Goal: Task Accomplishment & Management: Complete application form

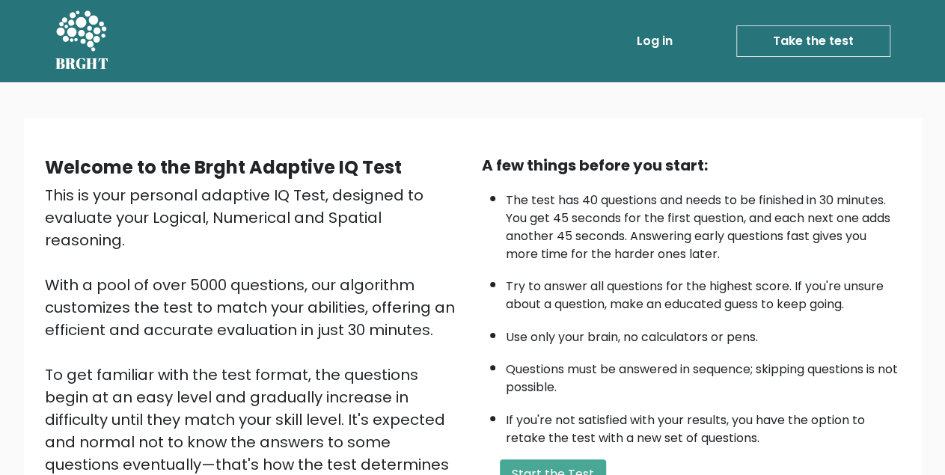
click at [649, 40] on link "Log in" at bounding box center [655, 41] width 48 height 30
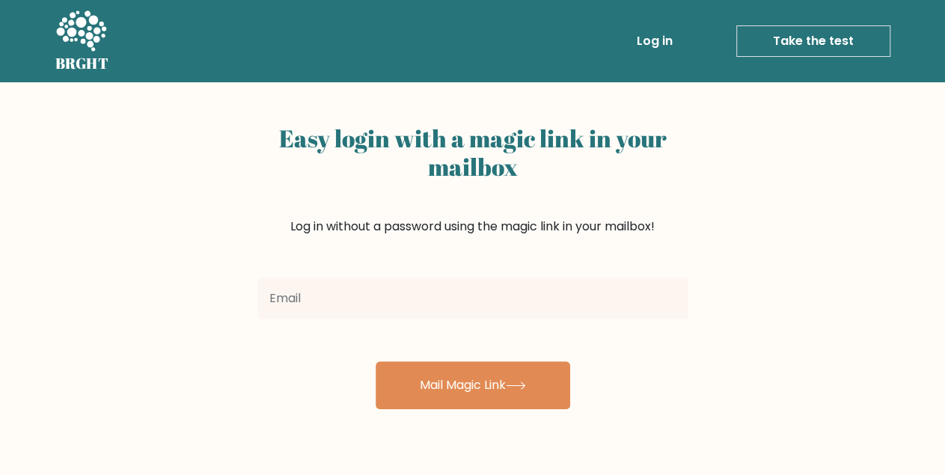
click at [296, 304] on input "email" at bounding box center [472, 299] width 431 height 42
click at [313, 296] on input "email" at bounding box center [472, 299] width 431 height 42
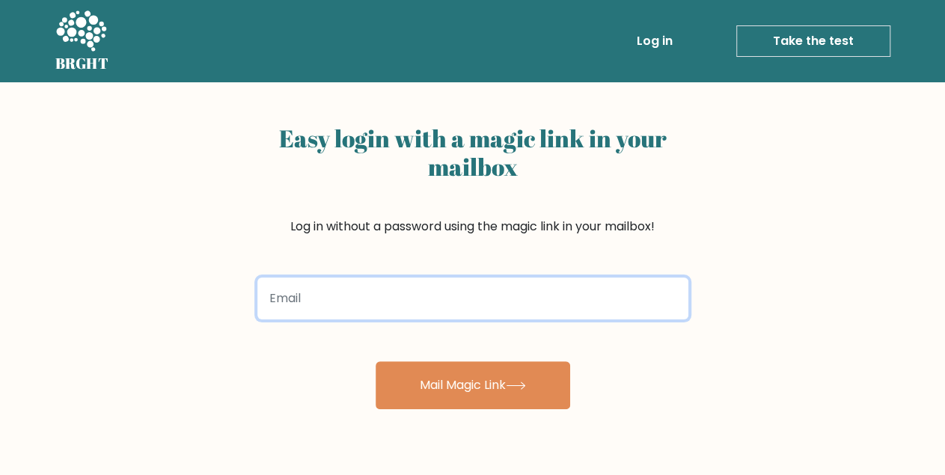
paste input "[EMAIL_ADDRESS][DOMAIN_NAME]"
type input "[EMAIL_ADDRESS][DOMAIN_NAME]"
click at [376, 361] on button "Mail Magic Link" at bounding box center [473, 385] width 195 height 48
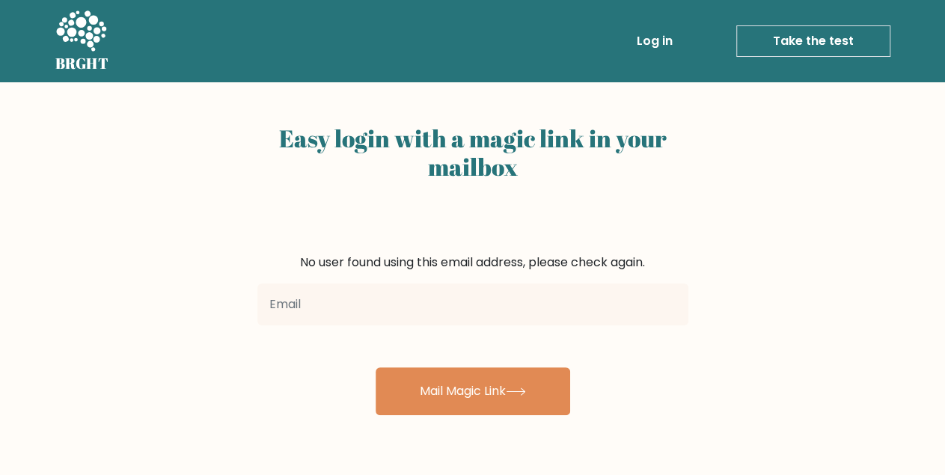
click at [368, 307] on input "email" at bounding box center [472, 305] width 431 height 42
click at [809, 42] on link "Take the test" at bounding box center [813, 40] width 154 height 31
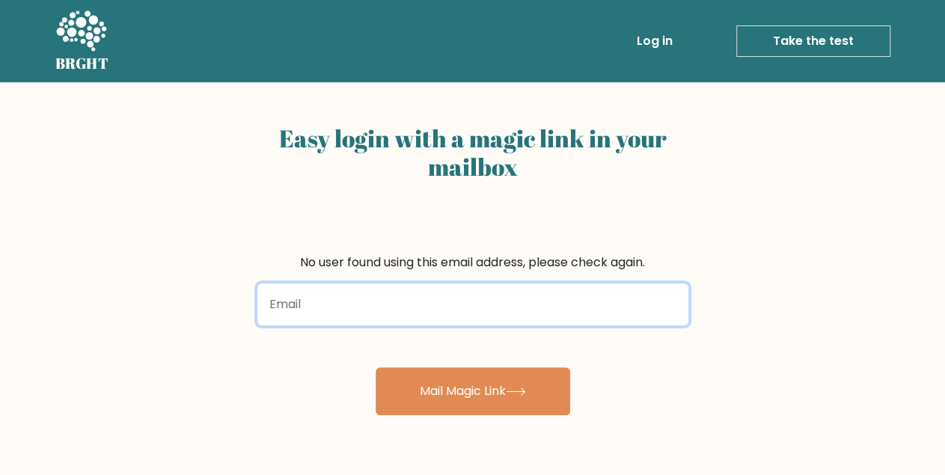
click at [366, 296] on input "email" at bounding box center [472, 305] width 431 height 42
paste input "[EMAIL_ADDRESS][DOMAIN_NAME]"
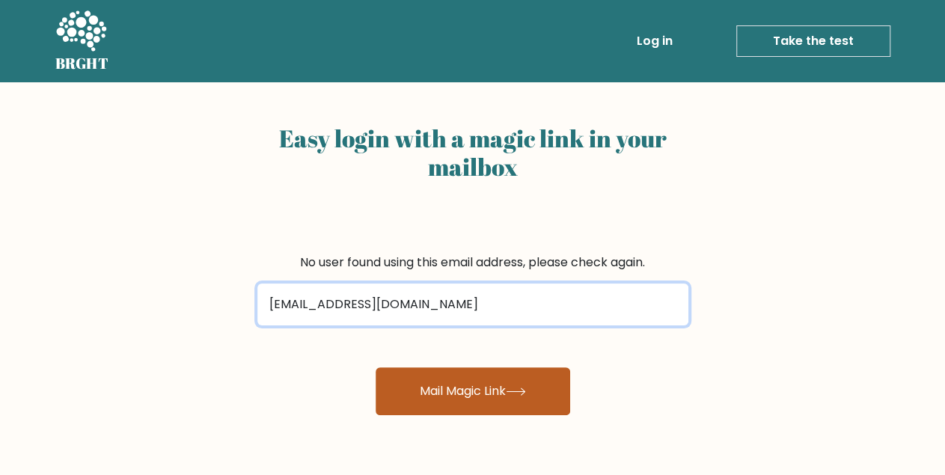
type input "[EMAIL_ADDRESS][DOMAIN_NAME]"
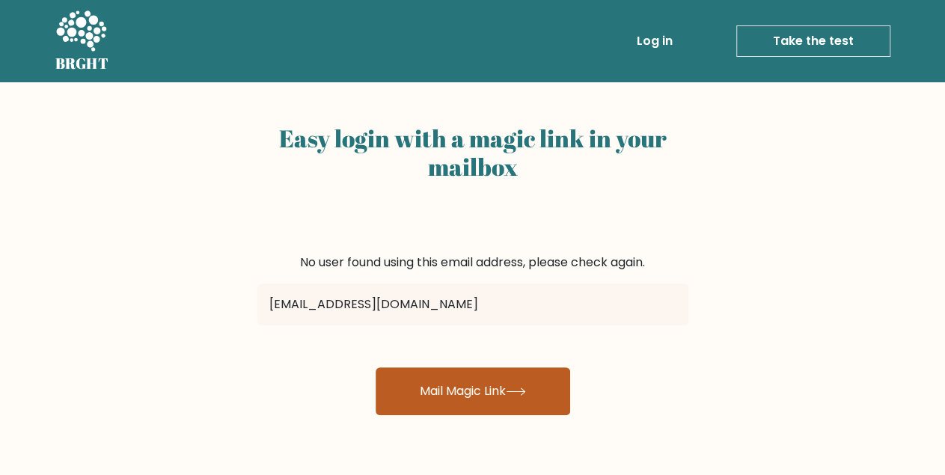
click at [447, 393] on button "Mail Magic Link" at bounding box center [473, 391] width 195 height 48
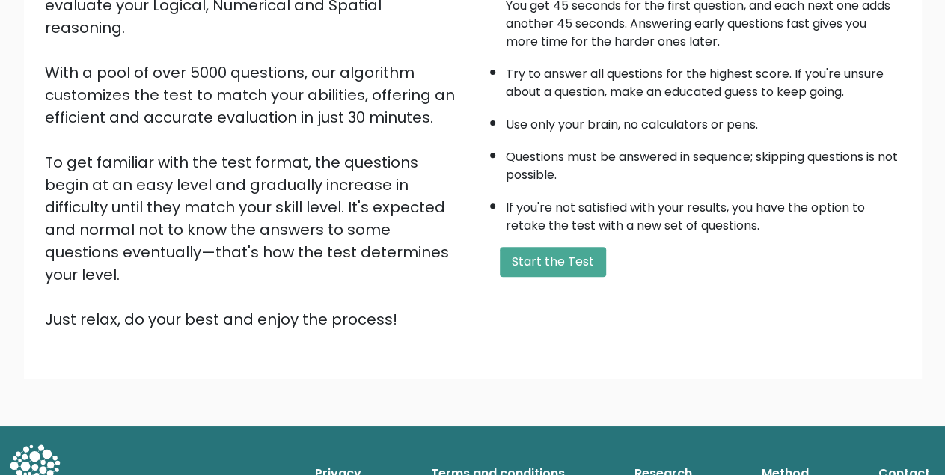
scroll to position [223, 0]
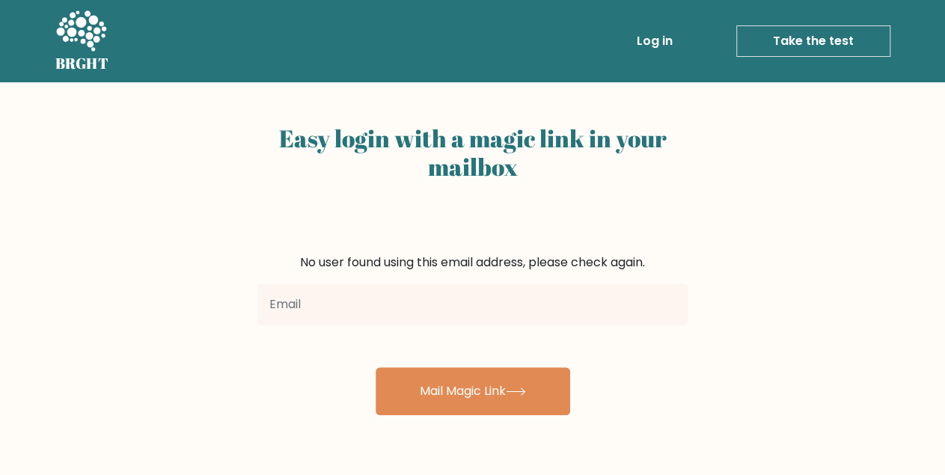
click at [384, 315] on input "email" at bounding box center [472, 305] width 431 height 42
click at [560, 302] on input "[EMAIL_ADDRESS][DOMAIN_NAME]" at bounding box center [472, 305] width 431 height 42
type input "Mathewkosisochukwu2018@gmail.com"
click at [771, 49] on link "Take the test" at bounding box center [813, 40] width 154 height 31
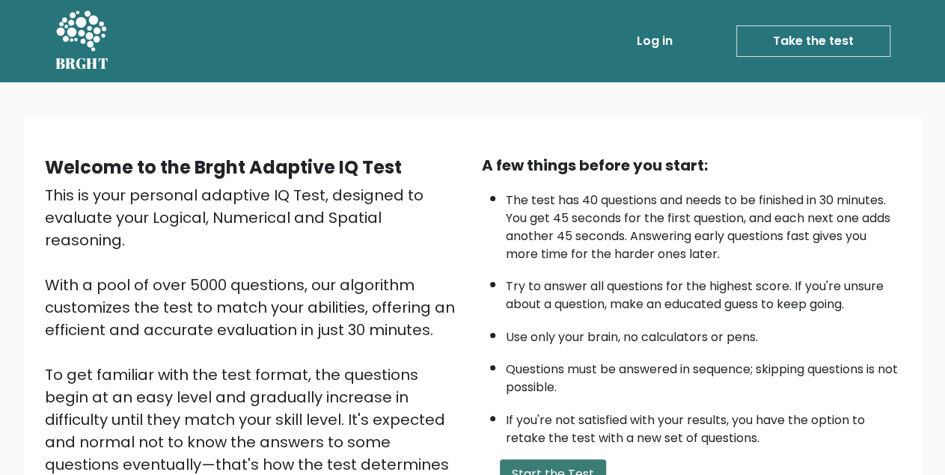
scroll to position [223, 0]
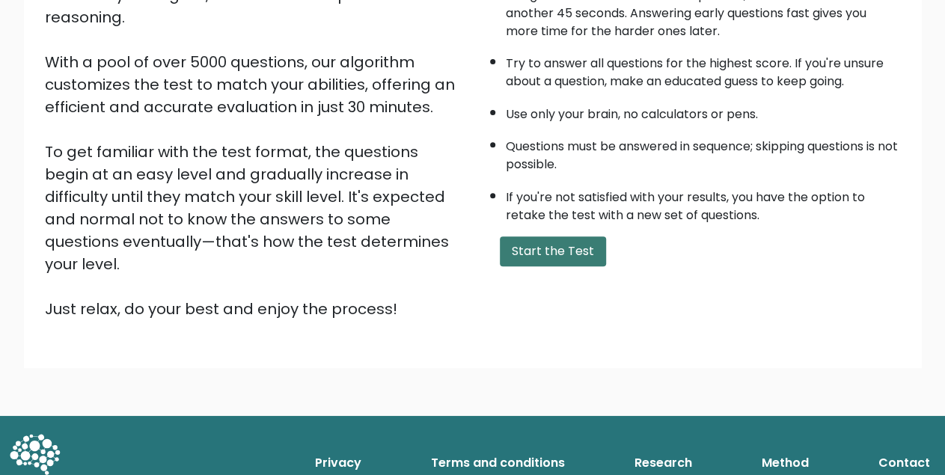
click at [542, 266] on button "Start the Test" at bounding box center [553, 251] width 106 height 30
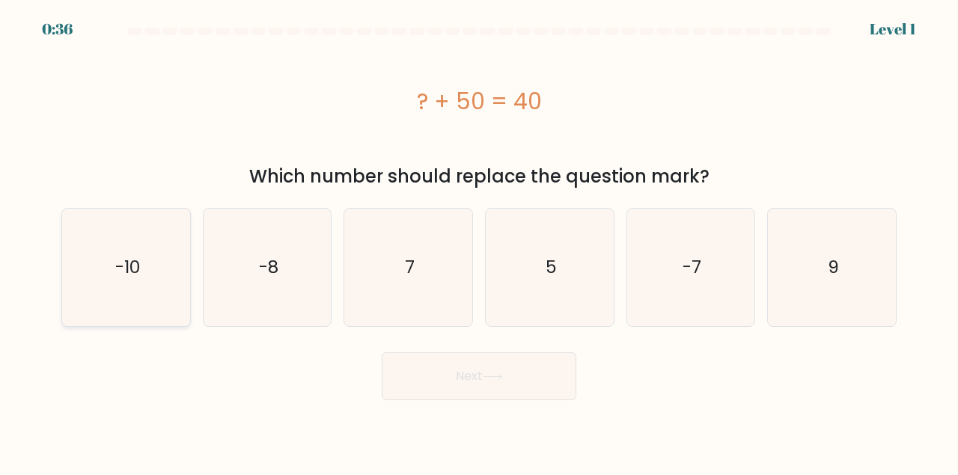
click at [135, 260] on text "-10" at bounding box center [126, 267] width 25 height 25
click at [479, 242] on input "a. -10" at bounding box center [479, 240] width 1 height 4
radio input "true"
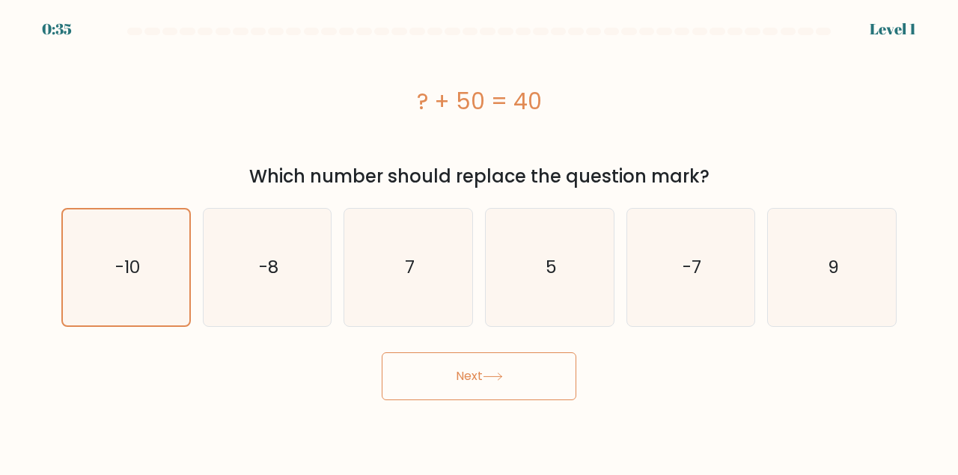
click at [469, 361] on button "Next" at bounding box center [479, 376] width 195 height 48
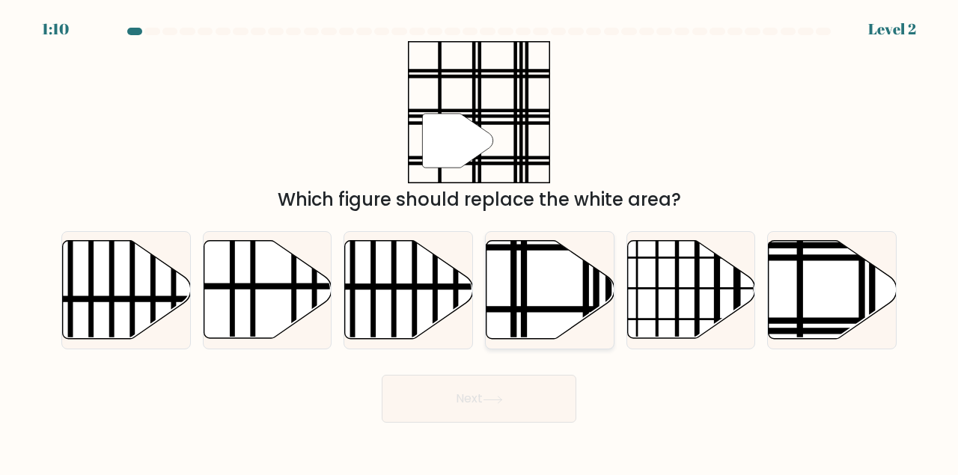
click at [533, 296] on icon at bounding box center [550, 290] width 128 height 98
click at [480, 242] on input "d." at bounding box center [479, 240] width 1 height 4
radio input "true"
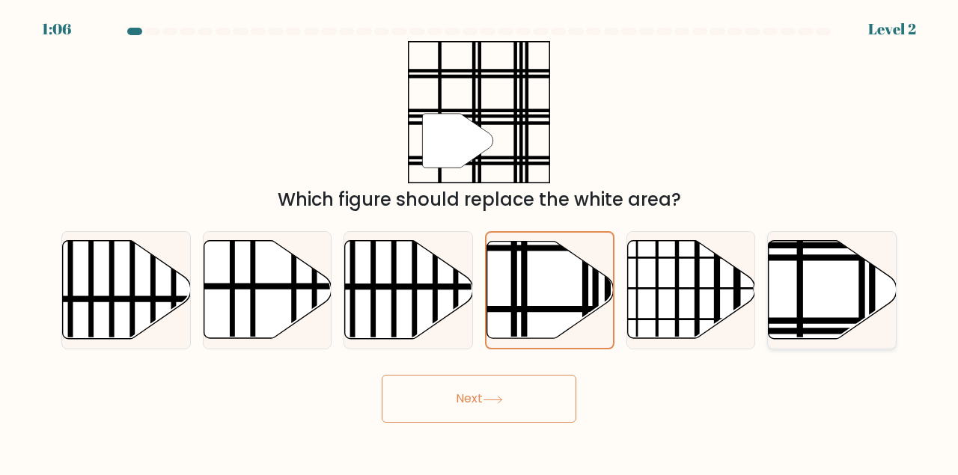
click at [805, 290] on icon at bounding box center [832, 290] width 128 height 98
click at [480, 242] on input "f." at bounding box center [479, 240] width 1 height 4
radio input "true"
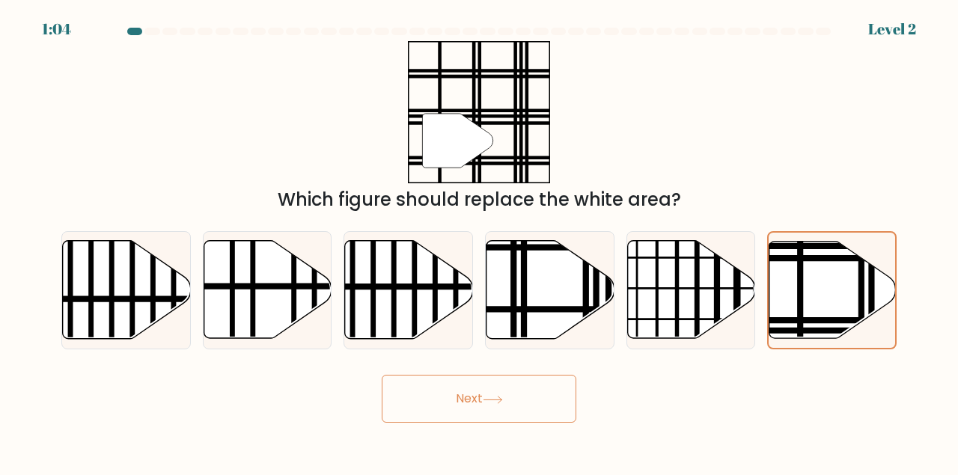
click at [496, 394] on button "Next" at bounding box center [479, 399] width 195 height 48
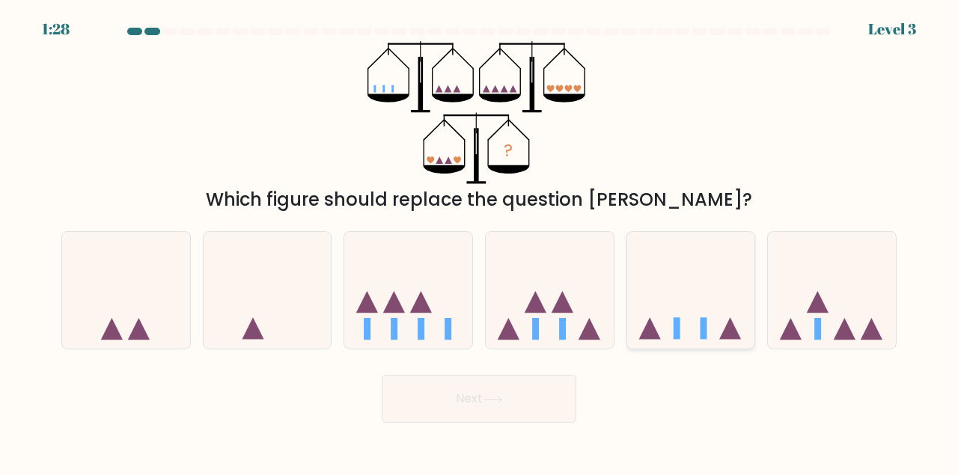
click at [683, 313] on icon at bounding box center [691, 289] width 128 height 105
click at [480, 242] on input "e." at bounding box center [479, 240] width 1 height 4
radio input "true"
click at [495, 396] on icon at bounding box center [493, 400] width 20 height 8
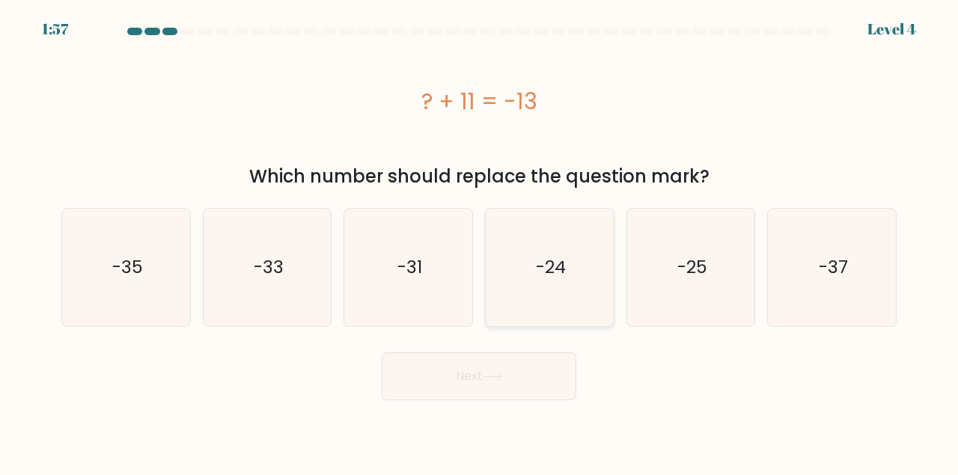
click at [542, 238] on icon "-24" at bounding box center [549, 267] width 117 height 117
click at [480, 238] on input "d. -24" at bounding box center [479, 240] width 1 height 4
radio input "true"
click at [510, 382] on button "Next" at bounding box center [479, 376] width 195 height 48
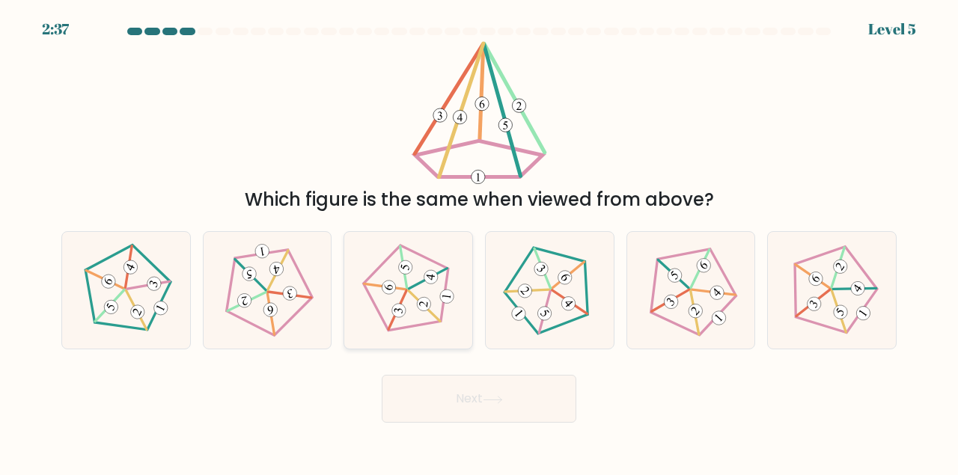
click at [406, 281] on 536 at bounding box center [403, 268] width 18 height 42
click at [479, 242] on input "c." at bounding box center [479, 240] width 1 height 4
radio input "true"
click at [272, 312] on icon at bounding box center [270, 309] width 7 height 9
click at [479, 242] on input "b." at bounding box center [479, 240] width 1 height 4
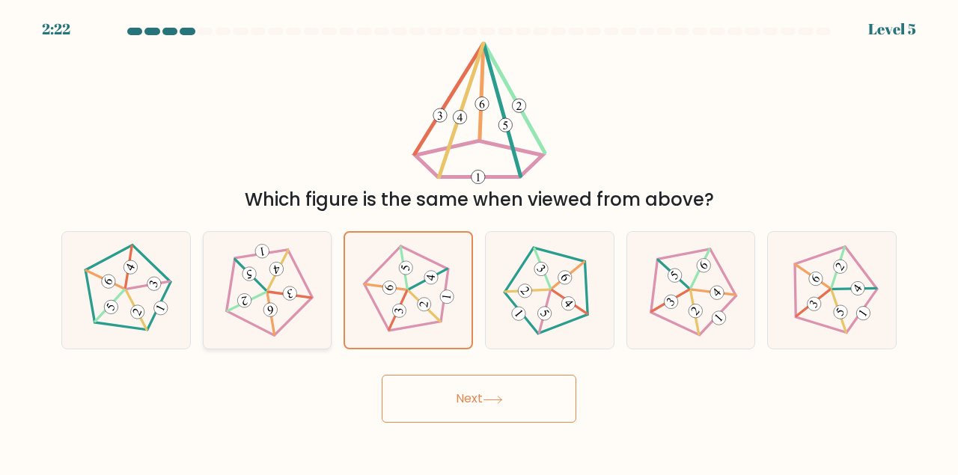
radio input "true"
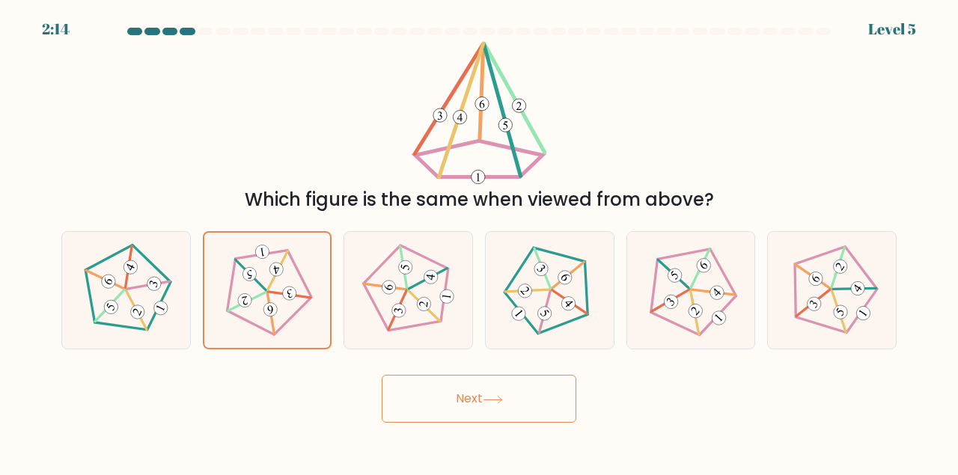
click at [469, 391] on button "Next" at bounding box center [479, 399] width 195 height 48
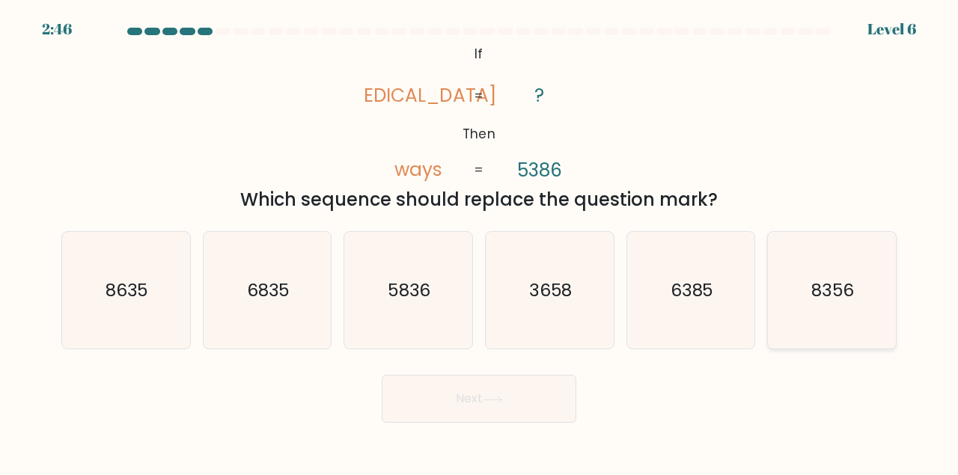
click at [798, 263] on icon "8356" at bounding box center [831, 290] width 117 height 117
click at [480, 242] on input "f. 8356" at bounding box center [479, 240] width 1 height 4
radio input "true"
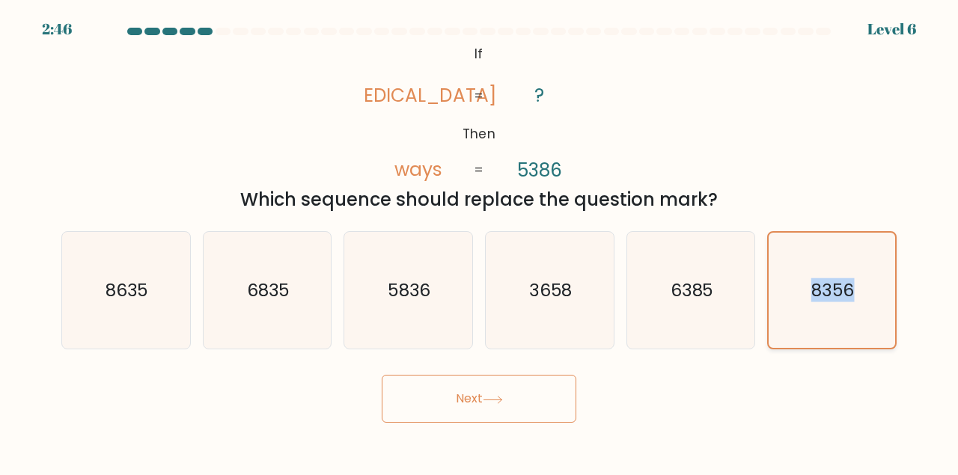
click at [798, 263] on icon "8356" at bounding box center [832, 291] width 116 height 116
click at [480, 242] on input "f. 8356" at bounding box center [479, 240] width 1 height 4
click at [492, 381] on button "Next" at bounding box center [479, 399] width 195 height 48
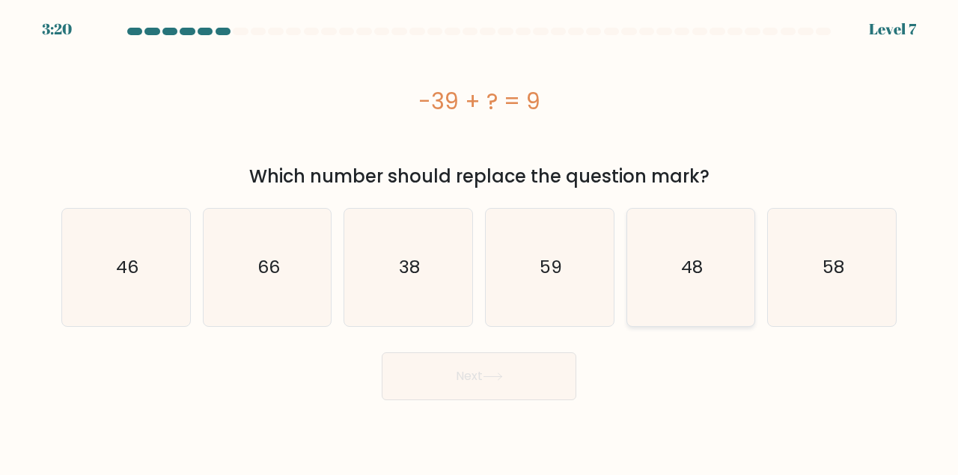
click at [710, 257] on icon "48" at bounding box center [690, 267] width 117 height 117
click at [480, 242] on input "e. 48" at bounding box center [479, 240] width 1 height 4
radio input "true"
click at [477, 380] on button "Next" at bounding box center [479, 376] width 195 height 48
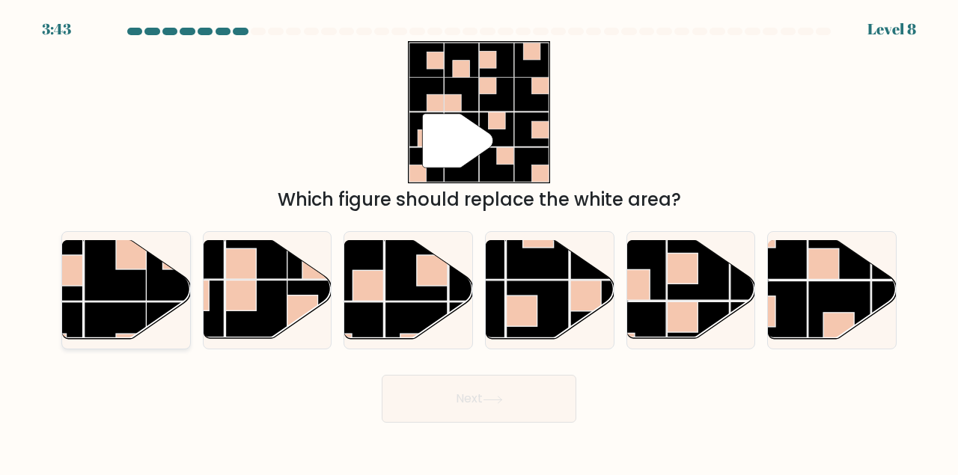
click at [88, 304] on rect at bounding box center [116, 333] width 62 height 62
click at [479, 242] on input "a." at bounding box center [479, 240] width 1 height 4
radio input "true"
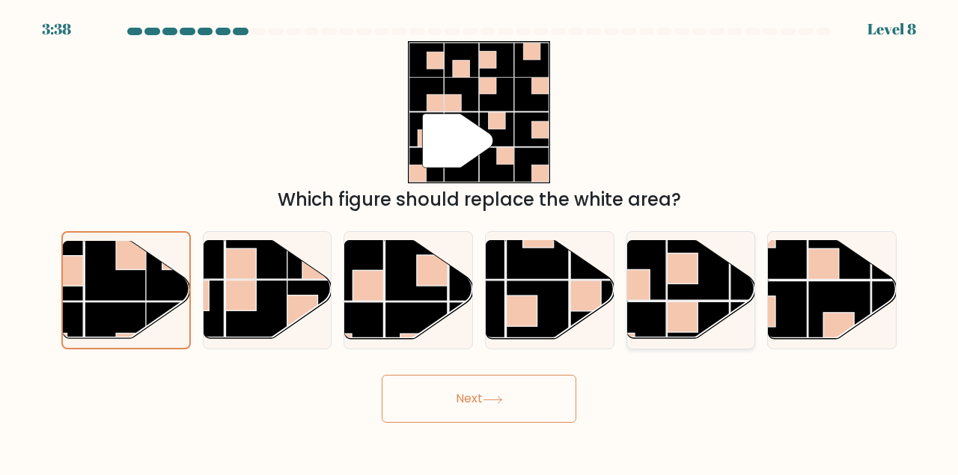
click at [652, 306] on rect at bounding box center [635, 333] width 62 height 62
click at [480, 242] on input "e." at bounding box center [479, 240] width 1 height 4
radio input "true"
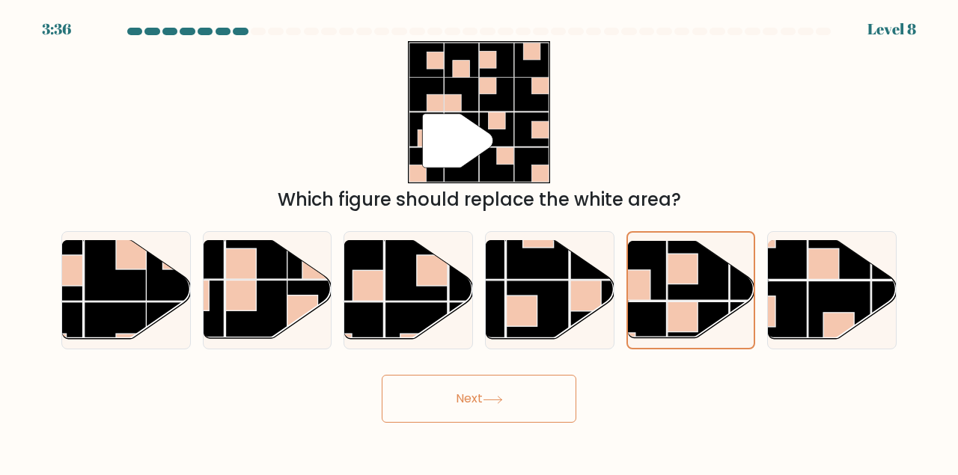
click at [480, 392] on button "Next" at bounding box center [479, 399] width 195 height 48
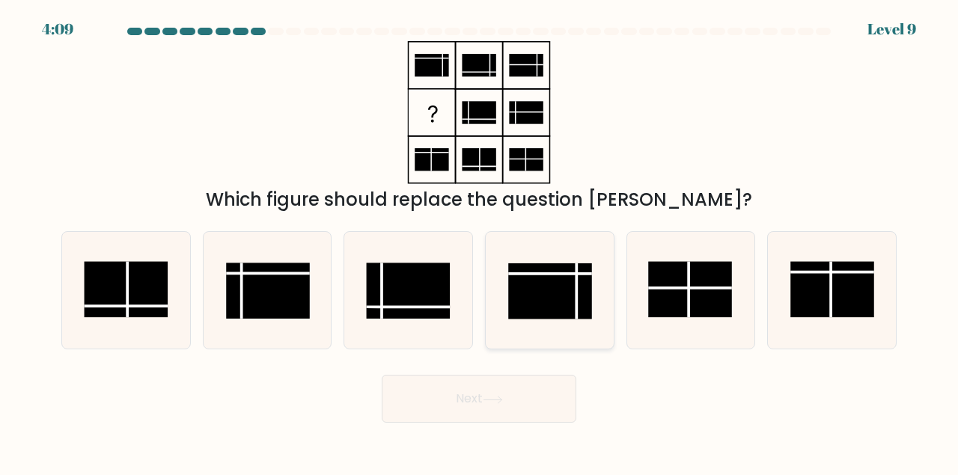
click at [545, 282] on rect at bounding box center [550, 291] width 84 height 56
click at [480, 242] on input "d." at bounding box center [479, 240] width 1 height 4
radio input "true"
click at [478, 400] on button "Next" at bounding box center [479, 399] width 195 height 48
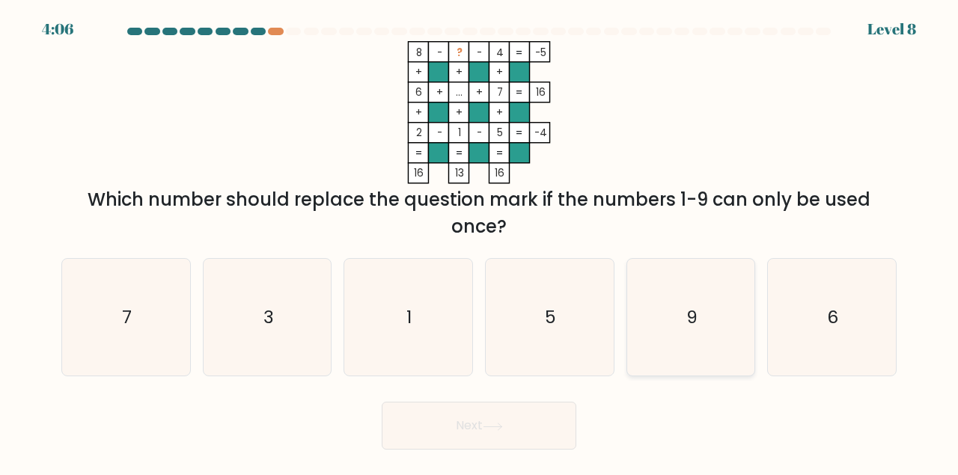
click at [697, 322] on text "9" at bounding box center [691, 316] width 11 height 25
click at [480, 242] on input "e. 9" at bounding box center [479, 240] width 1 height 4
radio input "true"
click at [512, 412] on button "Next" at bounding box center [479, 426] width 195 height 48
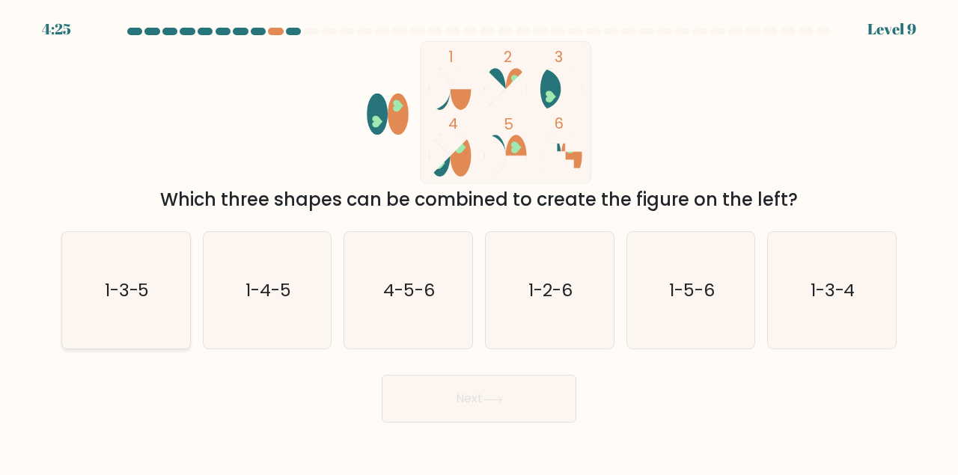
click at [164, 288] on icon "1-3-5" at bounding box center [125, 290] width 117 height 117
click at [479, 242] on input "a. 1-3-5" at bounding box center [479, 240] width 1 height 4
radio input "true"
click at [447, 403] on button "Next" at bounding box center [479, 399] width 195 height 48
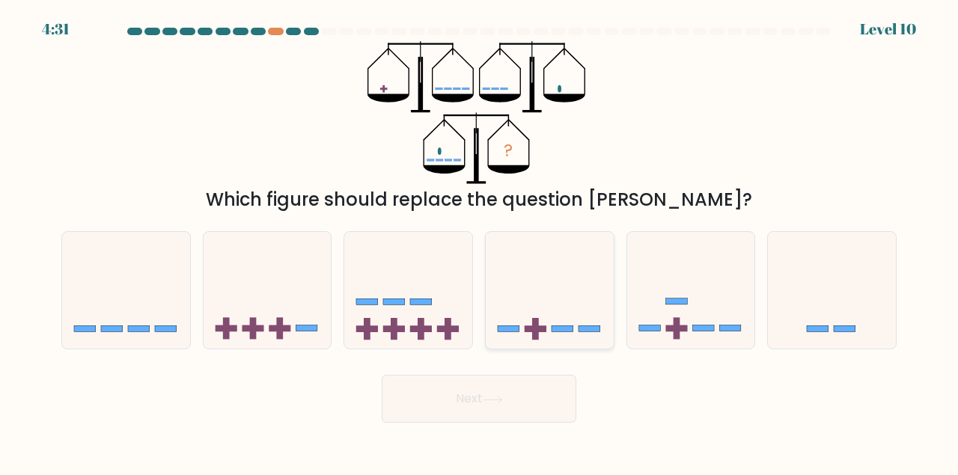
click at [540, 313] on icon at bounding box center [550, 289] width 128 height 105
click at [480, 242] on input "d." at bounding box center [479, 240] width 1 height 4
radio input "true"
click at [459, 387] on button "Next" at bounding box center [479, 399] width 195 height 48
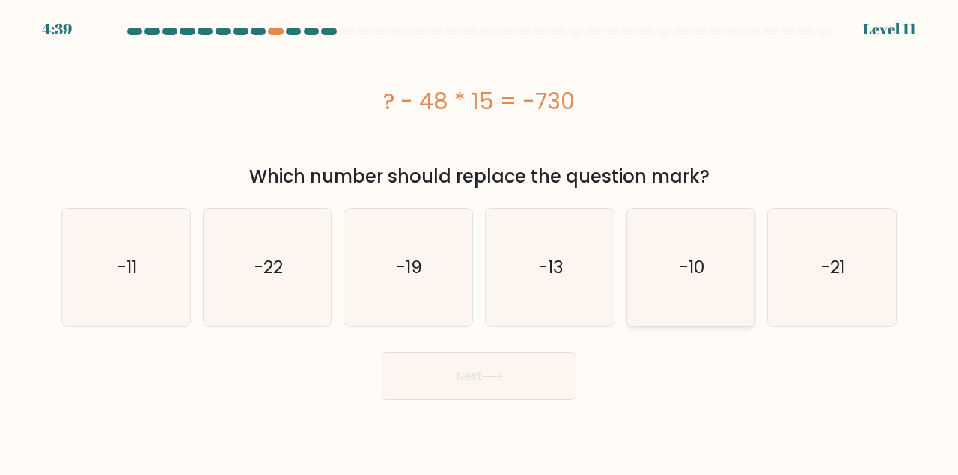
click at [644, 269] on icon "-10" at bounding box center [690, 267] width 117 height 117
click at [480, 242] on input "e. -10" at bounding box center [479, 240] width 1 height 4
radio input "true"
click at [465, 359] on button "Next" at bounding box center [479, 376] width 195 height 48
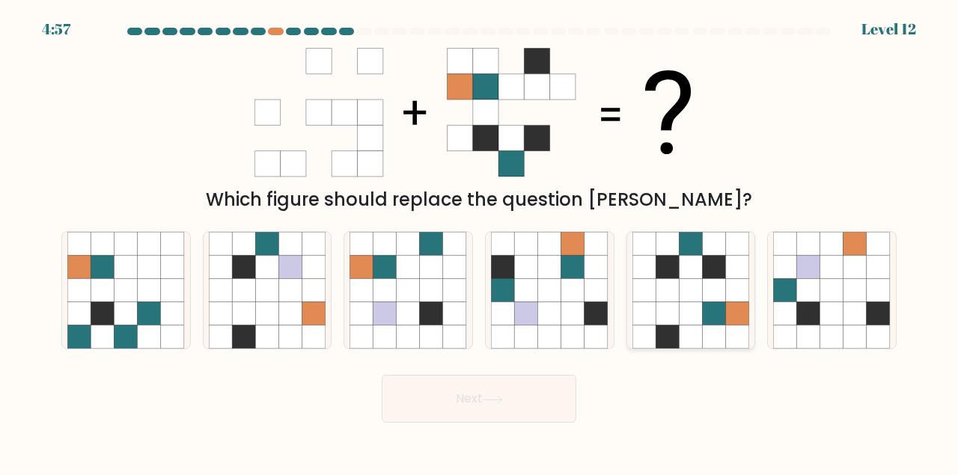
click at [700, 315] on icon at bounding box center [690, 313] width 23 height 23
click at [480, 242] on input "e." at bounding box center [479, 240] width 1 height 4
radio input "true"
click at [514, 401] on button "Next" at bounding box center [479, 399] width 195 height 48
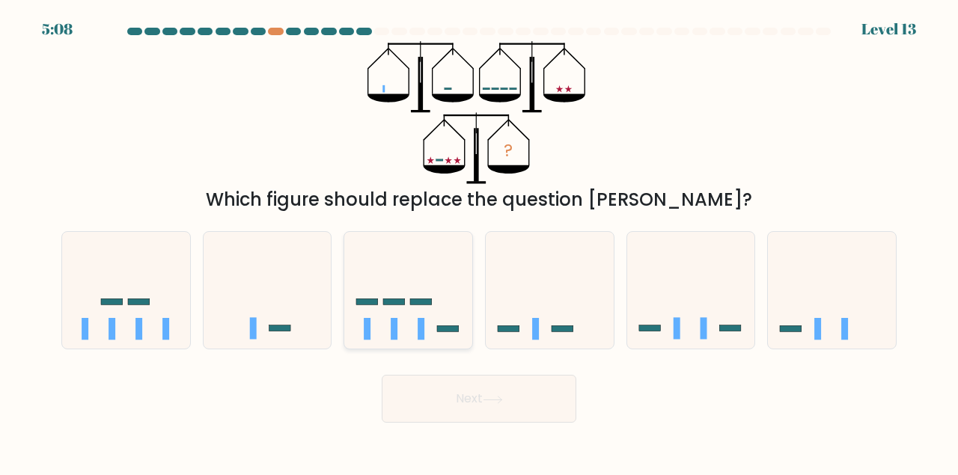
click at [394, 282] on icon at bounding box center [408, 289] width 128 height 105
click at [479, 242] on input "c." at bounding box center [479, 240] width 1 height 4
radio input "true"
click at [464, 403] on button "Next" at bounding box center [479, 399] width 195 height 48
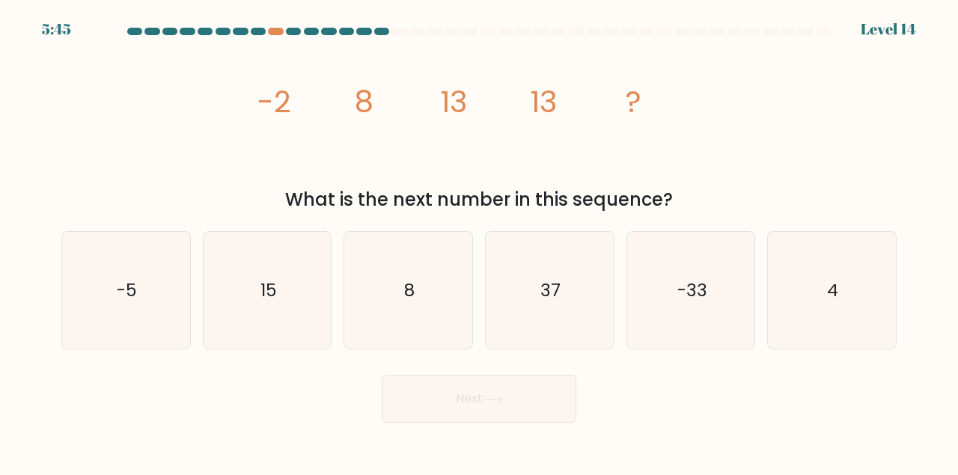
drag, startPoint x: 243, startPoint y: 87, endPoint x: 535, endPoint y: 174, distance: 304.6
click at [545, 179] on div "image/svg+xml -2 8 13 13 ? What is the next number in this sequence?" at bounding box center [478, 127] width 853 height 172
drag, startPoint x: 260, startPoint y: 89, endPoint x: 667, endPoint y: 201, distance: 422.7
click at [667, 201] on div "image/svg+xml -2 8 13 13 ? What is the next number in this sequence?" at bounding box center [478, 127] width 853 height 172
copy div "-2 8 13 13 ? What is the next number in this sequence?"
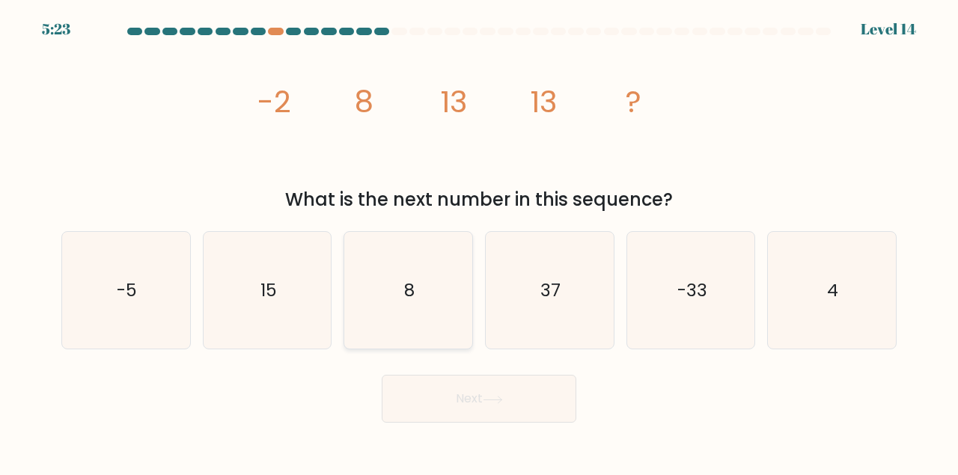
click at [399, 291] on icon "8" at bounding box center [407, 290] width 117 height 117
click at [479, 242] on input "c. 8" at bounding box center [479, 240] width 1 height 4
radio input "true"
click at [512, 408] on button "Next" at bounding box center [479, 399] width 195 height 48
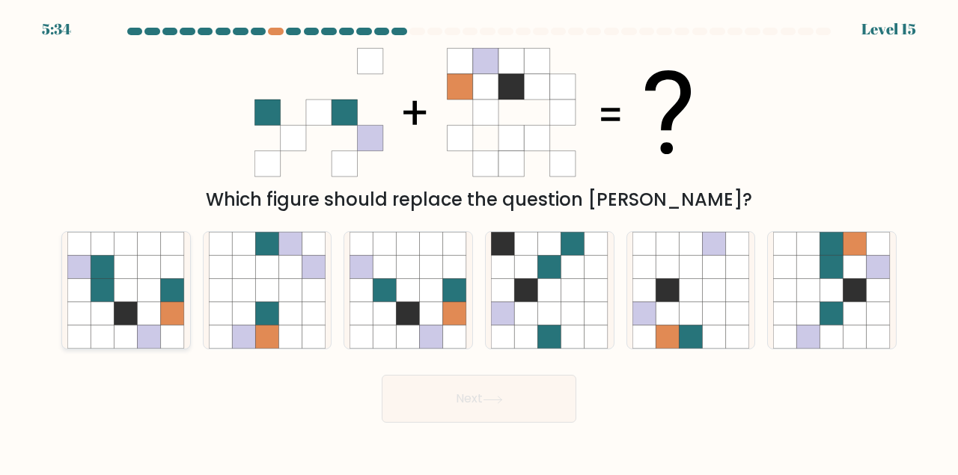
click at [121, 307] on icon at bounding box center [125, 313] width 23 height 23
click at [479, 242] on input "a." at bounding box center [479, 240] width 1 height 4
radio input "true"
click at [364, 288] on icon at bounding box center [361, 289] width 23 height 23
click at [479, 242] on input "c." at bounding box center [479, 240] width 1 height 4
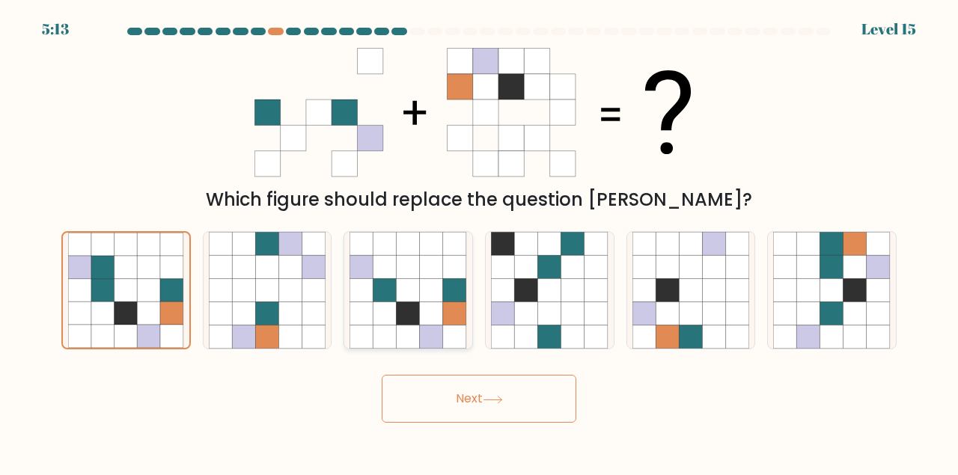
radio input "true"
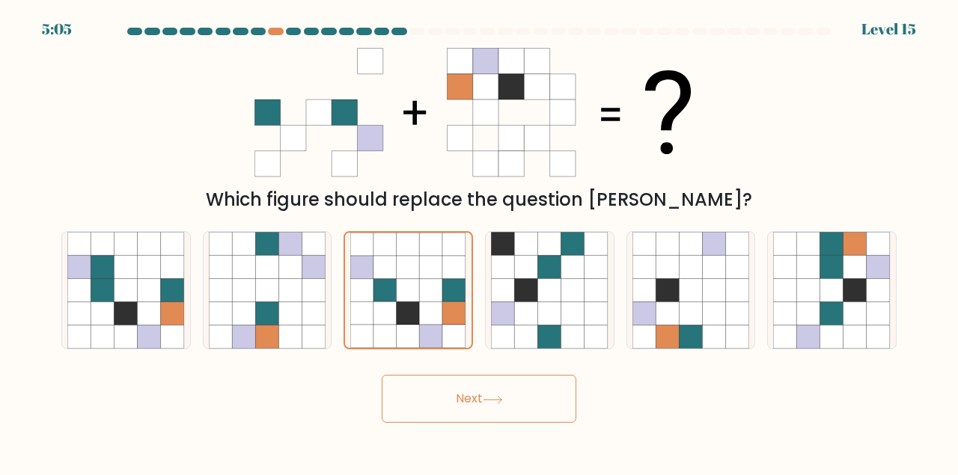
click at [518, 391] on button "Next" at bounding box center [479, 399] width 195 height 48
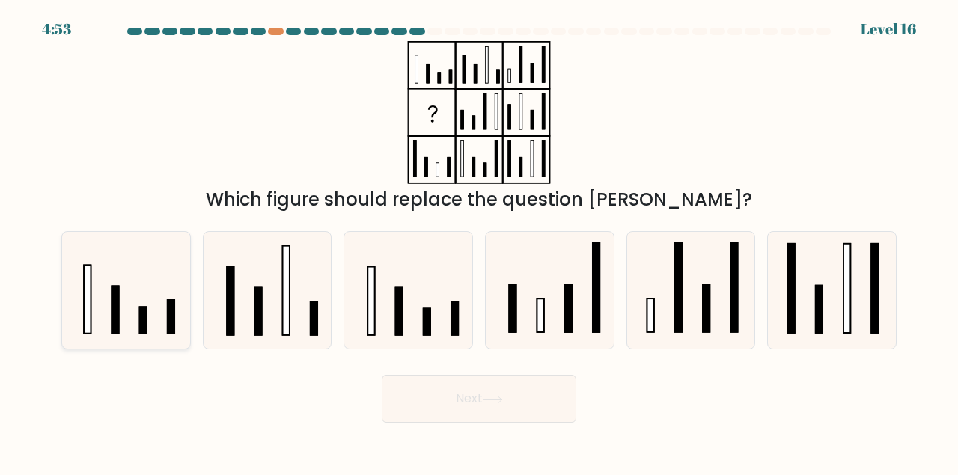
click at [127, 297] on icon at bounding box center [125, 290] width 117 height 117
click at [479, 242] on input "a." at bounding box center [479, 240] width 1 height 4
radio input "true"
click at [411, 296] on icon at bounding box center [407, 290] width 117 height 117
click at [479, 242] on input "c." at bounding box center [479, 240] width 1 height 4
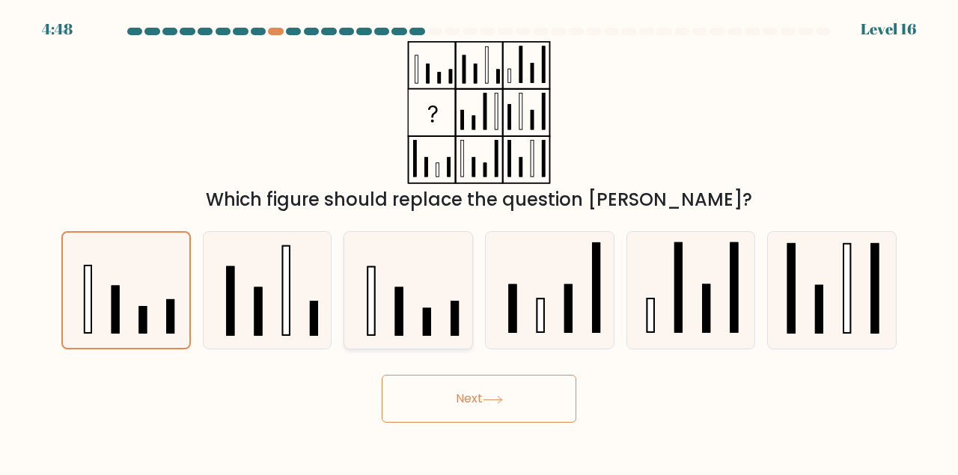
radio input "true"
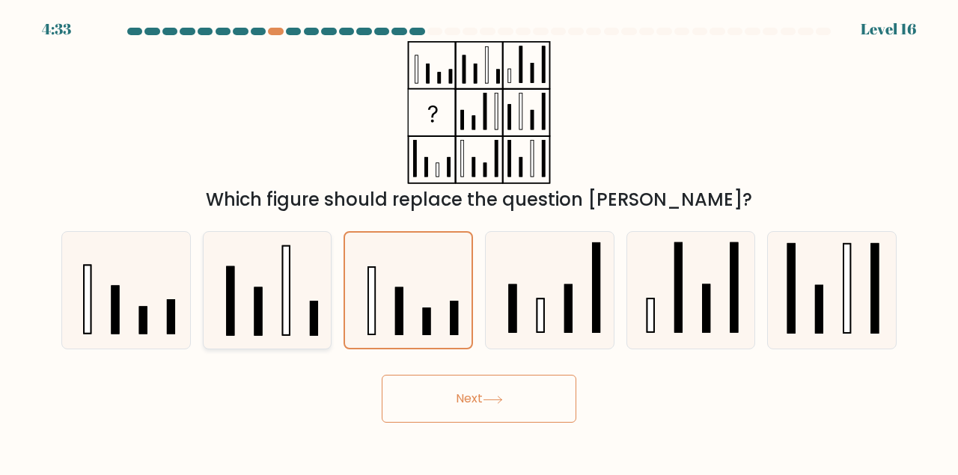
click at [279, 308] on icon at bounding box center [267, 290] width 117 height 117
click at [479, 242] on input "b." at bounding box center [479, 240] width 1 height 4
radio input "true"
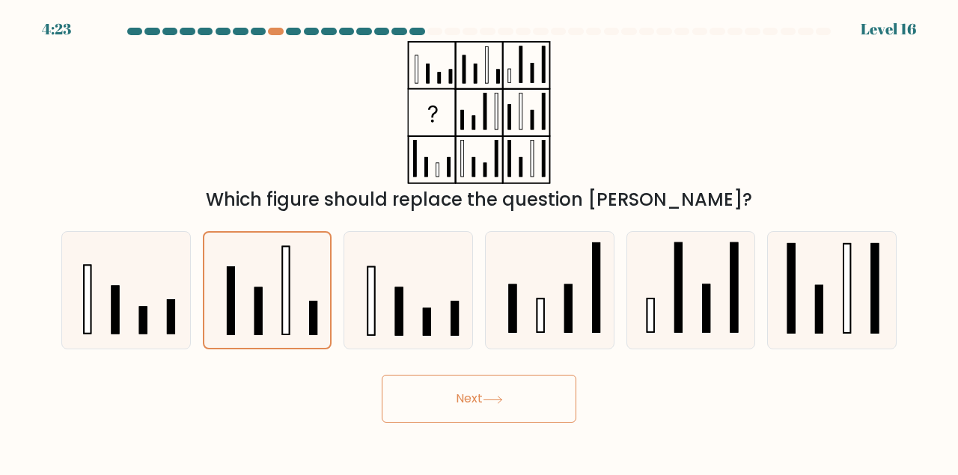
click at [468, 392] on button "Next" at bounding box center [479, 399] width 195 height 48
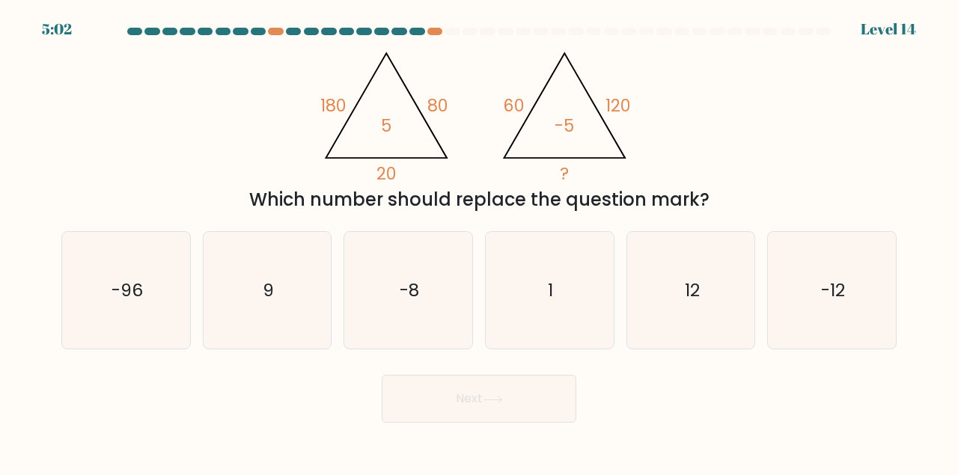
drag, startPoint x: 292, startPoint y: 64, endPoint x: 714, endPoint y: 207, distance: 445.7
click at [714, 207] on div "@import url('https://fonts.googleapis.com/css?family=Abril+Fatface:400,100,100i…" at bounding box center [478, 127] width 853 height 172
copy div "60 120 ? -5 Which number should replace the question mark?"
click at [771, 114] on div "@import url('https://fonts.googleapis.com/css?family=Abril+Fatface:400,100,100i…" at bounding box center [478, 127] width 853 height 172
click at [744, 293] on icon "12" at bounding box center [690, 290] width 117 height 117
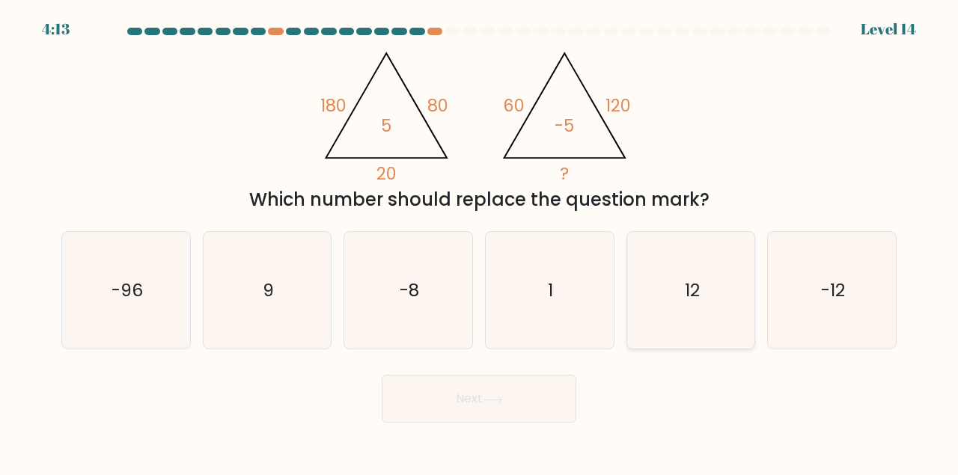
click at [480, 242] on input "e. 12" at bounding box center [479, 240] width 1 height 4
radio input "true"
click at [501, 394] on button "Next" at bounding box center [479, 399] width 195 height 48
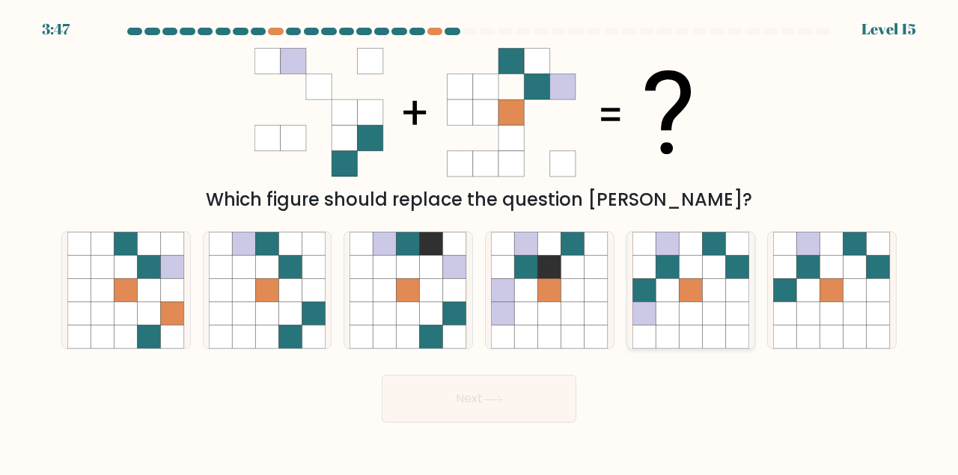
click at [676, 287] on icon at bounding box center [666, 289] width 23 height 23
click at [480, 242] on input "e." at bounding box center [479, 240] width 1 height 4
radio input "true"
click at [511, 402] on button "Next" at bounding box center [479, 399] width 195 height 48
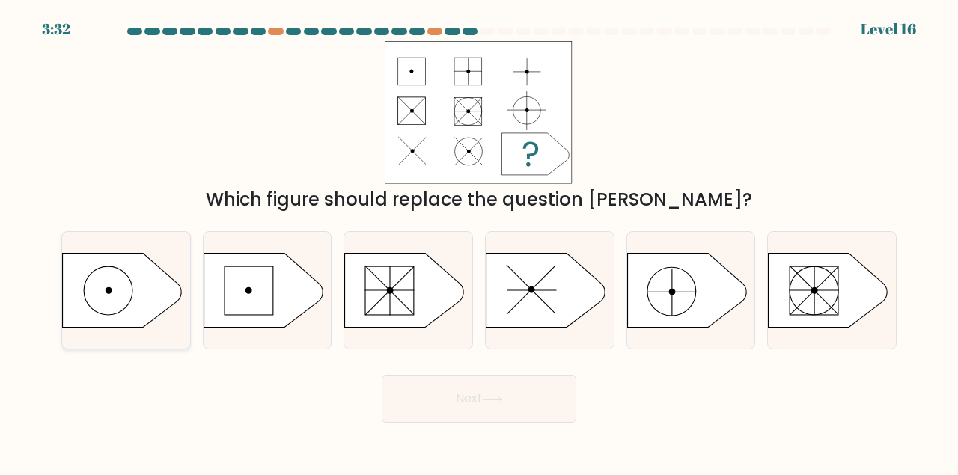
click at [119, 302] on icon at bounding box center [123, 290] width 120 height 75
click at [479, 242] on input "a." at bounding box center [479, 240] width 1 height 4
radio input "true"
click at [501, 391] on button "Next" at bounding box center [479, 399] width 195 height 48
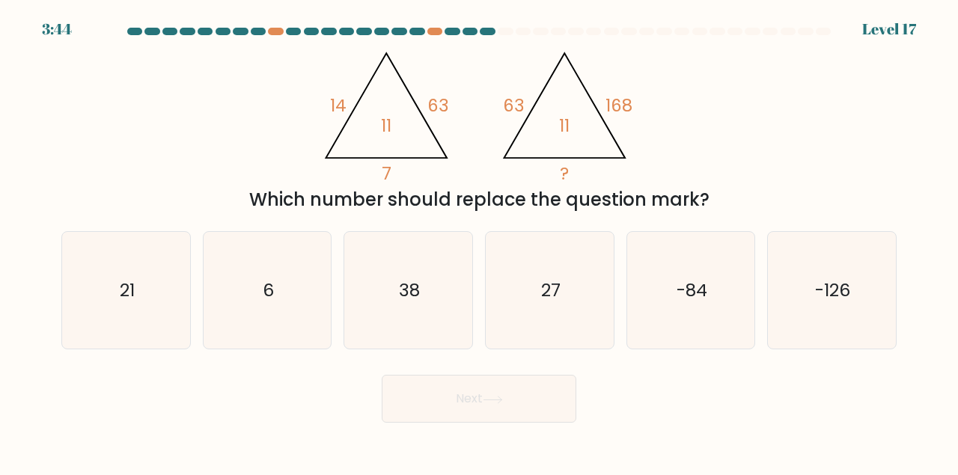
drag, startPoint x: 303, startPoint y: 52, endPoint x: 707, endPoint y: 195, distance: 428.5
click at [707, 195] on div "@import url('https://fonts.googleapis.com/css?family=Abril+Fatface:400,100,100i…" at bounding box center [478, 127] width 853 height 172
copy div "63 168 ? 11 Which number should replace the question mark?"
click at [160, 129] on div "@import url('https://fonts.googleapis.com/css?family=Abril+Fatface:400,100,100i…" at bounding box center [478, 127] width 853 height 172
click at [159, 272] on icon "21" at bounding box center [125, 290] width 117 height 117
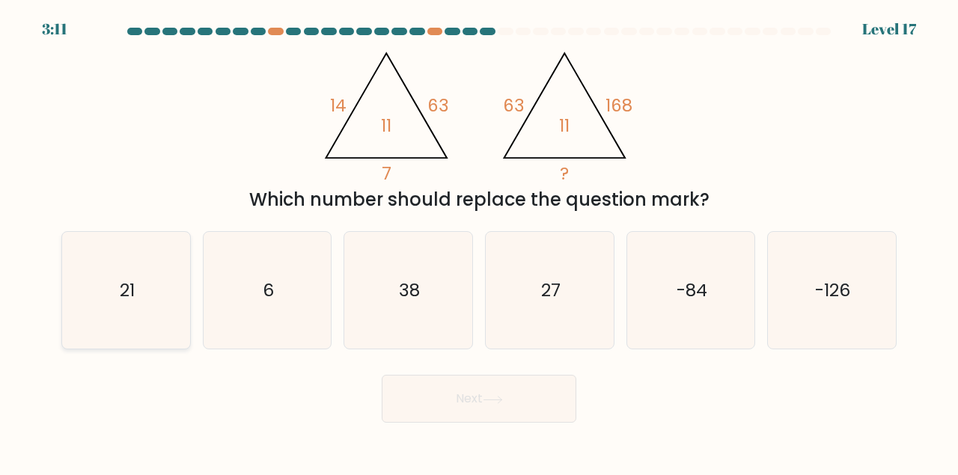
click at [479, 242] on input "a. 21" at bounding box center [479, 240] width 1 height 4
radio input "true"
click at [453, 376] on button "Next" at bounding box center [479, 399] width 195 height 48
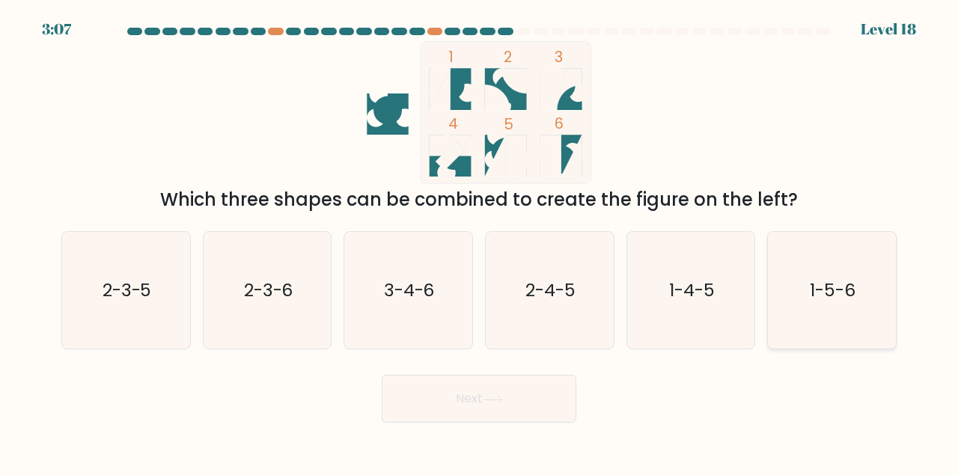
click at [815, 294] on text "1-5-6" at bounding box center [833, 290] width 46 height 25
click at [480, 242] on input "f. 1-5-6" at bounding box center [479, 240] width 1 height 4
radio input "true"
click at [677, 307] on icon "1-4-5" at bounding box center [690, 290] width 117 height 117
click at [480, 242] on input "e. 1-4-5" at bounding box center [479, 240] width 1 height 4
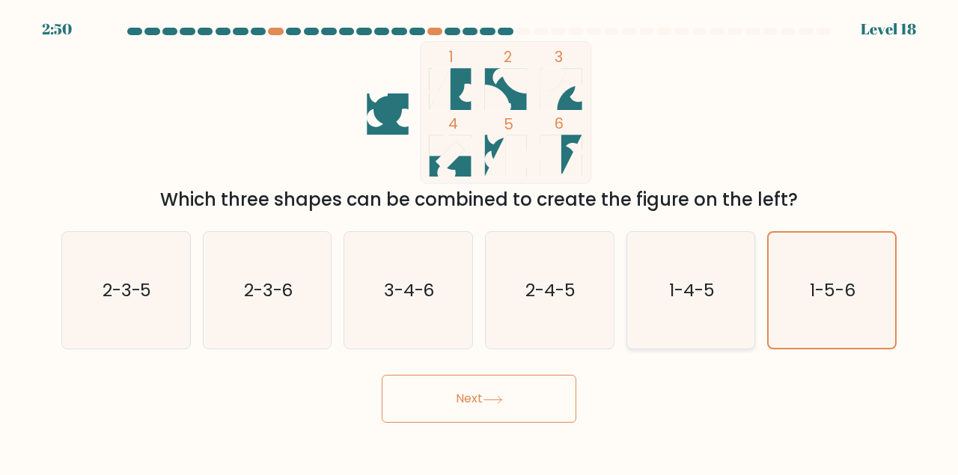
radio input "true"
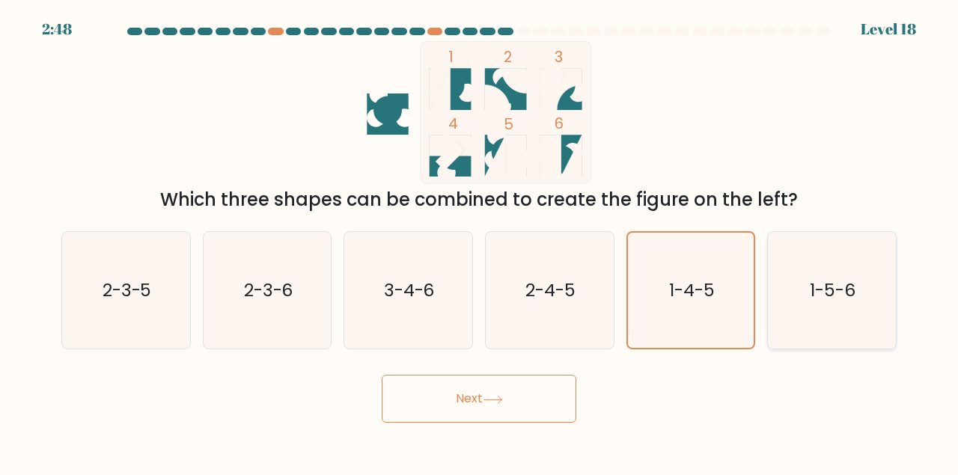
click at [800, 273] on icon "1-5-6" at bounding box center [831, 290] width 117 height 117
click at [480, 242] on input "f. 1-5-6" at bounding box center [479, 240] width 1 height 4
radio input "true"
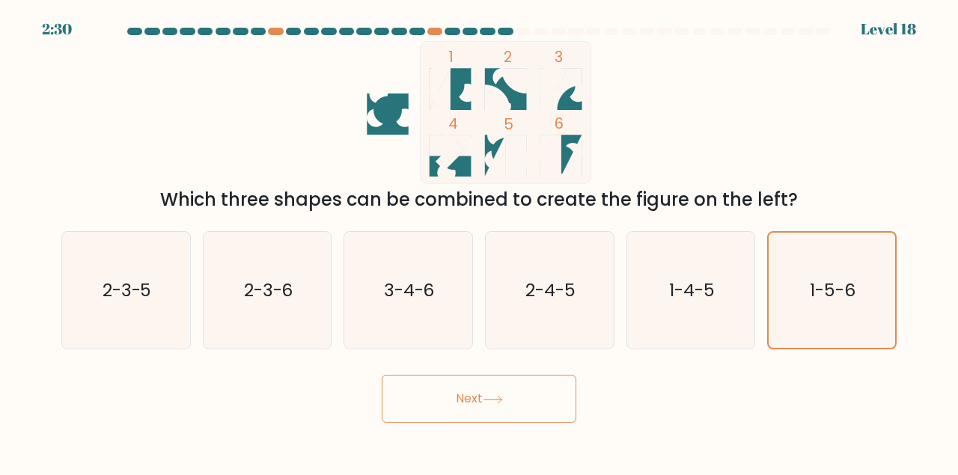
click at [513, 415] on button "Next" at bounding box center [479, 399] width 195 height 48
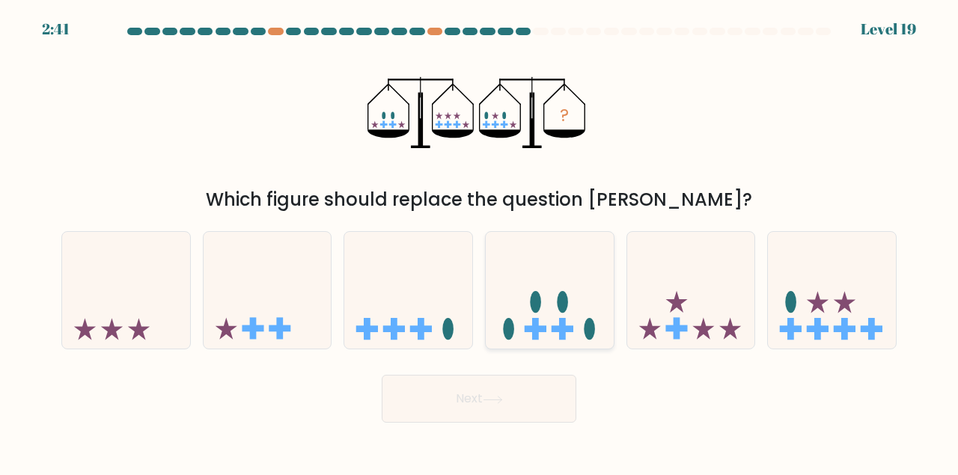
click at [521, 313] on icon at bounding box center [550, 289] width 128 height 105
click at [480, 242] on input "d." at bounding box center [479, 240] width 1 height 4
radio input "true"
click at [827, 293] on icon at bounding box center [832, 289] width 128 height 105
click at [480, 242] on input "f." at bounding box center [479, 240] width 1 height 4
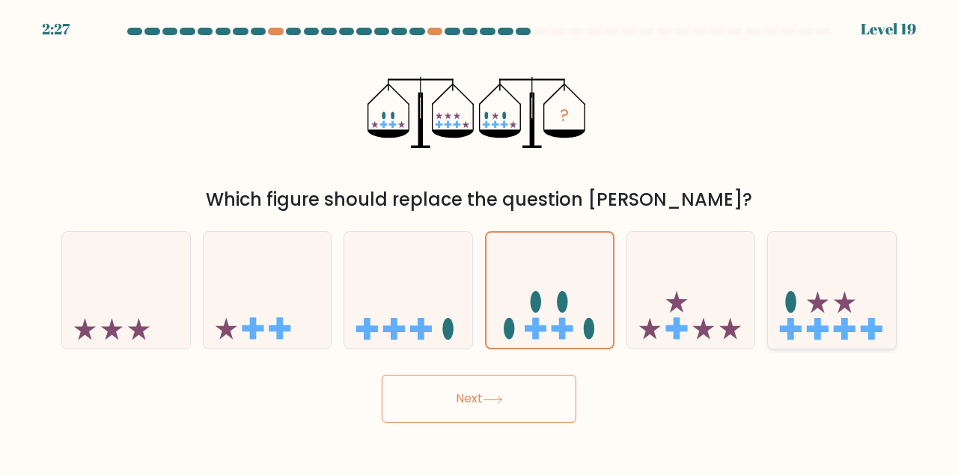
radio input "true"
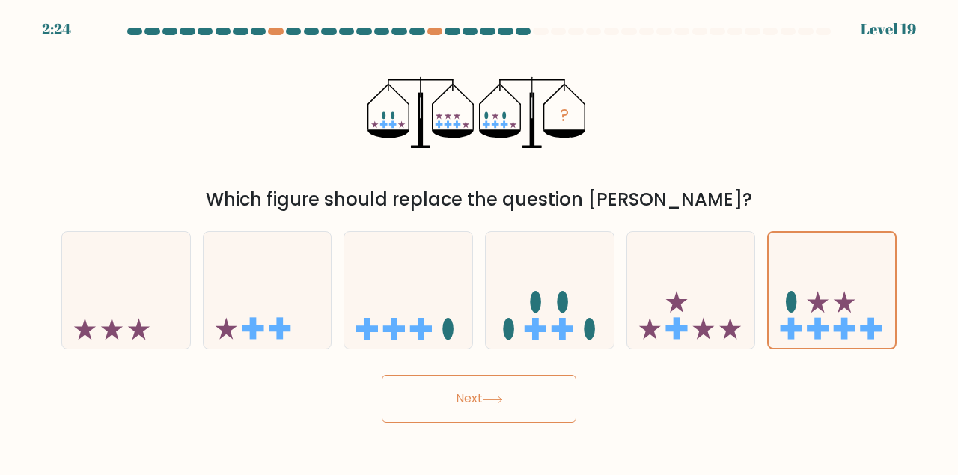
click at [508, 394] on button "Next" at bounding box center [479, 399] width 195 height 48
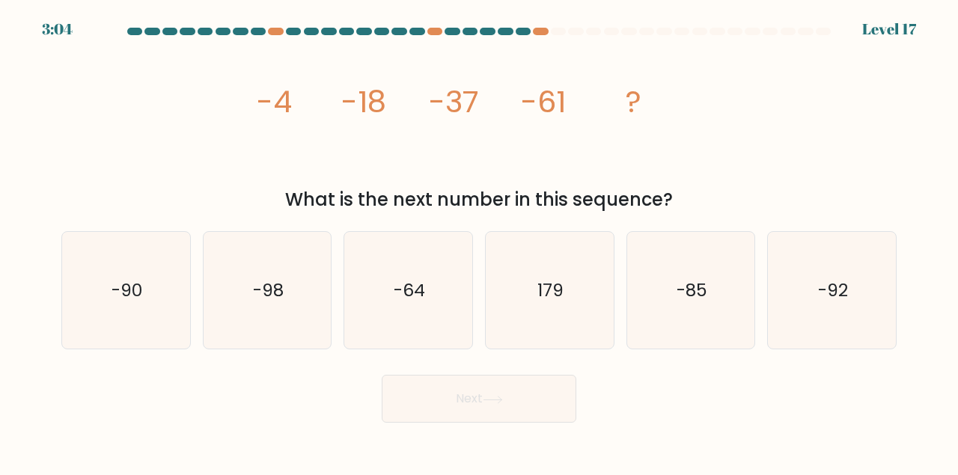
drag, startPoint x: 251, startPoint y: 89, endPoint x: 675, endPoint y: 188, distance: 434.8
click at [675, 188] on div "image/svg+xml -4 -18 -37 -61 ? What is the next number in this sequence?" at bounding box center [478, 127] width 853 height 172
copy div "image/svg+xml -4 -18 -37 -61 ? What is the next number in this sequence?"
click at [714, 180] on div "image/svg+xml -4 -18 -37 -61 ? What is the next number in this sequence?" at bounding box center [478, 127] width 853 height 172
click at [156, 278] on icon "-90" at bounding box center [125, 290] width 117 height 117
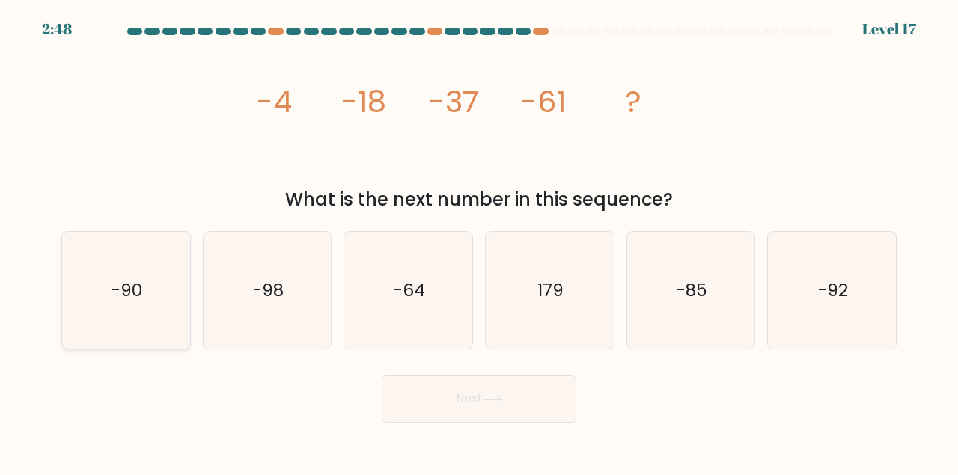
click at [479, 242] on input "a. -90" at bounding box center [479, 240] width 1 height 4
radio input "true"
click at [505, 385] on button "Next" at bounding box center [479, 399] width 195 height 48
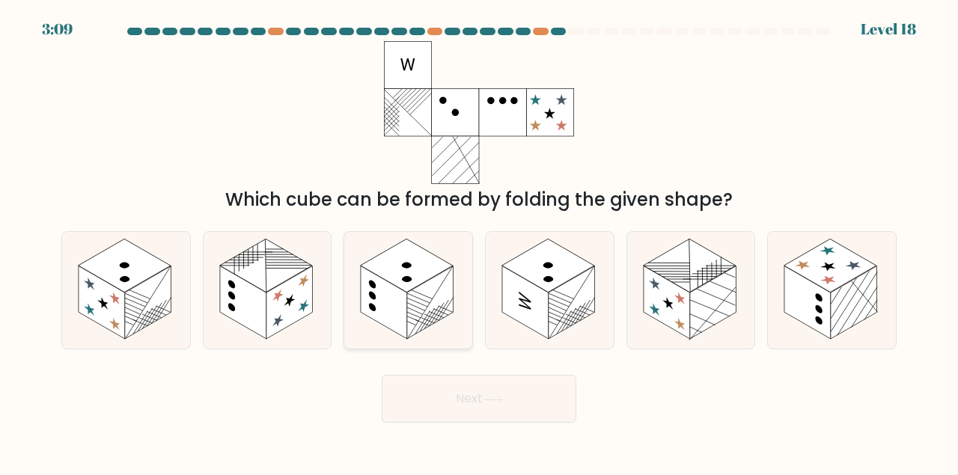
click at [409, 299] on rect at bounding box center [430, 302] width 46 height 73
click at [479, 242] on input "c." at bounding box center [479, 240] width 1 height 4
radio input "true"
click at [560, 299] on line at bounding box center [559, 298] width 23 height 36
click at [480, 242] on input "d." at bounding box center [479, 240] width 1 height 4
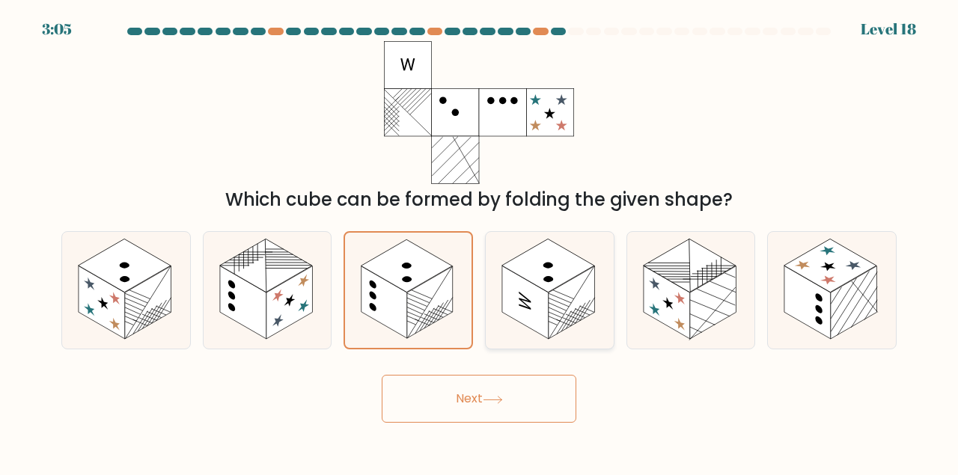
radio input "true"
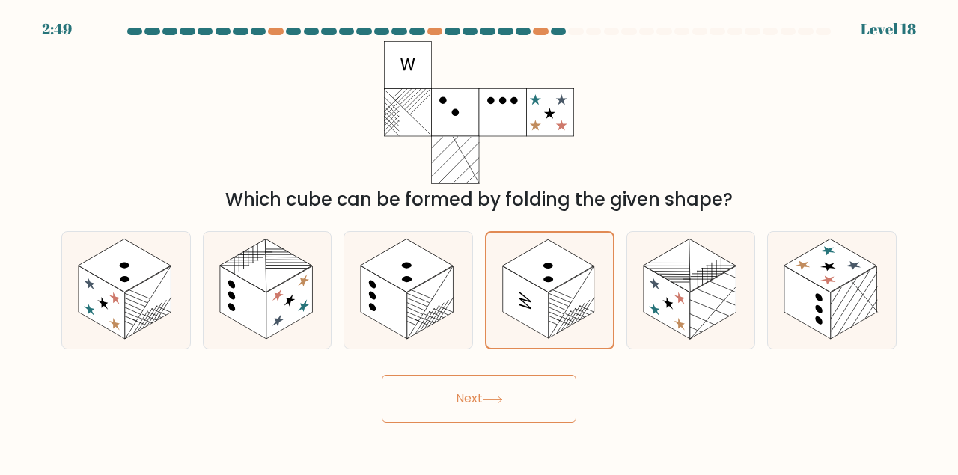
click at [523, 385] on button "Next" at bounding box center [479, 399] width 195 height 48
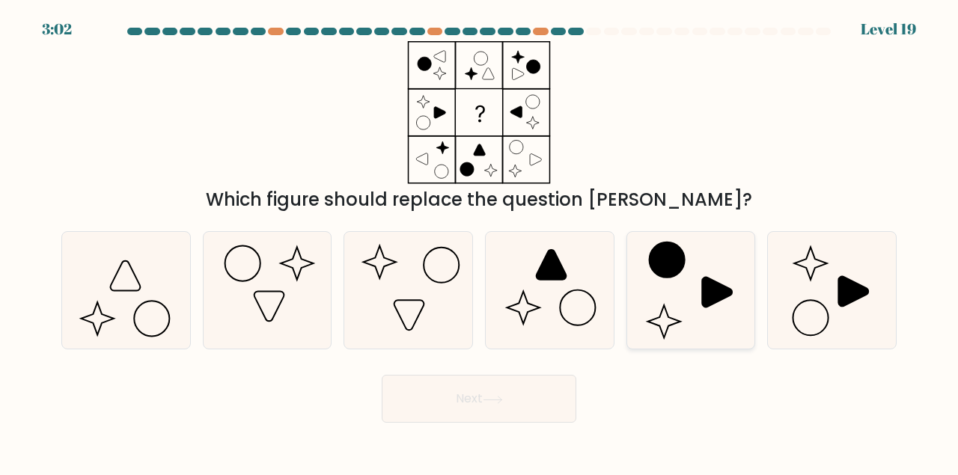
click at [658, 295] on icon at bounding box center [690, 290] width 117 height 117
click at [480, 242] on input "e." at bounding box center [479, 240] width 1 height 4
radio input "true"
click at [417, 291] on icon at bounding box center [407, 290] width 117 height 117
click at [479, 242] on input "c." at bounding box center [479, 240] width 1 height 4
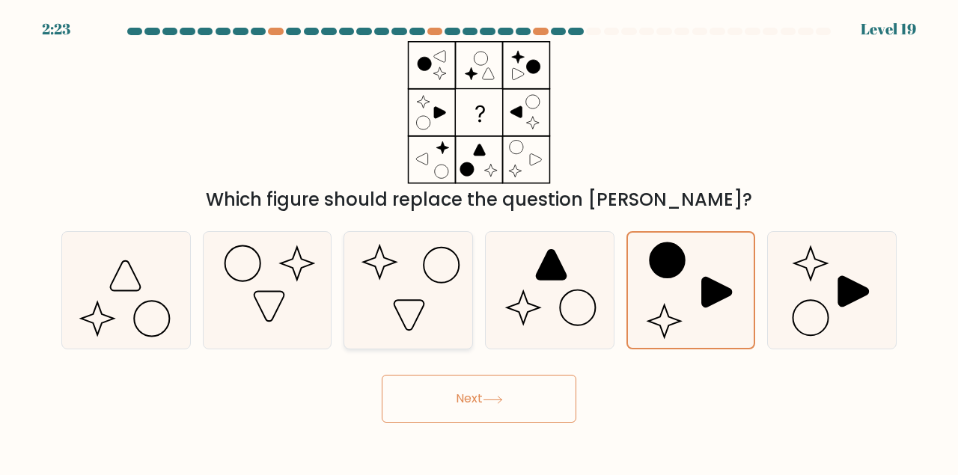
radio input "true"
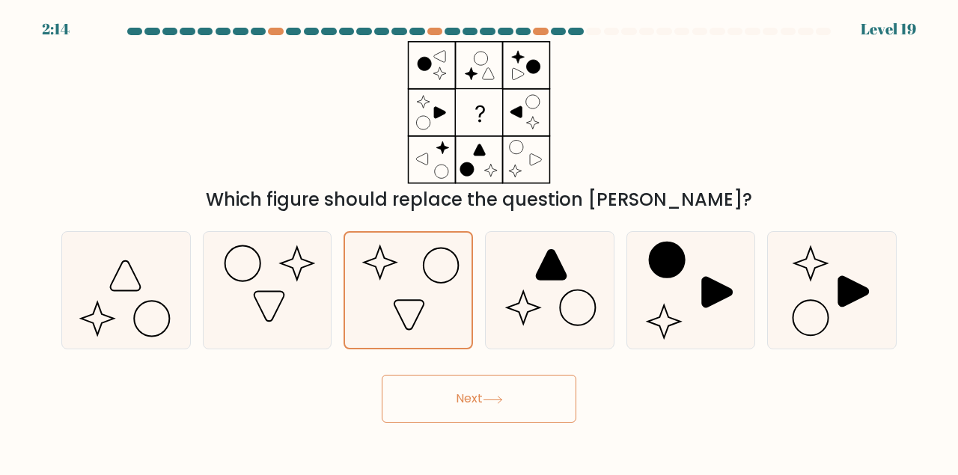
click at [507, 405] on button "Next" at bounding box center [479, 399] width 195 height 48
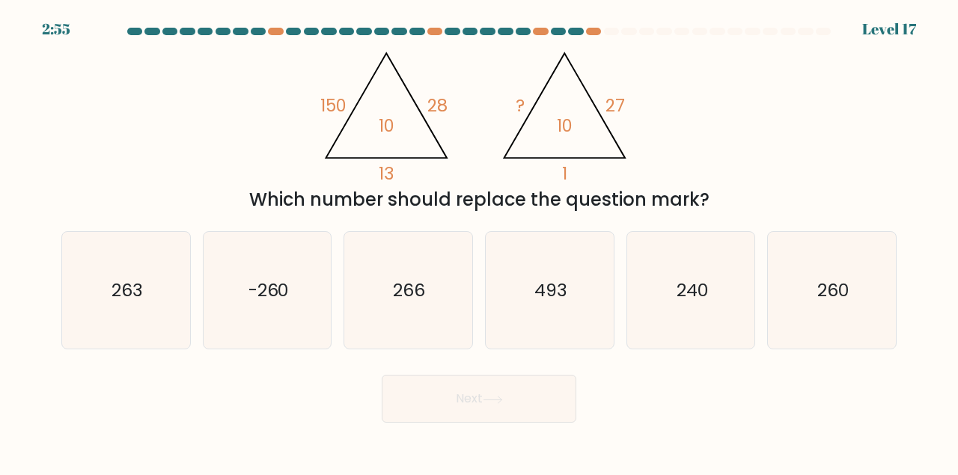
drag, startPoint x: 271, startPoint y: 61, endPoint x: 717, endPoint y: 195, distance: 465.8
click at [717, 195] on div "@import url('https://fonts.googleapis.com/css?family=Abril+Fatface:400,100,100i…" at bounding box center [478, 127] width 853 height 172
copy div "? 27 1 10 Which number should replace the question mark?"
click at [149, 165] on div "@import url('https://fonts.googleapis.com/css?family=Abril+Fatface:400,100,100i…" at bounding box center [478, 127] width 853 height 172
click at [834, 279] on text "260" at bounding box center [832, 290] width 31 height 25
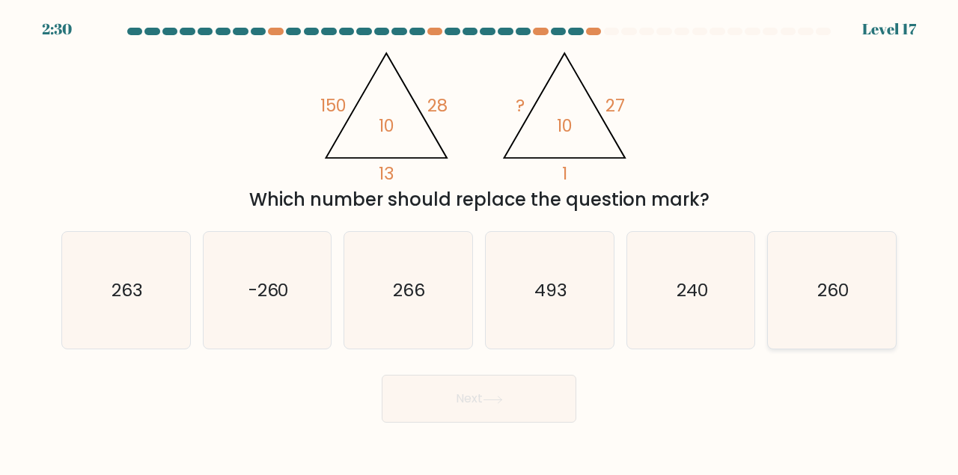
click at [480, 242] on input "f. 260" at bounding box center [479, 240] width 1 height 4
radio input "true"
click at [505, 409] on button "Next" at bounding box center [479, 399] width 195 height 48
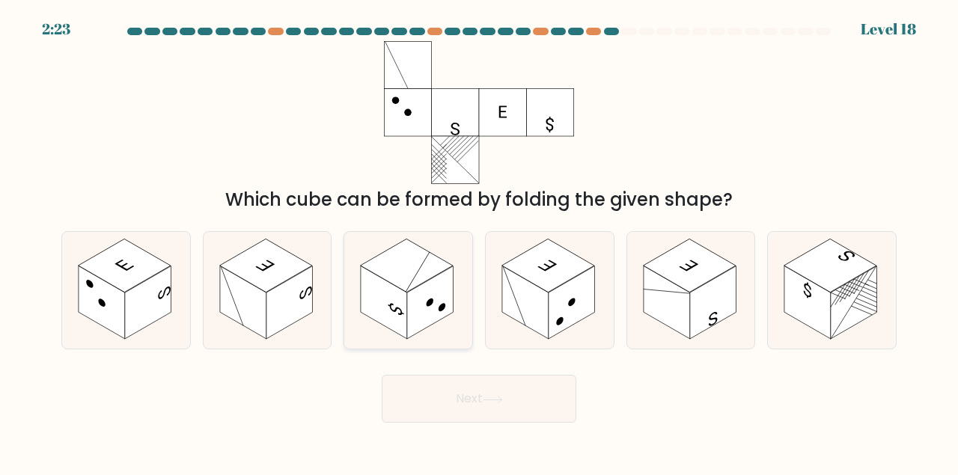
click at [400, 268] on rect at bounding box center [407, 266] width 93 height 54
click at [479, 242] on input "c." at bounding box center [479, 240] width 1 height 4
radio input "true"
click at [287, 268] on rect at bounding box center [265, 266] width 93 height 54
click at [479, 242] on input "b." at bounding box center [479, 240] width 1 height 4
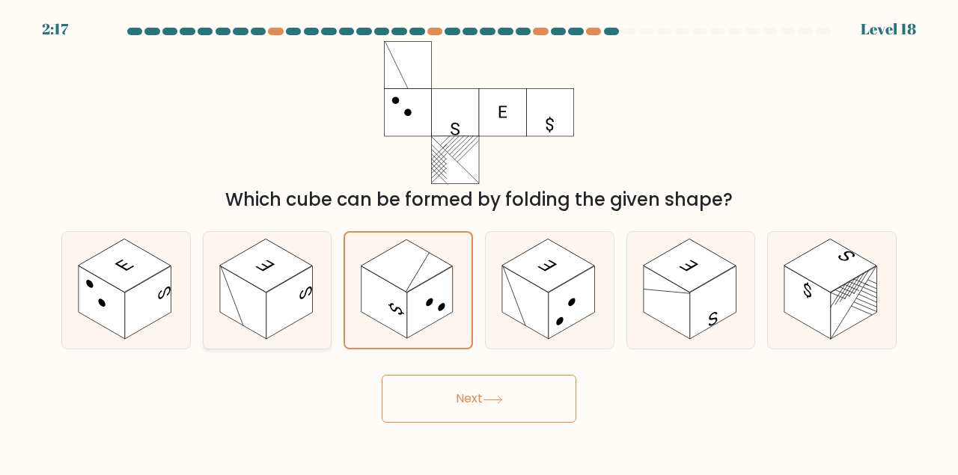
radio input "true"
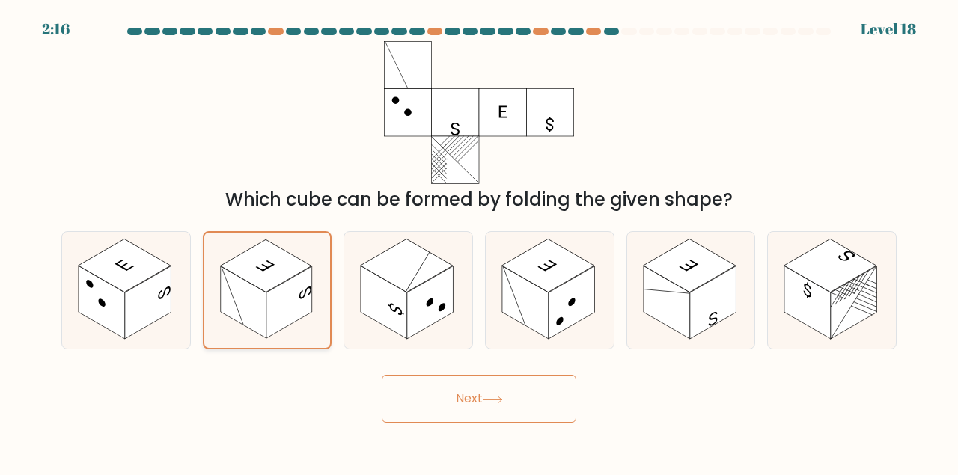
click at [274, 275] on rect at bounding box center [265, 265] width 91 height 53
click at [479, 242] on input "b." at bounding box center [479, 240] width 1 height 4
click at [485, 408] on button "Next" at bounding box center [479, 399] width 195 height 48
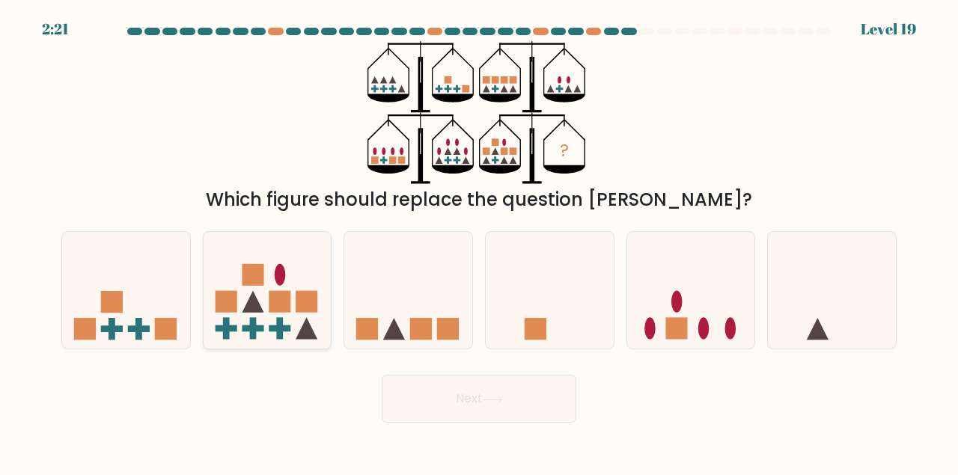
click at [278, 286] on icon at bounding box center [267, 289] width 128 height 105
click at [479, 242] on input "b." at bounding box center [479, 240] width 1 height 4
radio input "true"
click at [477, 403] on button "Next" at bounding box center [479, 399] width 195 height 48
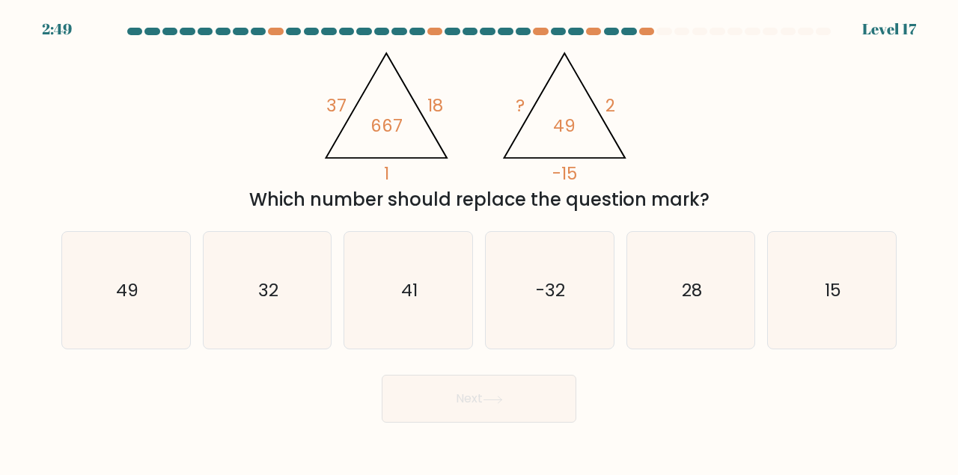
drag, startPoint x: 260, startPoint y: 67, endPoint x: 716, endPoint y: 185, distance: 470.5
click at [716, 185] on div "@import url('https://fonts.googleapis.com/css?family=Abril+Fatface:400,100,100i…" at bounding box center [478, 127] width 853 height 172
copy div "? 2 -15 49 Which number should replace the question mark?"
click at [132, 197] on div "Which number should replace the question mark?" at bounding box center [478, 199] width 817 height 27
click at [279, 280] on icon "32" at bounding box center [267, 290] width 117 height 117
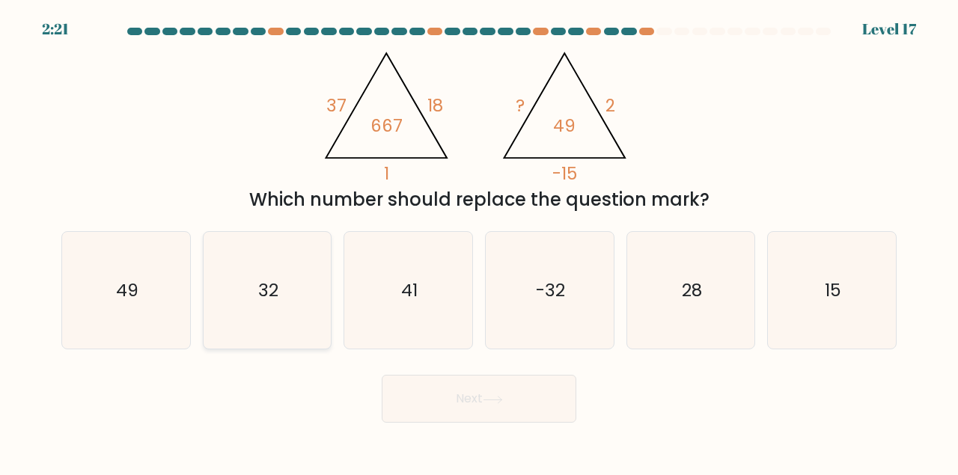
click at [479, 242] on input "b. 32" at bounding box center [479, 240] width 1 height 4
radio input "true"
click at [442, 410] on button "Next" at bounding box center [479, 399] width 195 height 48
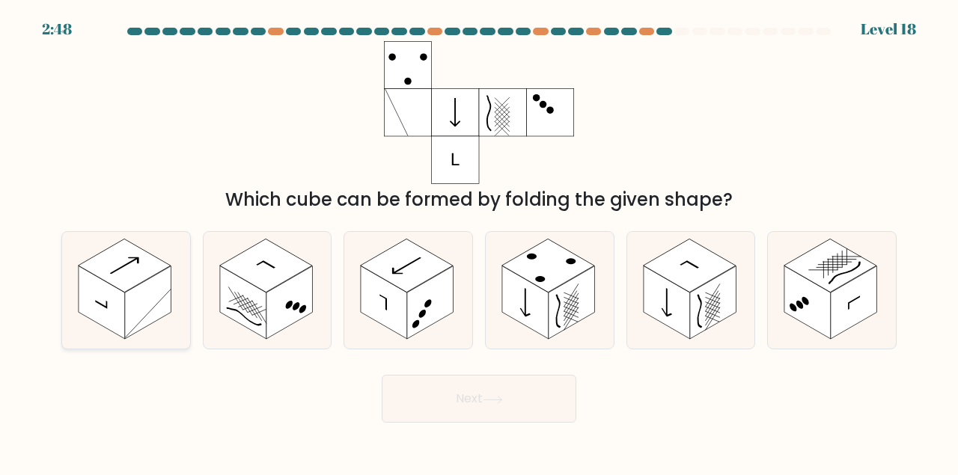
click at [122, 294] on rect at bounding box center [102, 302] width 46 height 73
click at [479, 242] on input "a." at bounding box center [479, 240] width 1 height 4
radio input "true"
click at [508, 396] on button "Next" at bounding box center [479, 399] width 195 height 48
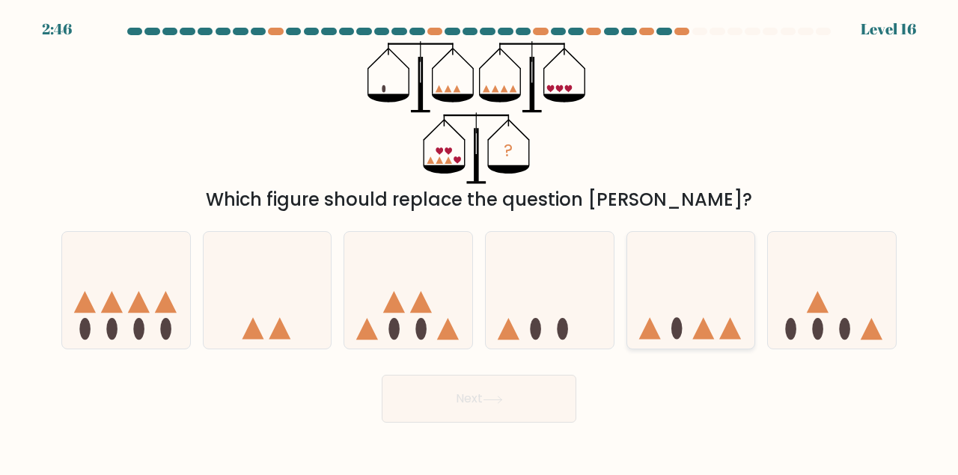
click at [711, 306] on icon at bounding box center [691, 289] width 128 height 105
click at [480, 242] on input "e." at bounding box center [479, 240] width 1 height 4
radio input "true"
click at [461, 387] on button "Next" at bounding box center [479, 399] width 195 height 48
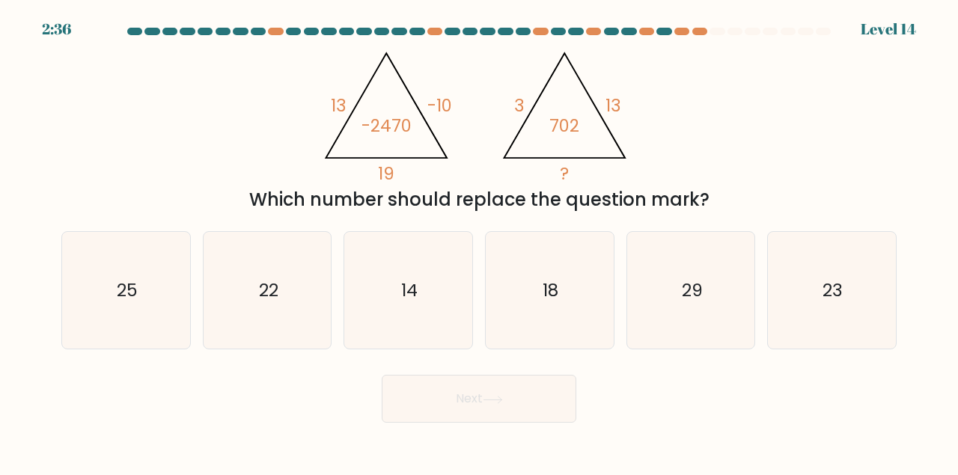
drag, startPoint x: 252, startPoint y: 49, endPoint x: 740, endPoint y: 206, distance: 512.2
click at [740, 206] on div "@import url('https://fonts.googleapis.com/css?family=Abril+Fatface:400,100,100i…" at bounding box center [478, 127] width 853 height 172
copy div "3 13 ? 702 Which number should replace the question mark?"
click at [149, 95] on div "@import url('https://fonts.googleapis.com/css?family=Abril+Fatface:400,100,100i…" at bounding box center [478, 127] width 853 height 172
click at [551, 294] on text "18" at bounding box center [550, 290] width 16 height 25
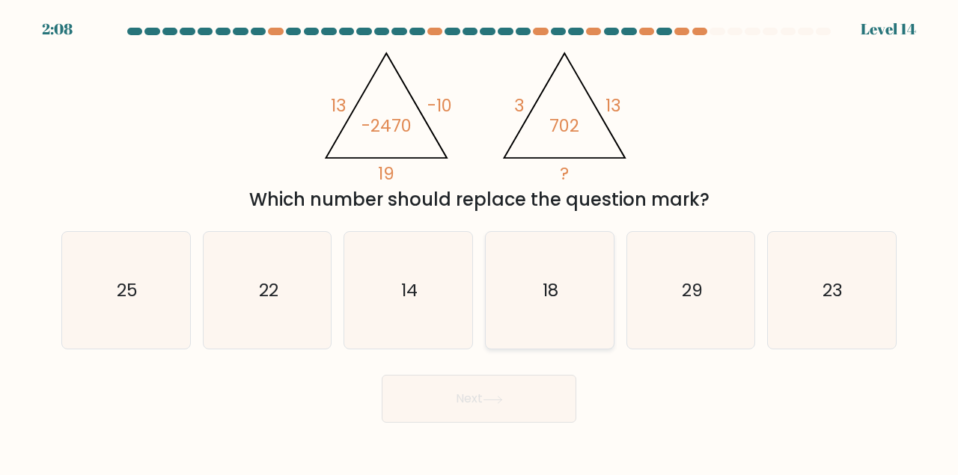
click at [480, 242] on input "d. 18" at bounding box center [479, 240] width 1 height 4
radio input "true"
click at [526, 402] on button "Next" at bounding box center [479, 399] width 195 height 48
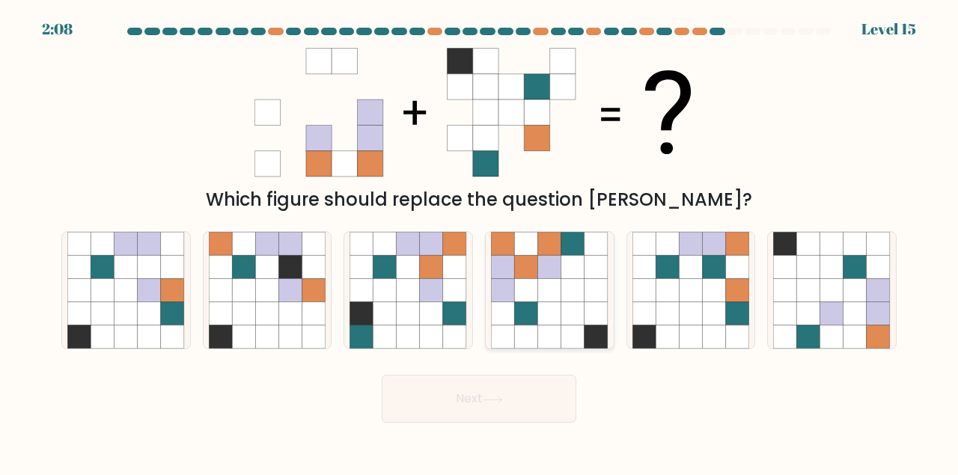
click at [561, 248] on icon at bounding box center [572, 243] width 23 height 23
click at [480, 242] on input "d." at bounding box center [479, 240] width 1 height 4
radio input "true"
click at [377, 253] on icon at bounding box center [384, 243] width 23 height 23
click at [479, 242] on input "c." at bounding box center [479, 240] width 1 height 4
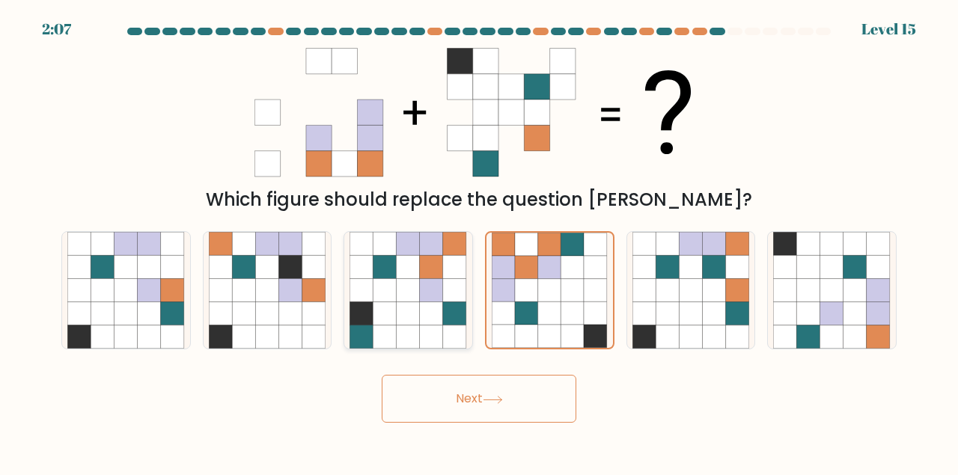
radio input "true"
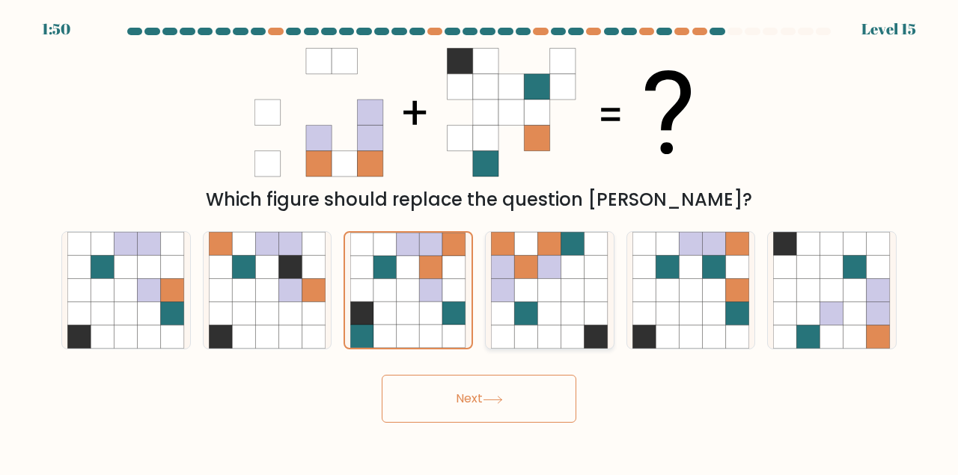
click at [568, 316] on icon at bounding box center [572, 313] width 23 height 23
click at [480, 242] on input "d." at bounding box center [479, 240] width 1 height 4
radio input "true"
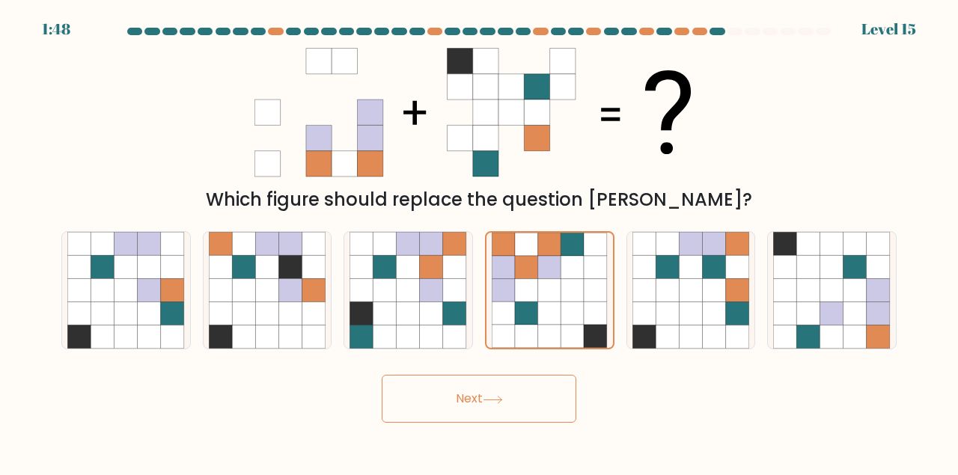
click at [532, 390] on button "Next" at bounding box center [479, 399] width 195 height 48
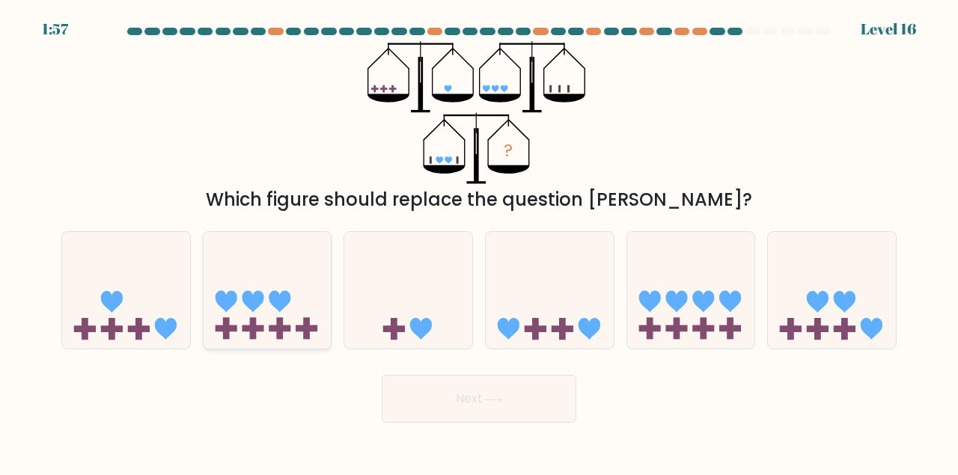
click at [251, 279] on icon at bounding box center [267, 289] width 128 height 105
click at [479, 242] on input "b." at bounding box center [479, 240] width 1 height 4
radio input "true"
click at [500, 396] on icon at bounding box center [493, 400] width 20 height 8
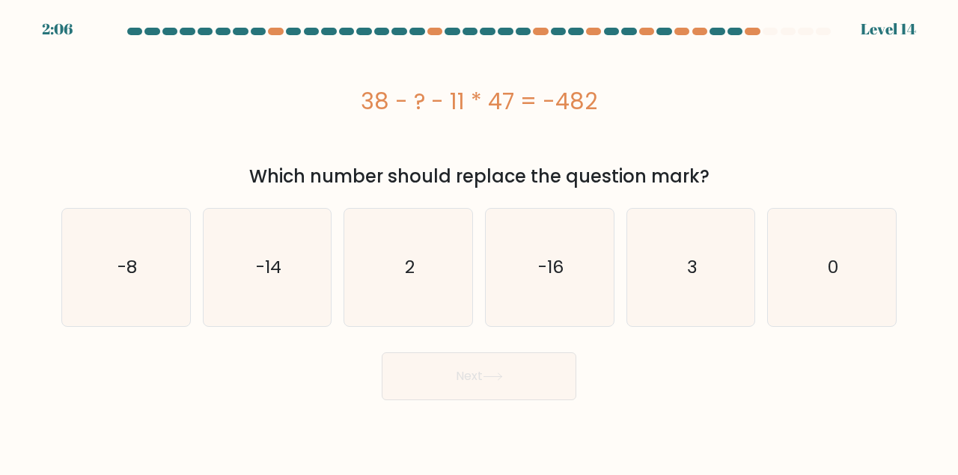
click at [363, 98] on div "38 - ? - 11 * 47 = -482" at bounding box center [478, 102] width 835 height 34
drag, startPoint x: 363, startPoint y: 98, endPoint x: 658, endPoint y: 94, distance: 294.8
click at [658, 94] on div "38 - ? - 11 * 47 = -482" at bounding box center [478, 102] width 835 height 34
copy div "38 - ? - 11 * 47 = -482"
click at [697, 267] on text "3" at bounding box center [692, 267] width 10 height 25
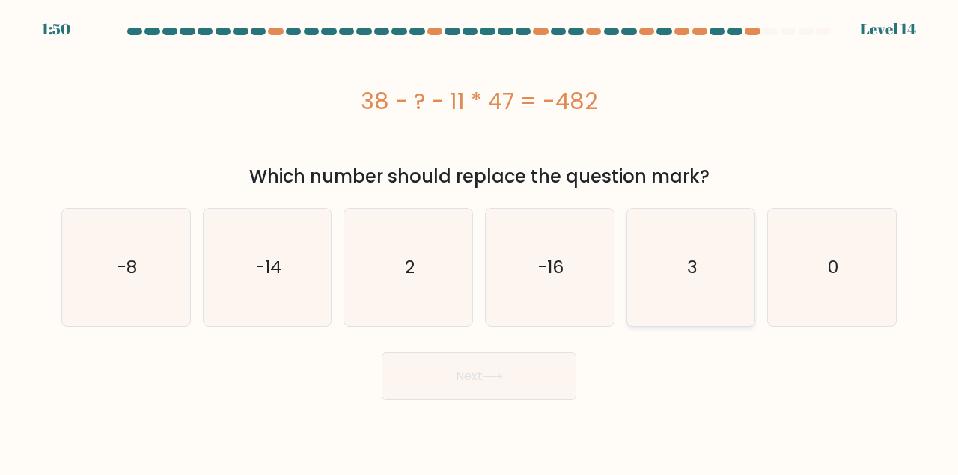
click at [480, 242] on input "e. 3" at bounding box center [479, 240] width 1 height 4
radio input "true"
click at [508, 359] on button "Next" at bounding box center [479, 376] width 195 height 48
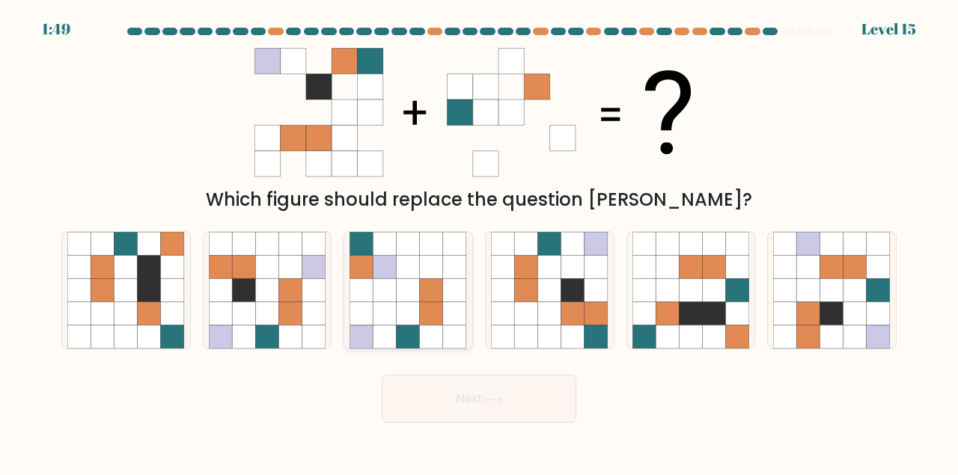
click at [379, 294] on icon at bounding box center [384, 289] width 23 height 23
click at [479, 242] on input "c." at bounding box center [479, 240] width 1 height 4
radio input "true"
click at [134, 303] on icon at bounding box center [125, 313] width 23 height 23
click at [479, 242] on input "a." at bounding box center [479, 240] width 1 height 4
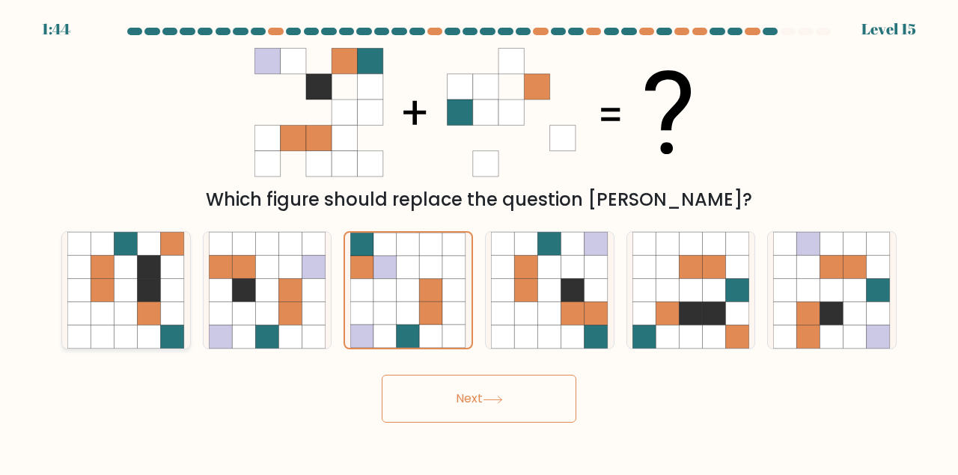
radio input "true"
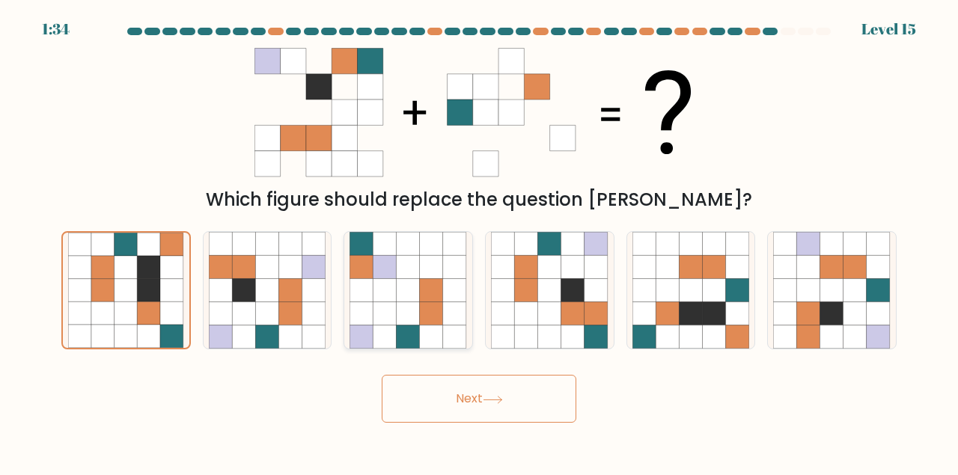
click at [366, 289] on icon at bounding box center [361, 289] width 23 height 23
click at [479, 242] on input "c." at bounding box center [479, 240] width 1 height 4
radio input "true"
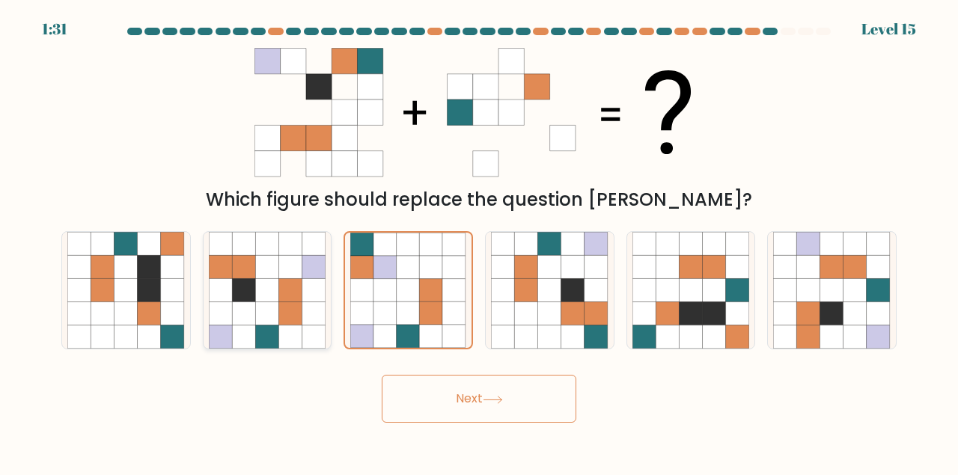
click at [281, 276] on icon at bounding box center [290, 266] width 23 height 23
click at [479, 242] on input "b." at bounding box center [479, 240] width 1 height 4
radio input "true"
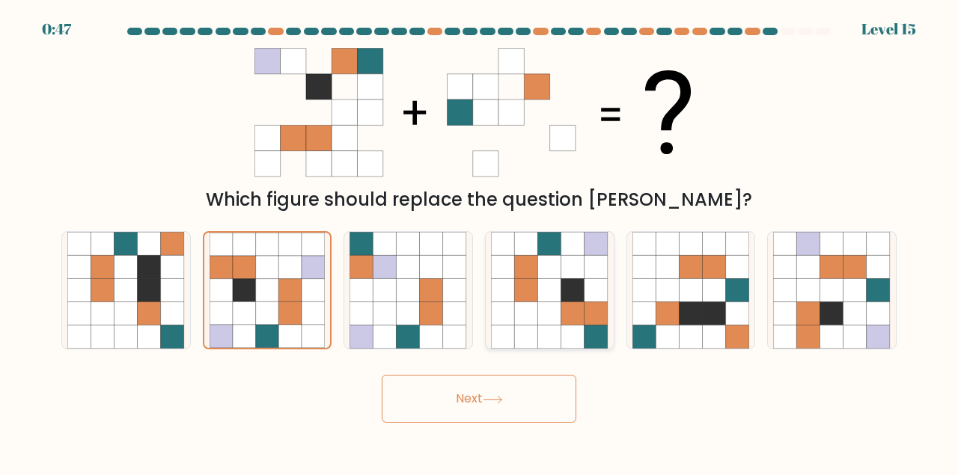
click at [588, 305] on icon at bounding box center [595, 313] width 23 height 23
click at [480, 242] on input "d." at bounding box center [479, 240] width 1 height 4
radio input "true"
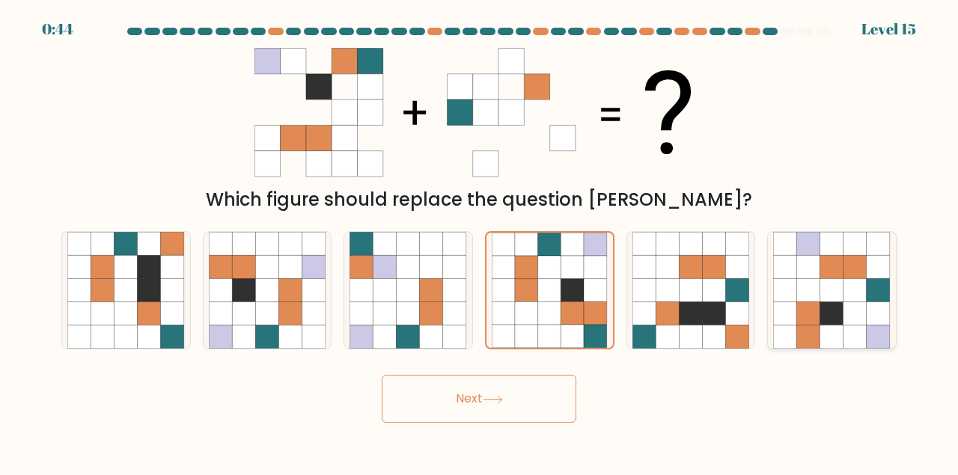
drag, startPoint x: 708, startPoint y: 290, endPoint x: 806, endPoint y: 284, distance: 97.4
click at [806, 284] on div "a. b. c." at bounding box center [478, 284] width 847 height 131
click at [838, 282] on icon at bounding box center [831, 289] width 23 height 23
click at [480, 242] on input "f." at bounding box center [479, 240] width 1 height 4
radio input "true"
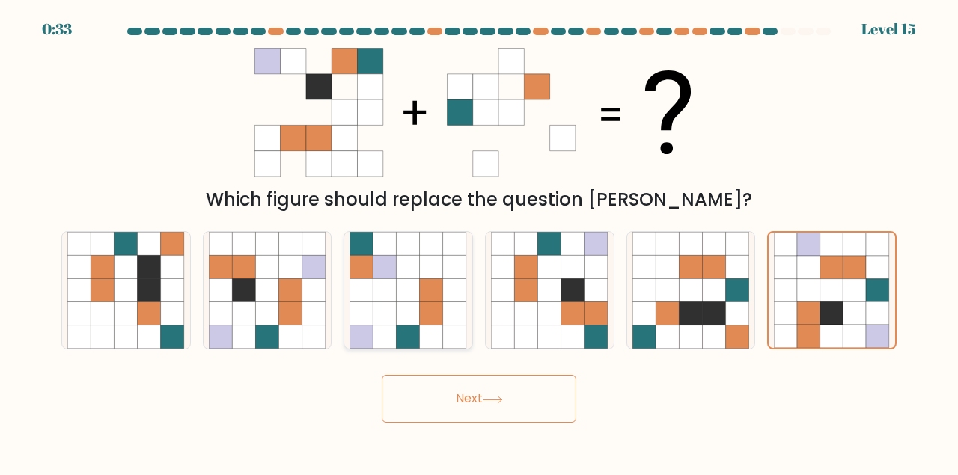
click at [399, 299] on icon at bounding box center [408, 289] width 23 height 23
click at [479, 242] on input "c." at bounding box center [479, 240] width 1 height 4
radio input "true"
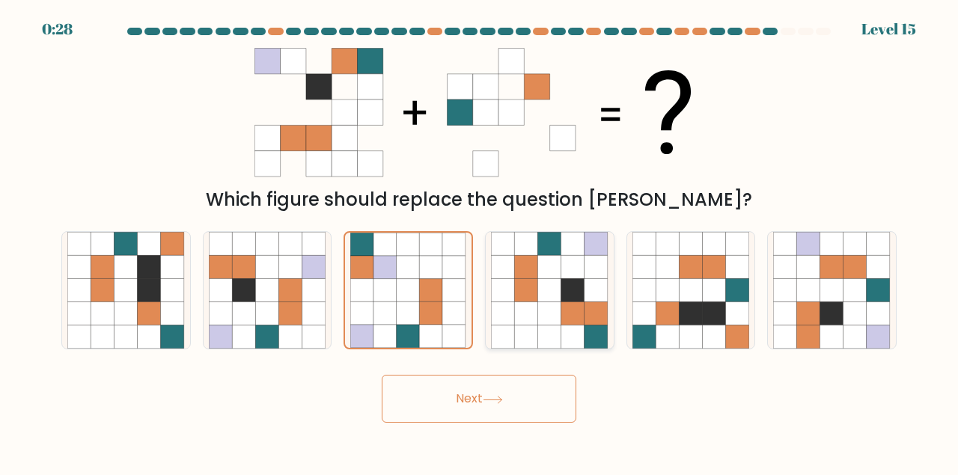
click at [527, 296] on icon at bounding box center [525, 289] width 23 height 23
click at [480, 242] on input "d." at bounding box center [479, 240] width 1 height 4
radio input "true"
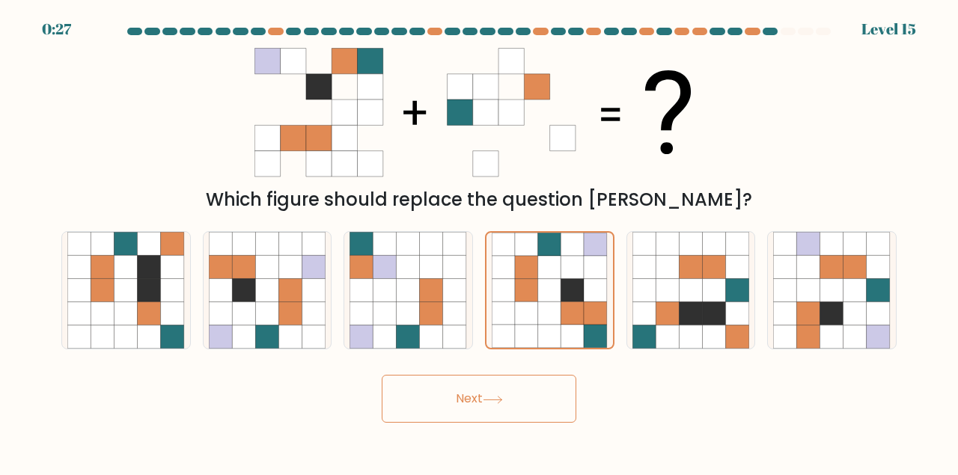
click at [505, 404] on button "Next" at bounding box center [479, 399] width 195 height 48
click at [480, 400] on button "Next" at bounding box center [479, 399] width 195 height 48
click at [506, 400] on button "Next" at bounding box center [479, 399] width 195 height 48
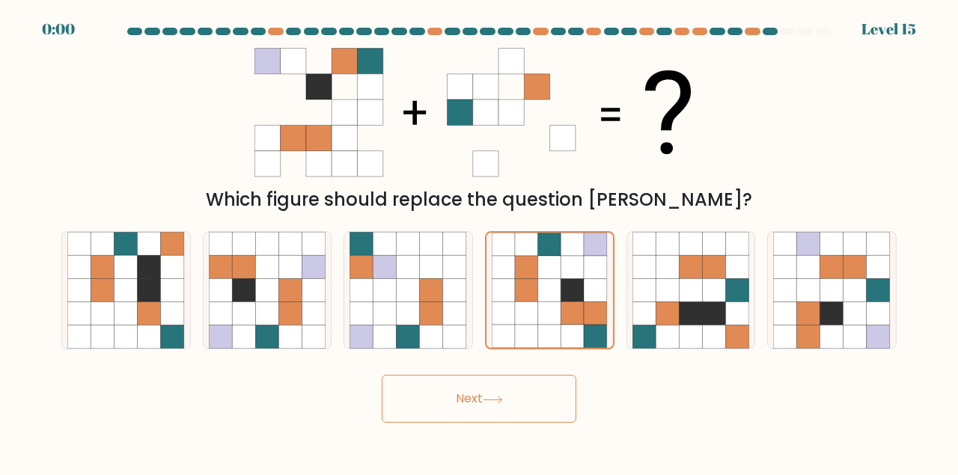
click at [506, 400] on button "Next" at bounding box center [479, 399] width 195 height 48
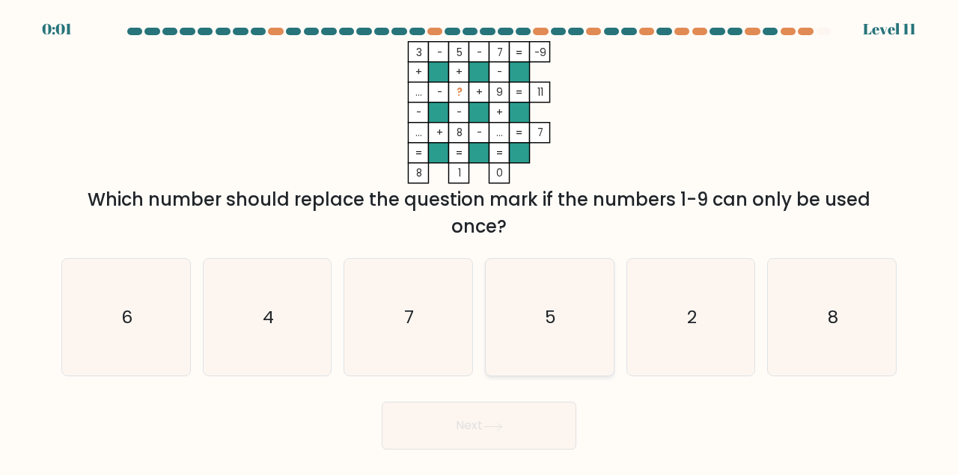
click at [559, 319] on icon "5" at bounding box center [549, 317] width 117 height 117
click at [480, 242] on input "d. 5" at bounding box center [479, 240] width 1 height 4
radio input "true"
click at [505, 414] on button "Next" at bounding box center [479, 426] width 195 height 48
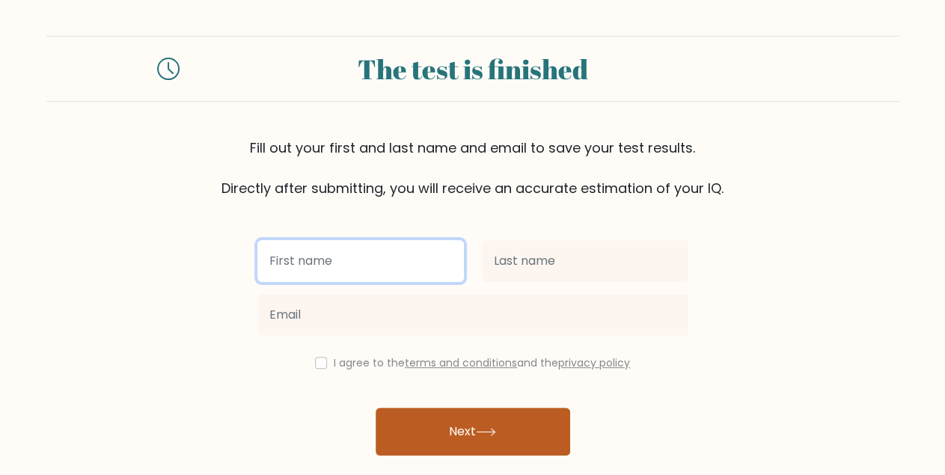
paste input "Kosisochukwu"
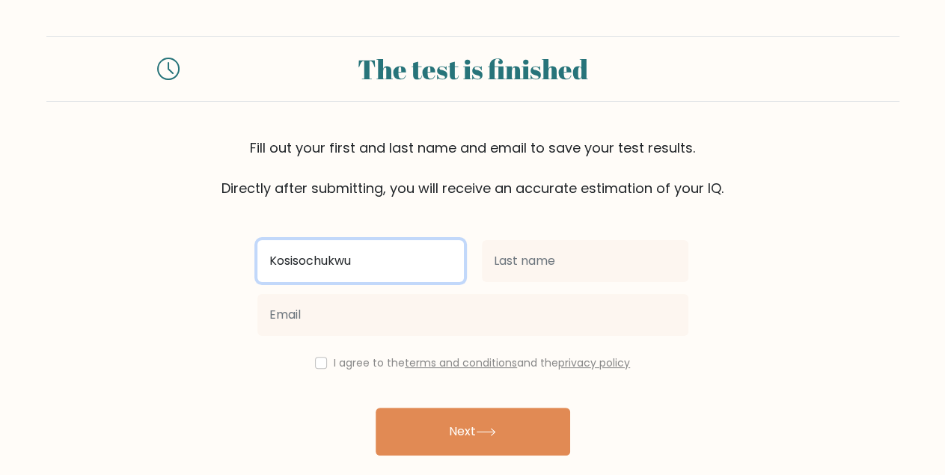
type input "Kosisochukwu"
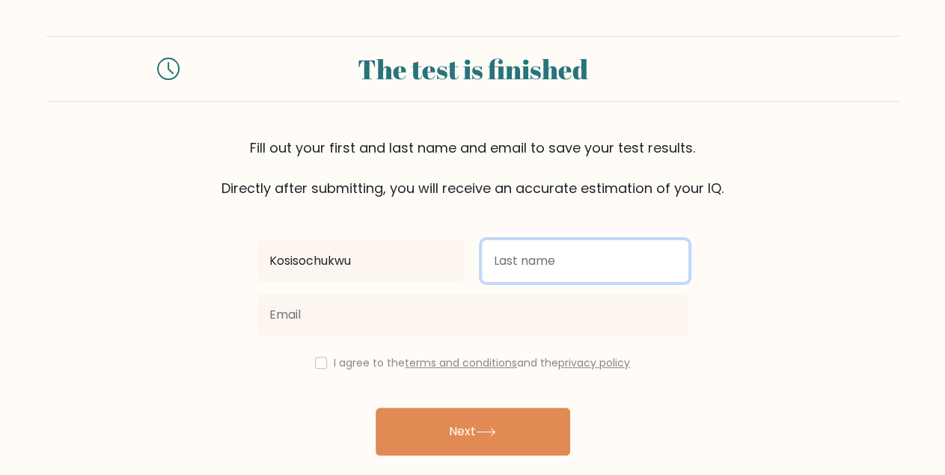
click at [523, 264] on input "text" at bounding box center [585, 261] width 206 height 42
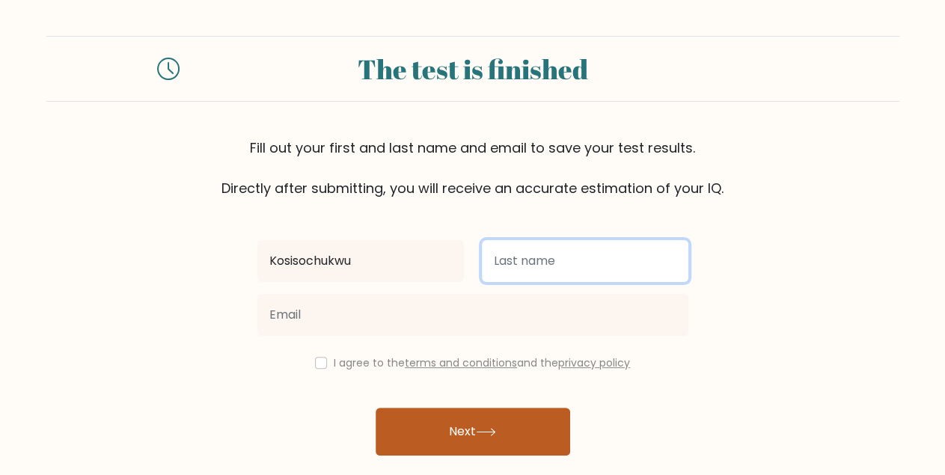
paste input "Ugwumb"
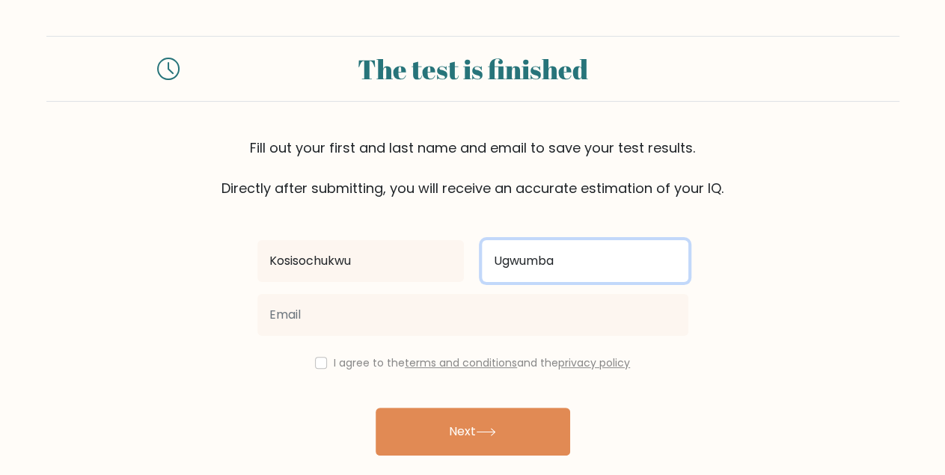
type input "Ugwumba"
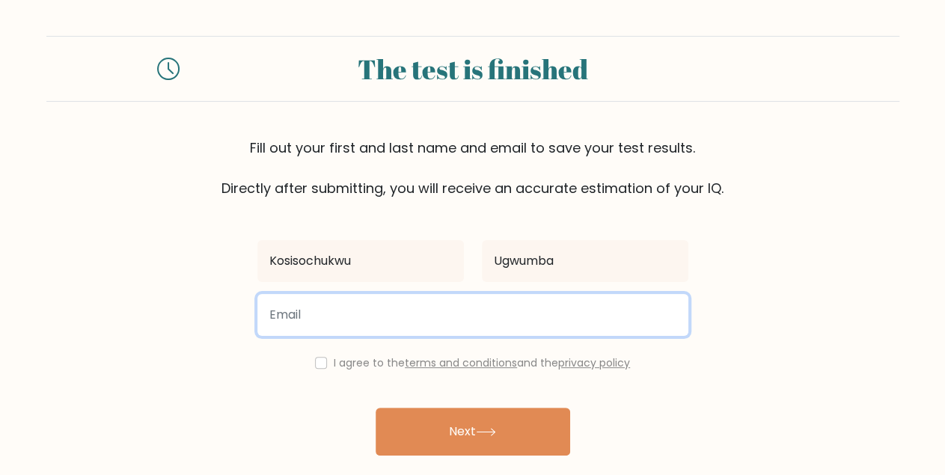
click at [412, 307] on input "email" at bounding box center [472, 315] width 431 height 42
paste input "Mathewkosisochukwu2018@gmail.com"
type input "Mathewkosisochukwu2018@gmail.com"
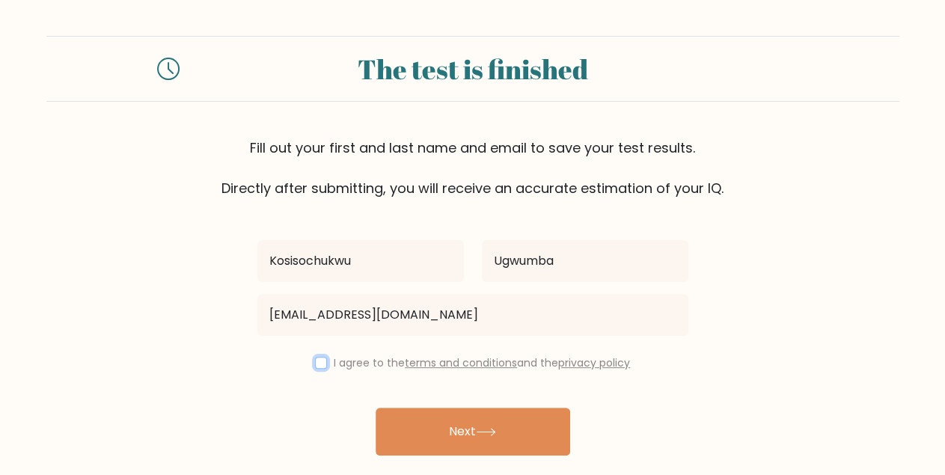
click at [321, 365] on input "checkbox" at bounding box center [321, 363] width 12 height 12
checkbox input "true"
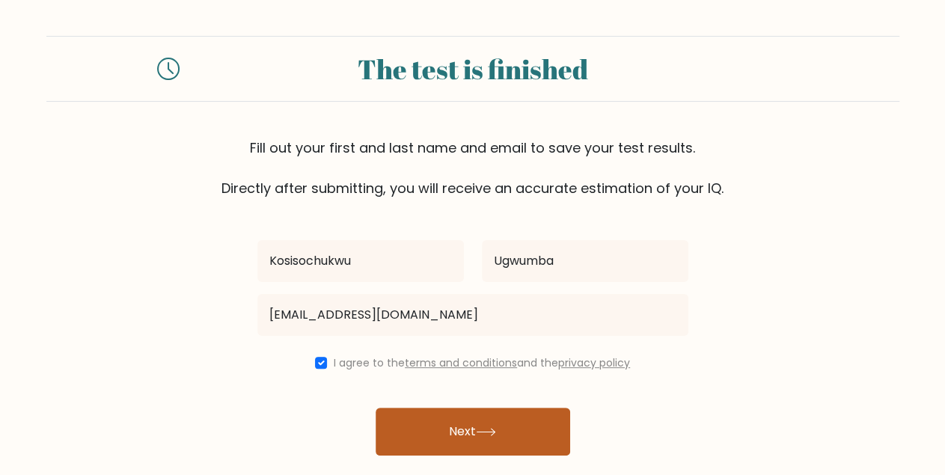
click at [430, 426] on button "Next" at bounding box center [473, 432] width 195 height 48
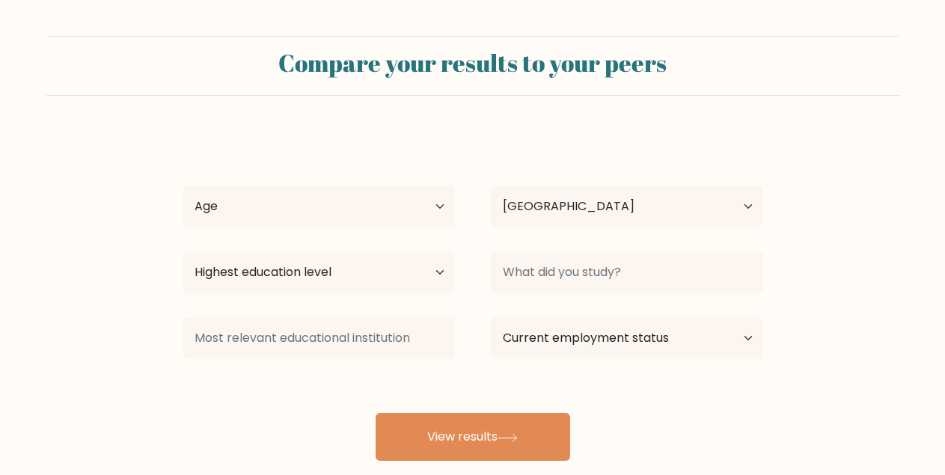
select select "NG"
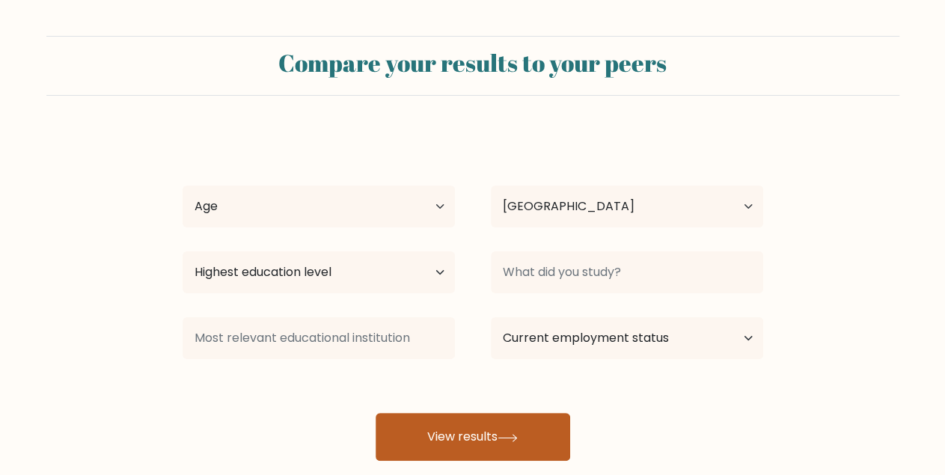
click at [431, 414] on button "View results" at bounding box center [473, 437] width 195 height 48
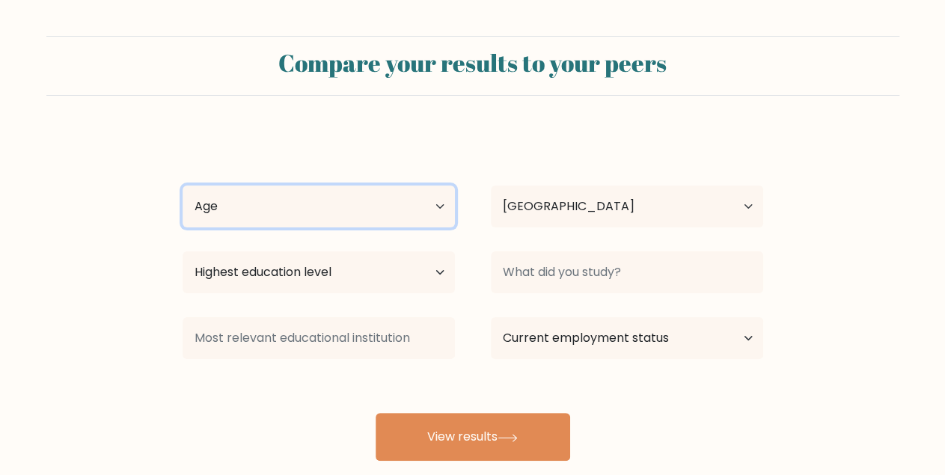
click at [183, 186] on select "Age Under [DEMOGRAPHIC_DATA] [DEMOGRAPHIC_DATA] [DEMOGRAPHIC_DATA] [DEMOGRAPHIC…" at bounding box center [319, 207] width 272 height 42
select select "18_24"
click option "[DEMOGRAPHIC_DATA]" at bounding box center [0, 0] width 0 height 0
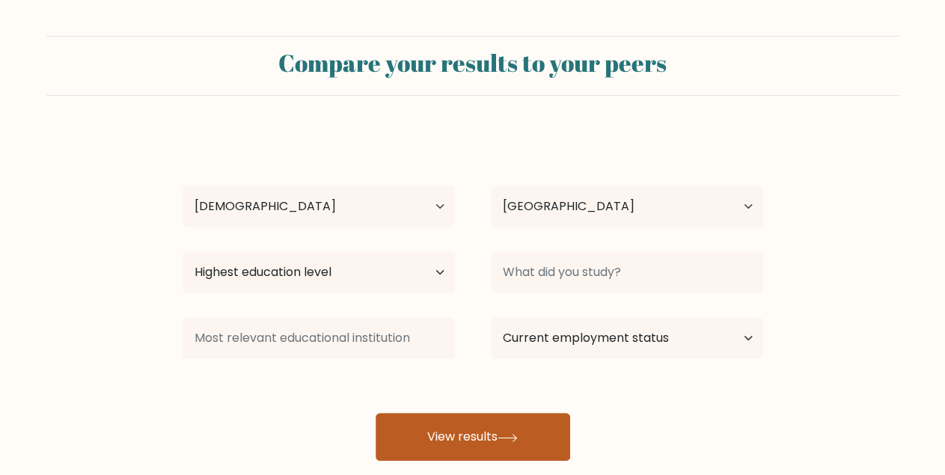
click at [507, 439] on icon at bounding box center [508, 438] width 20 height 8
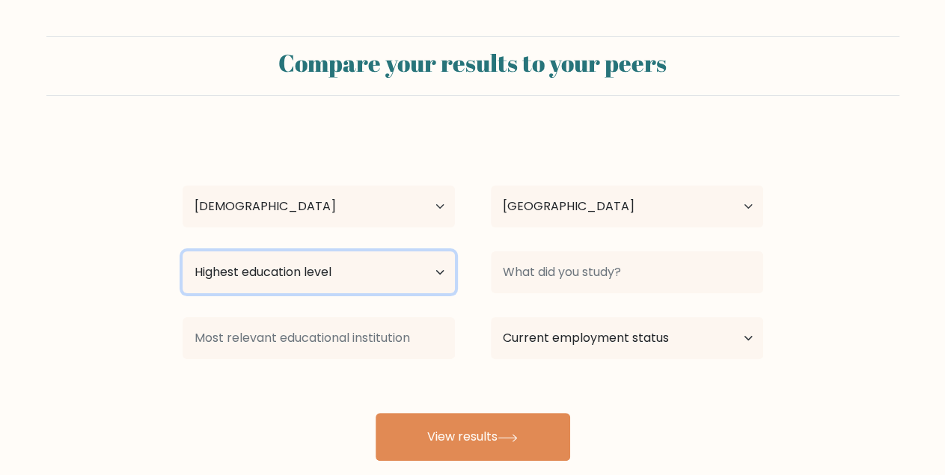
click at [183, 251] on select "Highest education level No schooling Primary Lower Secondary Upper Secondary Oc…" at bounding box center [319, 272] width 272 height 42
select select "bachelors_degree"
click option "Bachelor's degree" at bounding box center [0, 0] width 0 height 0
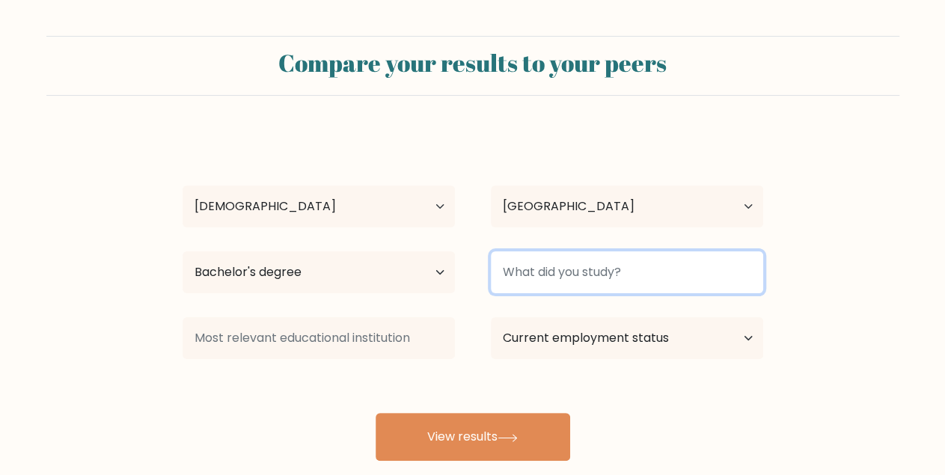
click at [542, 273] on input at bounding box center [627, 272] width 272 height 42
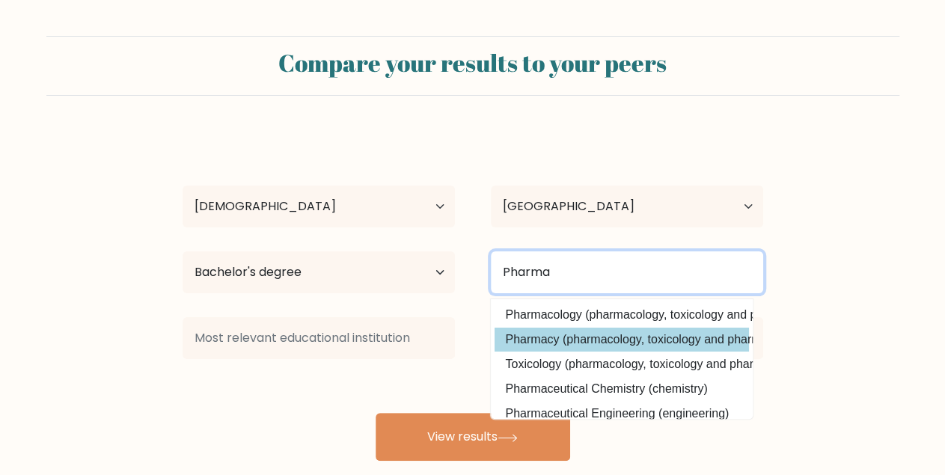
type input "Pharma"
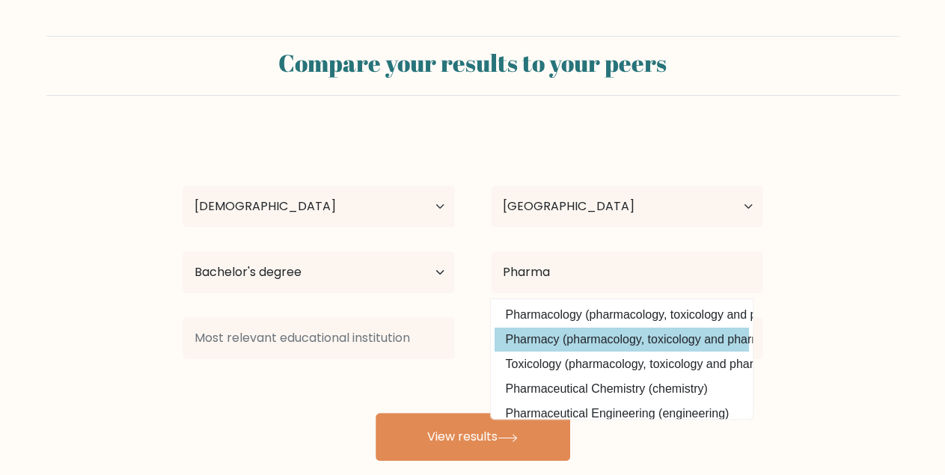
click at [563, 345] on div "Kosisochukwu Ugwumba Age Under 18 years old 18-24 years old 25-34 years old 35-…" at bounding box center [473, 296] width 599 height 329
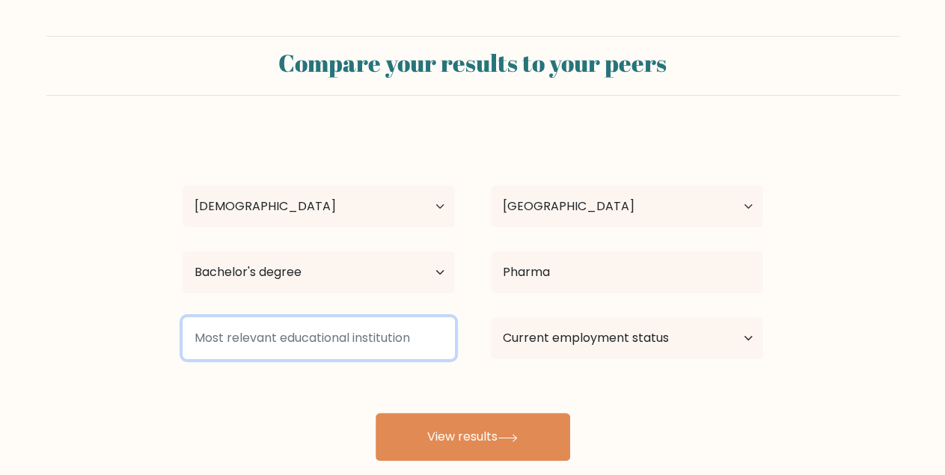
click at [358, 336] on input at bounding box center [319, 338] width 272 height 42
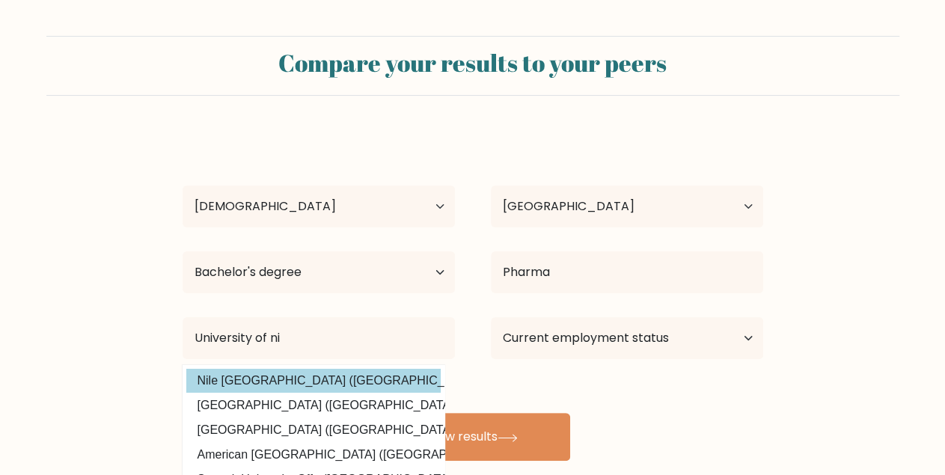
click at [343, 370] on div "Kosisochukwu Ugwumba Age Under 18 years old 18-24 years old 25-34 years old 35-…" at bounding box center [473, 296] width 599 height 329
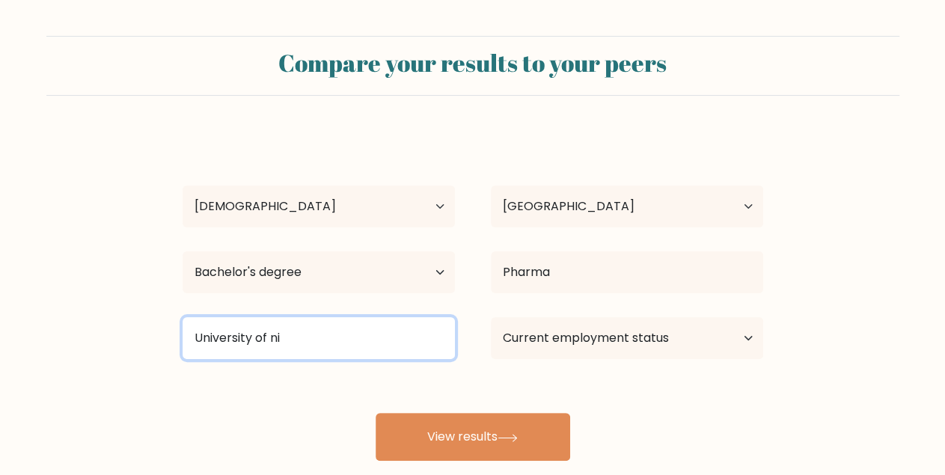
click at [287, 337] on input "University of ni" at bounding box center [319, 338] width 272 height 42
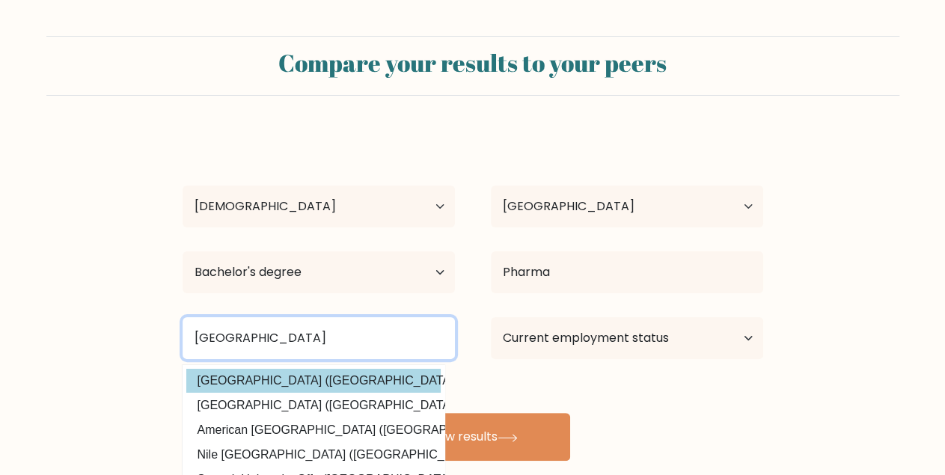
type input "University of niger"
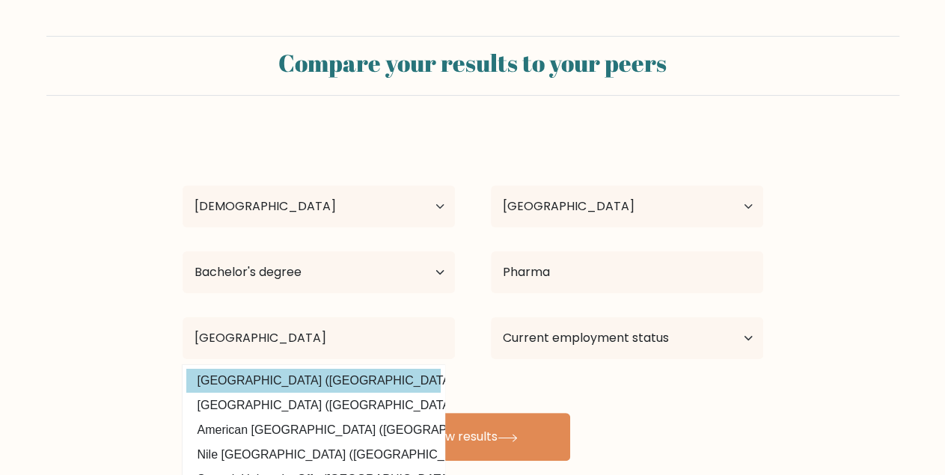
click at [351, 382] on div "Kosisochukwu Ugwumba Age Under 18 years old 18-24 years old 25-34 years old 35-…" at bounding box center [473, 296] width 599 height 329
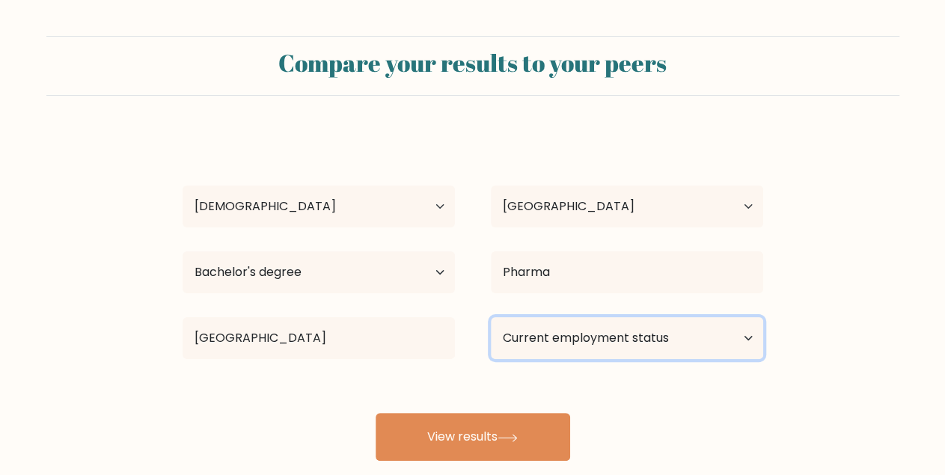
click at [491, 317] on select "Current employment status Employed Student Retired Other / prefer not to answer" at bounding box center [627, 338] width 272 height 42
select select "other"
click option "Other / prefer not to answer" at bounding box center [0, 0] width 0 height 0
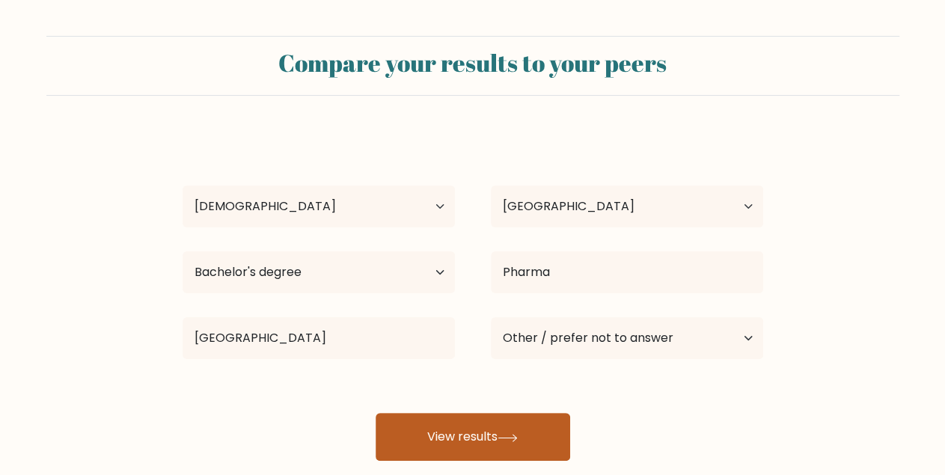
click at [524, 446] on button "View results" at bounding box center [473, 437] width 195 height 48
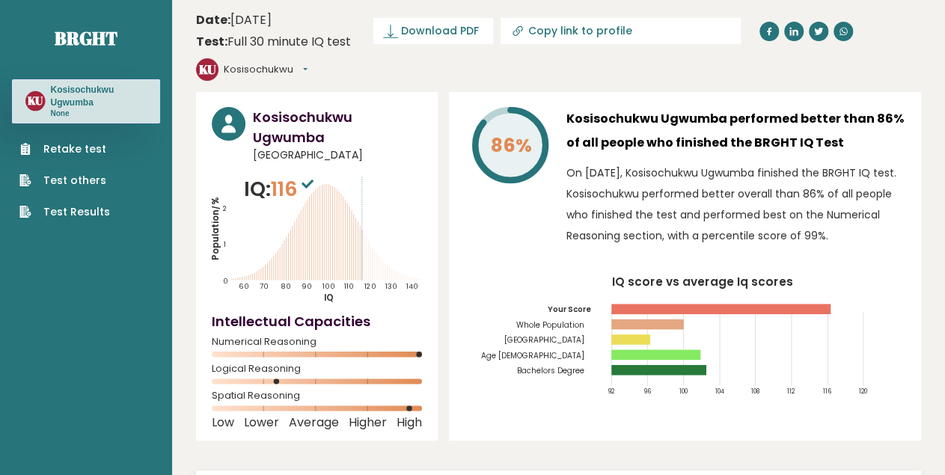
click at [81, 158] on ul "Retake test Test others Test Results" at bounding box center [64, 180] width 105 height 79
click at [58, 144] on link "Retake test" at bounding box center [64, 149] width 91 height 16
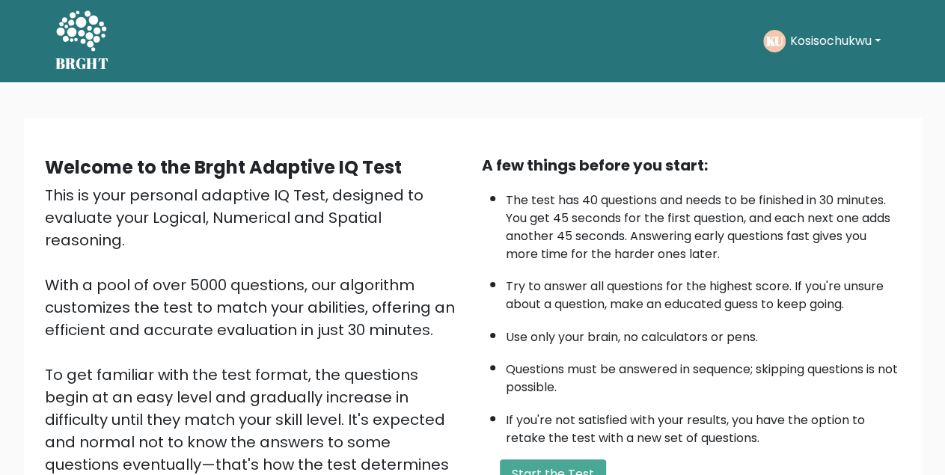
scroll to position [223, 0]
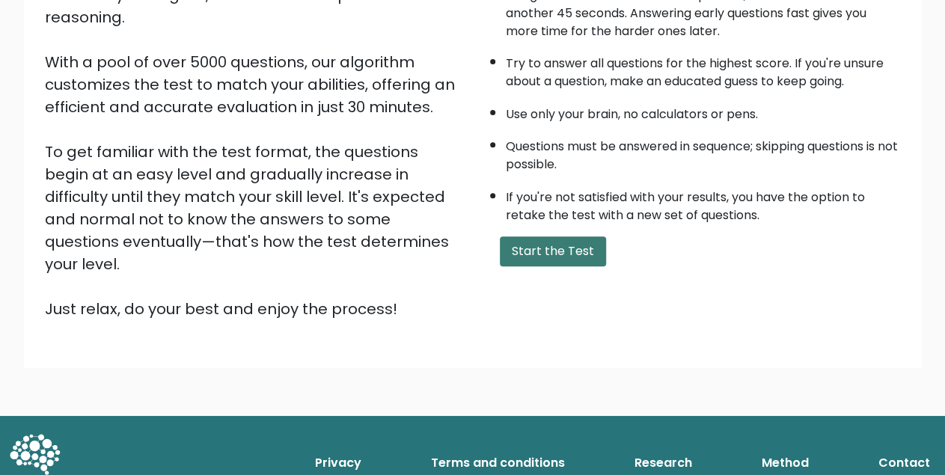
click at [559, 266] on button "Start the Test" at bounding box center [553, 251] width 106 height 30
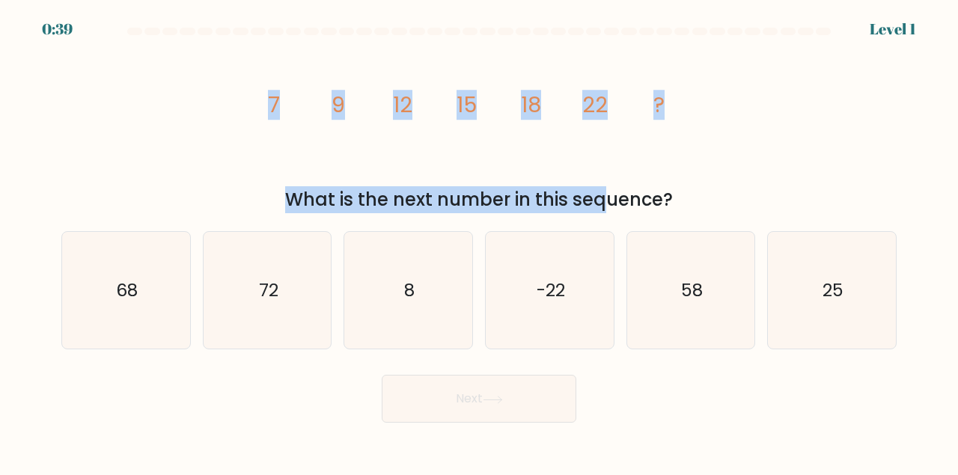
drag, startPoint x: 263, startPoint y: 102, endPoint x: 486, endPoint y: 197, distance: 242.7
click at [486, 197] on div "image/svg+xml 7 9 12 15 18 22 ? What is the next number in this sequence?" at bounding box center [478, 127] width 853 height 172
click at [486, 197] on div "What is the next number in this sequence?" at bounding box center [478, 199] width 817 height 27
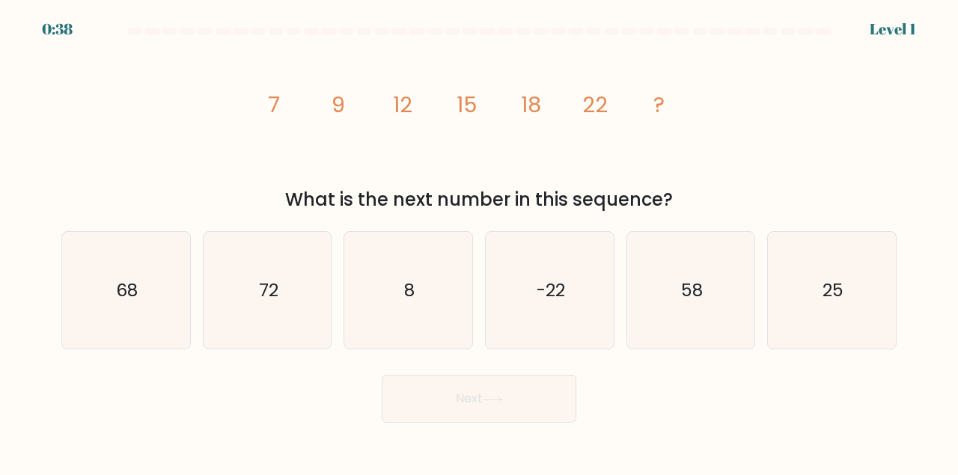
click at [393, 148] on icon "image/svg+xml 7 9 12 15 18 22 ?" at bounding box center [478, 112] width 449 height 143
drag, startPoint x: 269, startPoint y: 102, endPoint x: 373, endPoint y: 111, distance: 105.1
click at [373, 111] on icon "image/svg+xml 7 9 12 15 18 22 ?" at bounding box center [478, 112] width 449 height 143
click at [844, 278] on icon "25" at bounding box center [831, 290] width 117 height 117
click at [480, 242] on input "f. 25" at bounding box center [479, 240] width 1 height 4
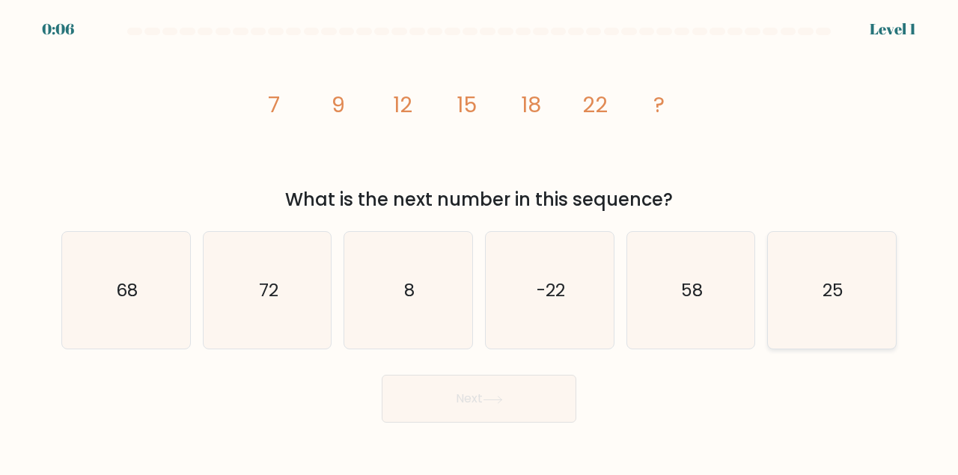
radio input "true"
click at [543, 394] on button "Next" at bounding box center [479, 399] width 195 height 48
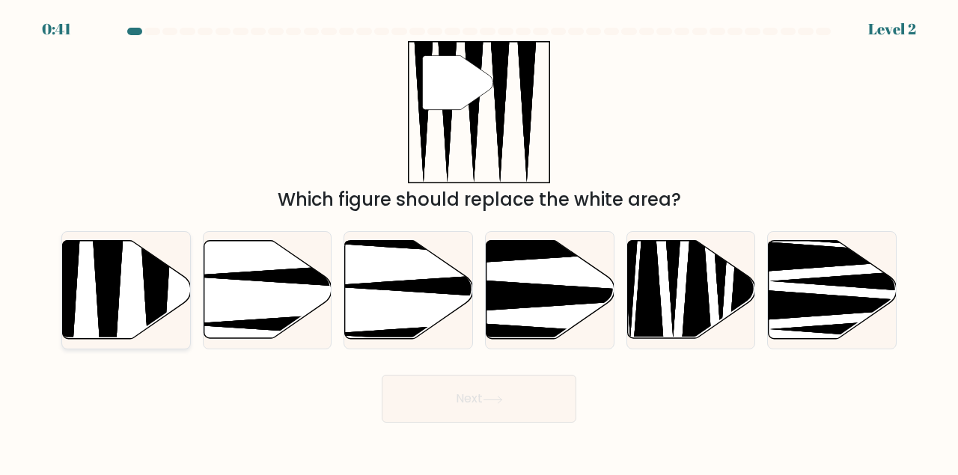
click at [105, 281] on icon at bounding box center [107, 343] width 33 height 254
click at [479, 242] on input "a." at bounding box center [479, 240] width 1 height 4
radio input "true"
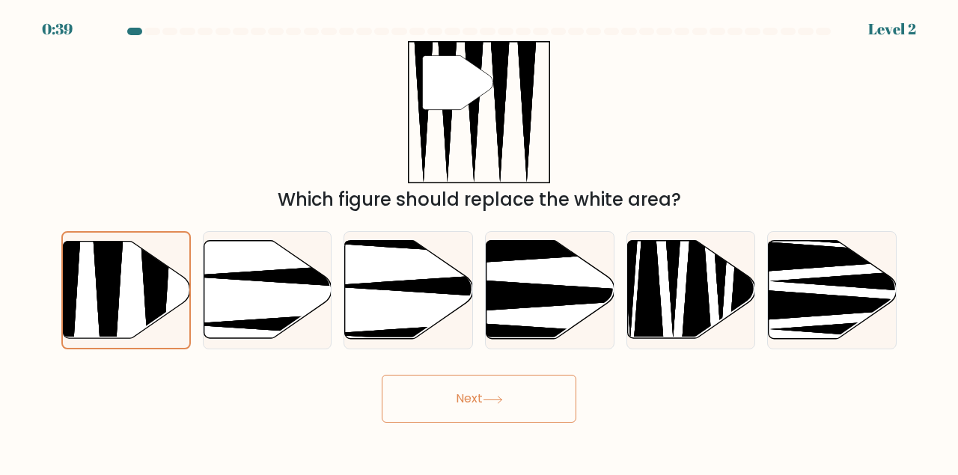
click at [472, 406] on button "Next" at bounding box center [479, 399] width 195 height 48
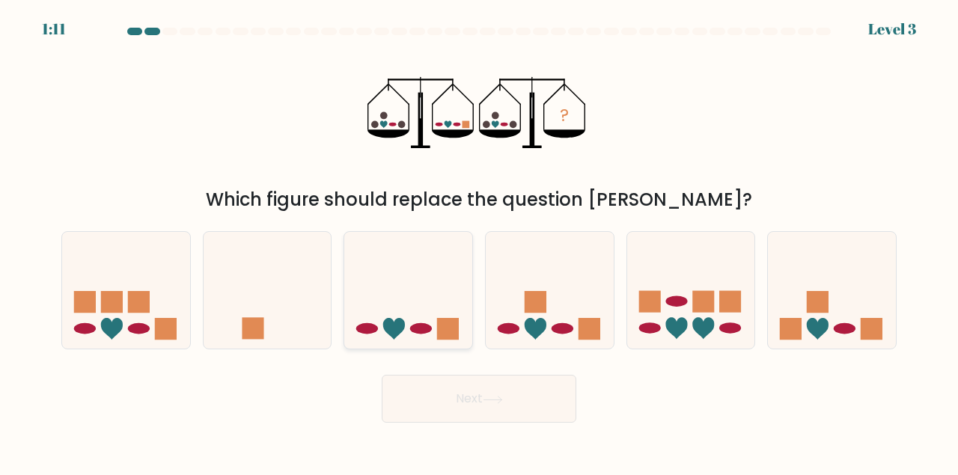
click at [429, 260] on icon at bounding box center [408, 289] width 128 height 105
click at [479, 242] on input "c." at bounding box center [479, 240] width 1 height 4
radio input "true"
click at [489, 416] on button "Next" at bounding box center [479, 399] width 195 height 48
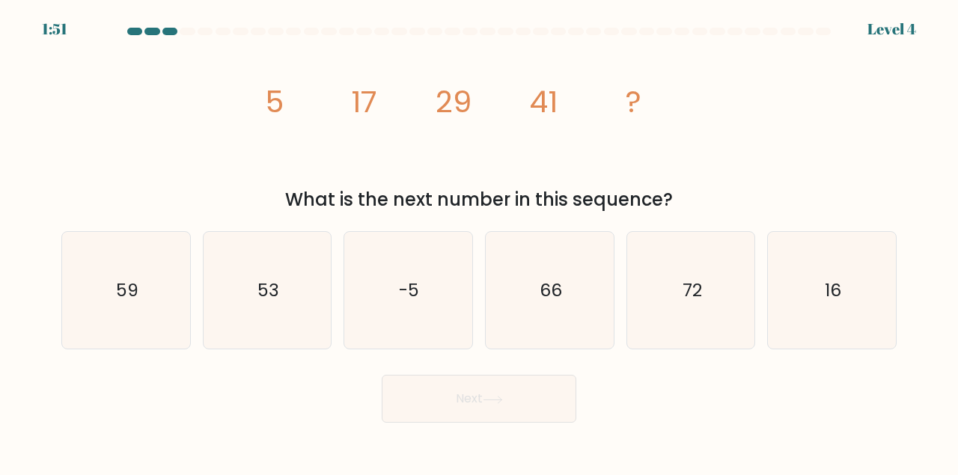
drag, startPoint x: 253, startPoint y: 99, endPoint x: 700, endPoint y: 196, distance: 457.1
click at [700, 196] on div "image/svg+xml 5 17 29 41 ? What is the next number in this sequence?" at bounding box center [478, 127] width 853 height 172
copy div "image/svg+xml 5 17 29 41 ? What is the next number in this sequence?"
click at [115, 140] on div "image/svg+xml 5 17 29 41 ? What is the next number in this sequence?" at bounding box center [478, 127] width 853 height 172
click at [240, 293] on icon "53" at bounding box center [267, 290] width 117 height 117
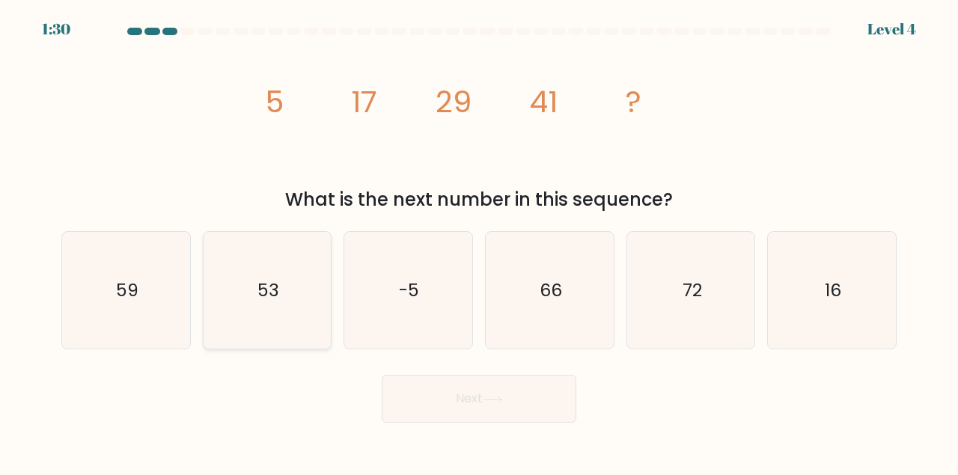
click at [479, 242] on input "b. 53" at bounding box center [479, 240] width 1 height 4
radio input "true"
click at [445, 402] on button "Next" at bounding box center [479, 399] width 195 height 48
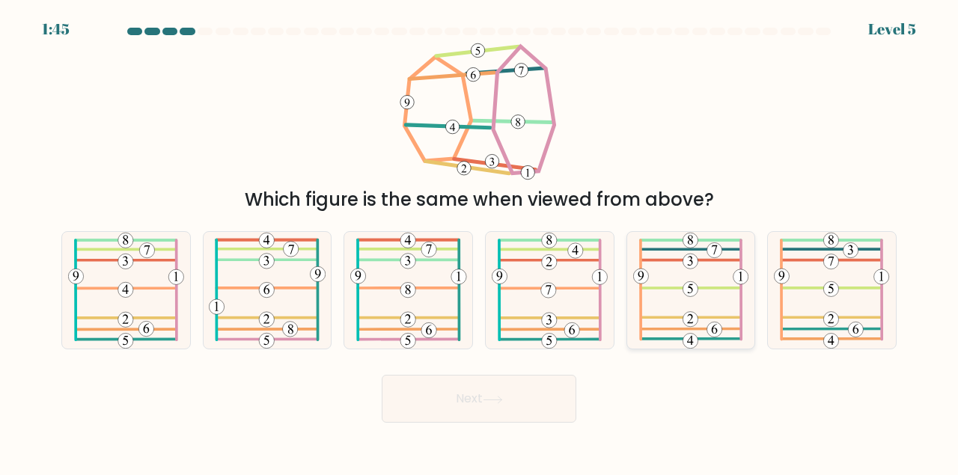
click at [717, 262] on icon at bounding box center [691, 290] width 116 height 117
click at [480, 242] on input "e." at bounding box center [479, 240] width 1 height 4
radio input "true"
click at [518, 397] on button "Next" at bounding box center [479, 399] width 195 height 48
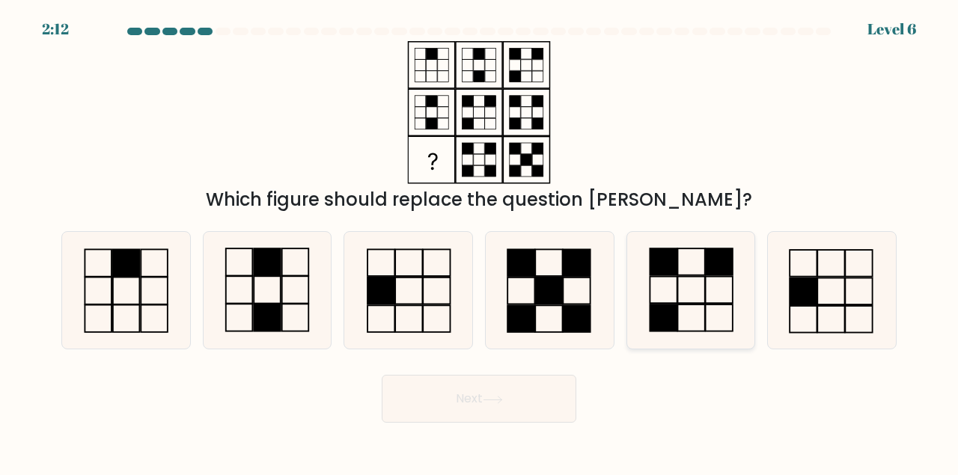
click at [656, 304] on rect at bounding box center [662, 317] width 27 height 27
click at [480, 242] on input "e." at bounding box center [479, 240] width 1 height 4
radio input "true"
click at [432, 402] on button "Next" at bounding box center [479, 399] width 195 height 48
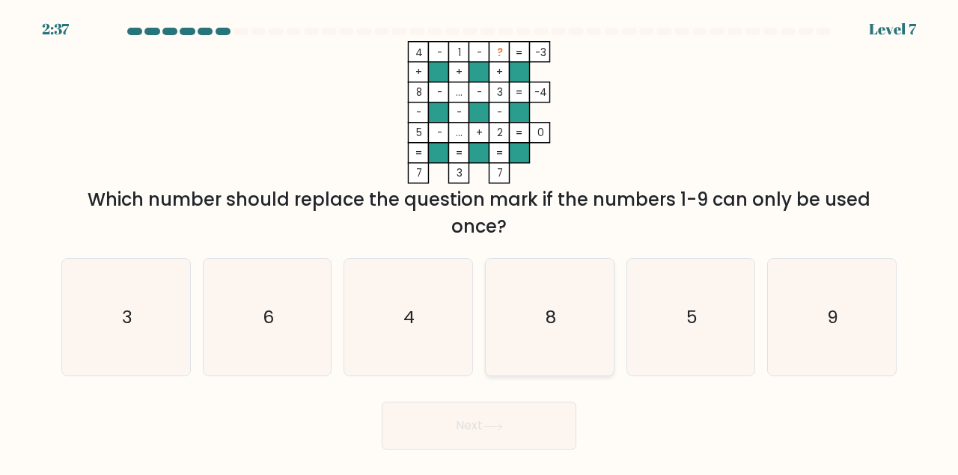
click at [528, 290] on icon "8" at bounding box center [549, 317] width 117 height 117
click at [480, 242] on input "d. 8" at bounding box center [479, 240] width 1 height 4
radio input "true"
click at [302, 297] on icon "6" at bounding box center [267, 317] width 117 height 117
click at [479, 242] on input "b. 6" at bounding box center [479, 240] width 1 height 4
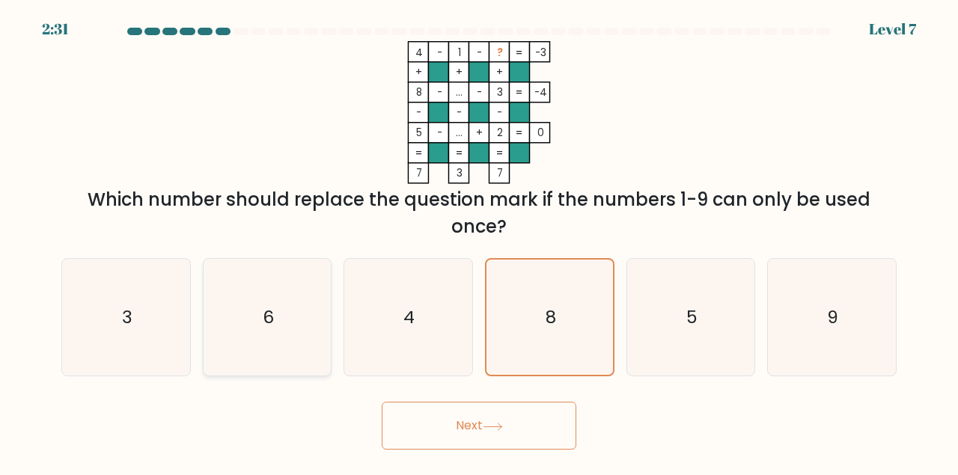
radio input "true"
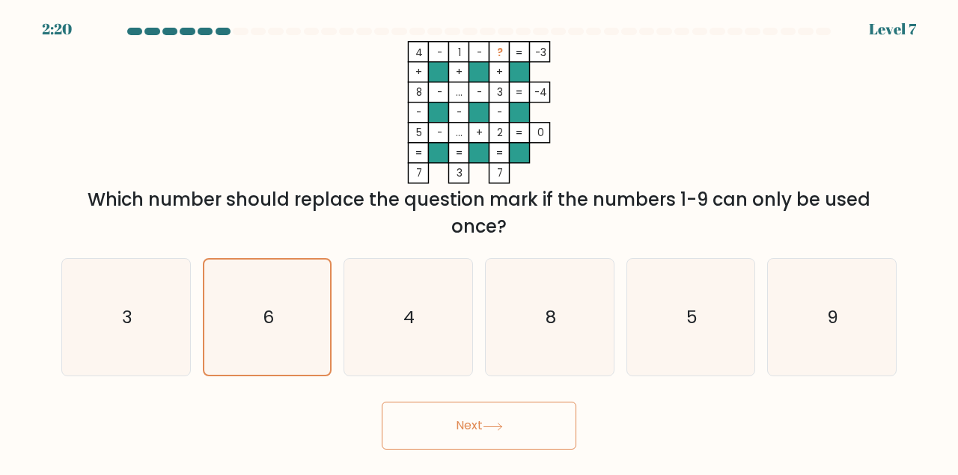
click at [501, 423] on button "Next" at bounding box center [479, 426] width 195 height 48
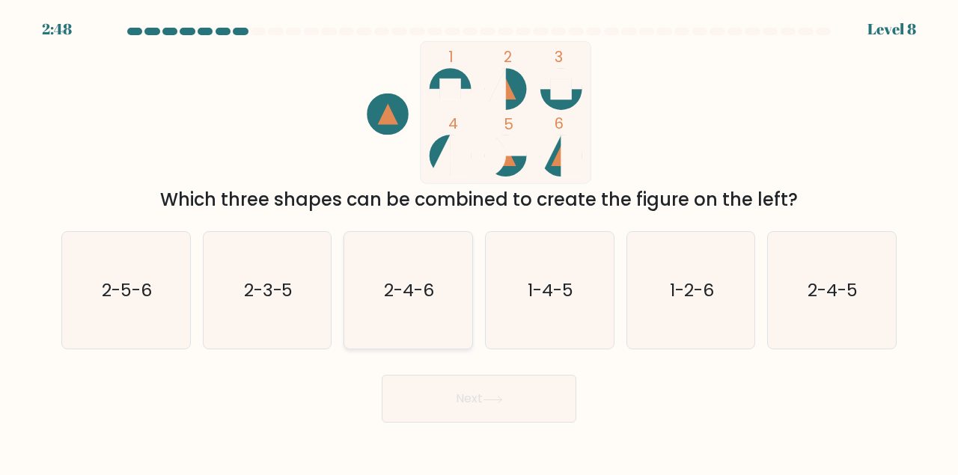
click at [426, 265] on icon "2-4-6" at bounding box center [407, 290] width 117 height 117
click at [479, 242] on input "c. 2-4-6" at bounding box center [479, 240] width 1 height 4
radio input "true"
click at [515, 402] on button "Next" at bounding box center [479, 399] width 195 height 48
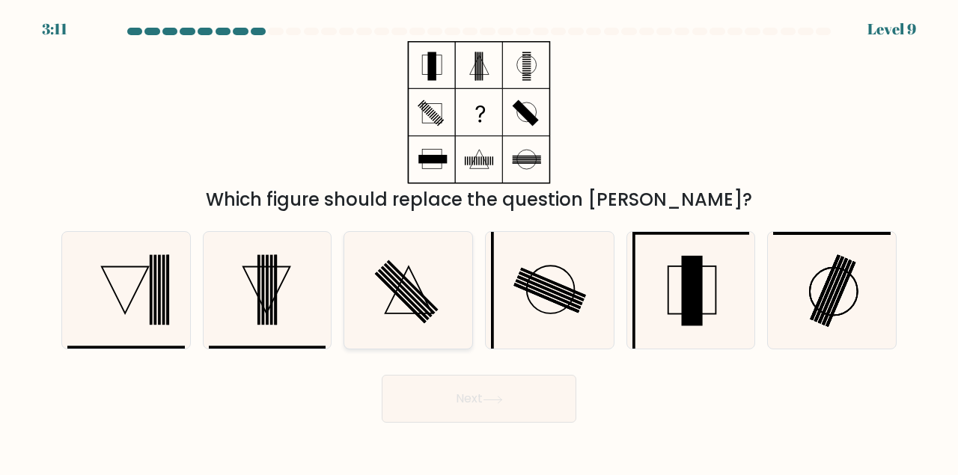
click at [405, 278] on rect at bounding box center [413, 286] width 52 height 52
click at [479, 242] on input "c." at bounding box center [479, 240] width 1 height 4
radio input "true"
click at [477, 406] on button "Next" at bounding box center [479, 399] width 195 height 48
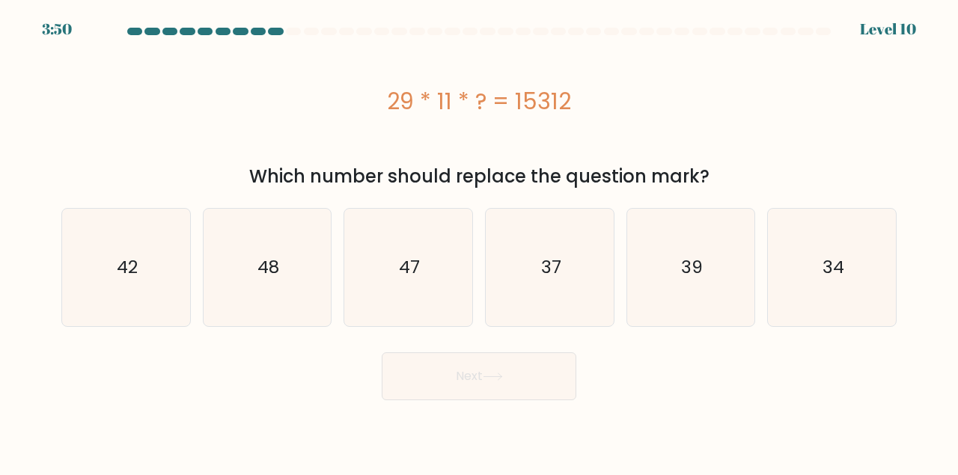
click at [385, 108] on div "29 * 11 * ? = 15312" at bounding box center [478, 102] width 835 height 34
drag, startPoint x: 385, startPoint y: 108, endPoint x: 610, endPoint y: 105, distance: 225.2
click at [610, 105] on div "29 * 11 * ? = 15312" at bounding box center [478, 102] width 835 height 34
copy div "29 * 11 * ? = 15312"
click at [276, 146] on div "29 * 11 * ? = 15312" at bounding box center [478, 101] width 835 height 120
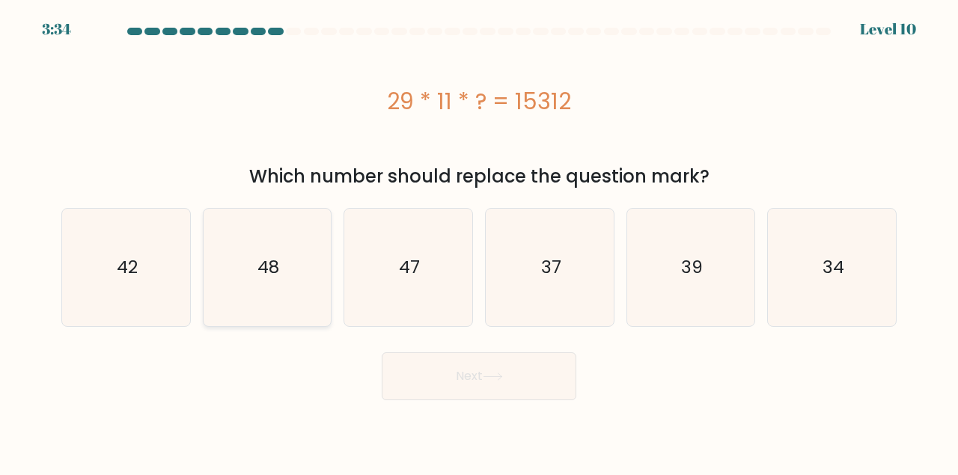
click at [265, 242] on icon "48" at bounding box center [267, 267] width 117 height 117
click at [479, 242] on input "b. 48" at bounding box center [479, 240] width 1 height 4
radio input "true"
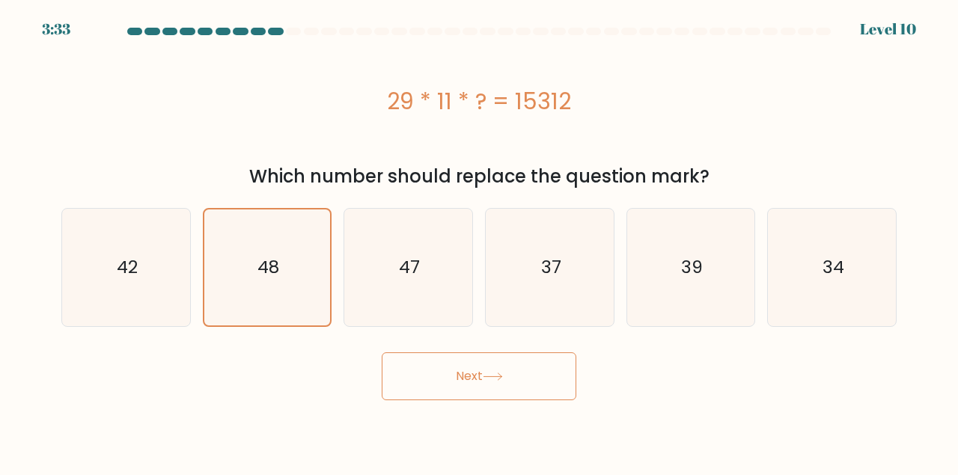
click at [450, 372] on button "Next" at bounding box center [479, 376] width 195 height 48
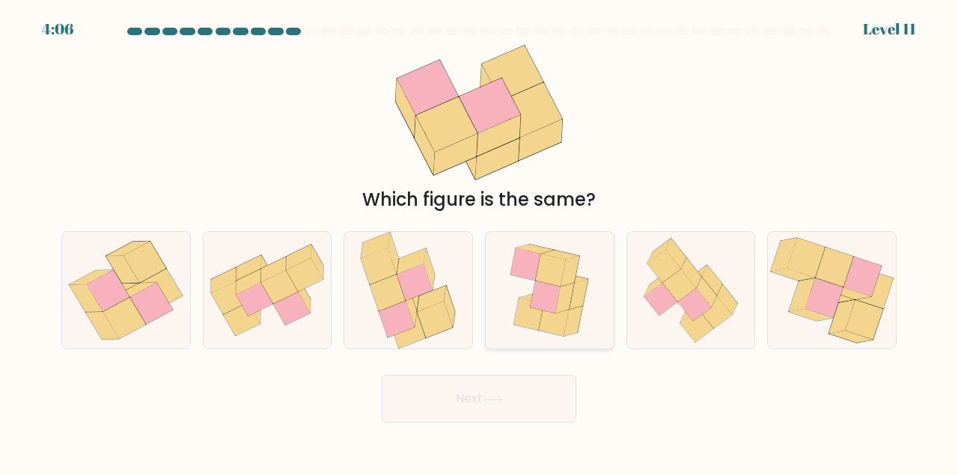
click at [538, 296] on icon at bounding box center [545, 297] width 30 height 32
click at [480, 242] on input "d." at bounding box center [479, 240] width 1 height 4
radio input "true"
click at [493, 405] on button "Next" at bounding box center [479, 399] width 195 height 48
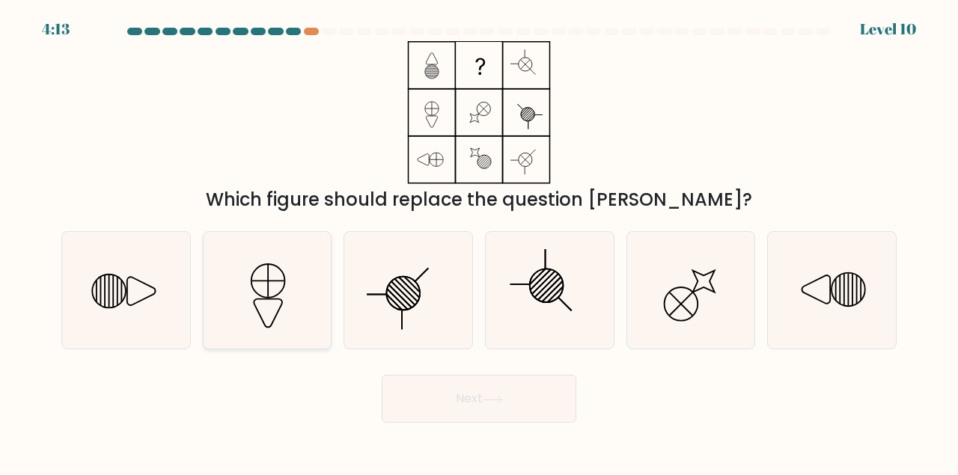
click at [306, 270] on icon at bounding box center [267, 290] width 117 height 117
click at [479, 242] on input "b." at bounding box center [479, 240] width 1 height 4
radio input "true"
click at [498, 403] on icon at bounding box center [493, 400] width 20 height 8
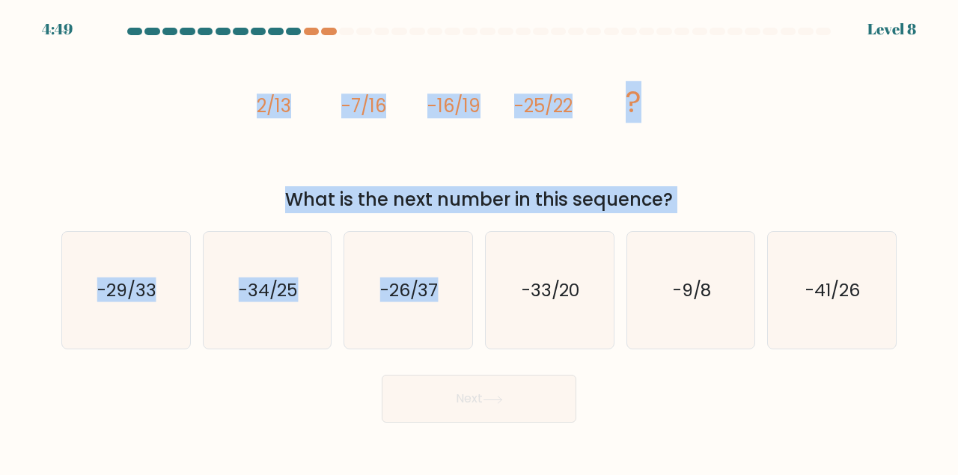
drag, startPoint x: 221, startPoint y: 87, endPoint x: 433, endPoint y: 227, distance: 254.2
click at [433, 213] on div "image/svg+xml 2/13 -7/16 -16/19 -25/22 ? What is the next number in this sequen…" at bounding box center [478, 127] width 853 height 172
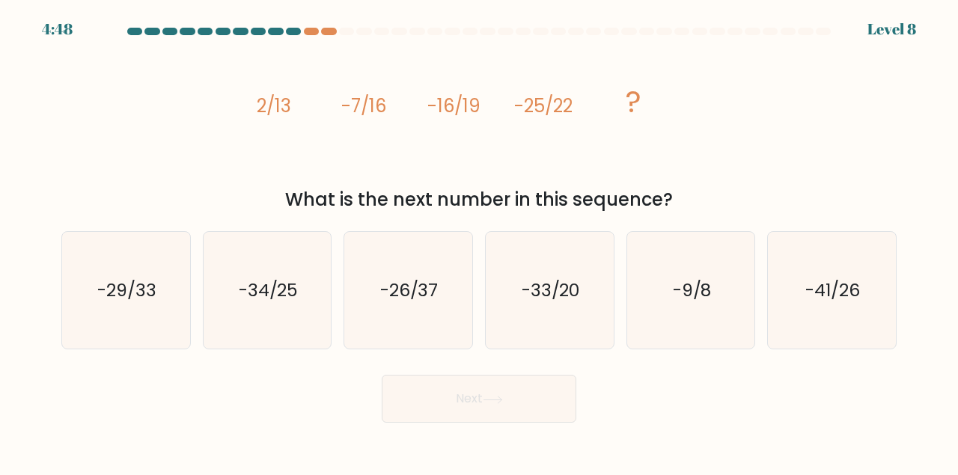
click at [224, 112] on div "image/svg+xml 2/13 -7/16 -16/19 -25/22 ? What is the next number in this sequen…" at bounding box center [478, 127] width 853 height 172
drag, startPoint x: 252, startPoint y: 101, endPoint x: 675, endPoint y: 212, distance: 437.0
click at [675, 212] on div "image/svg+xml 2/13 -7/16 -16/19 -25/22 ? What is the next number in this sequen…" at bounding box center [478, 127] width 853 height 172
copy div "image/svg+xml 2/13 -7/16 -16/19 -25/22 ? What is the next number in this sequen…"
click at [262, 288] on text "-34/25" at bounding box center [269, 290] width 60 height 25
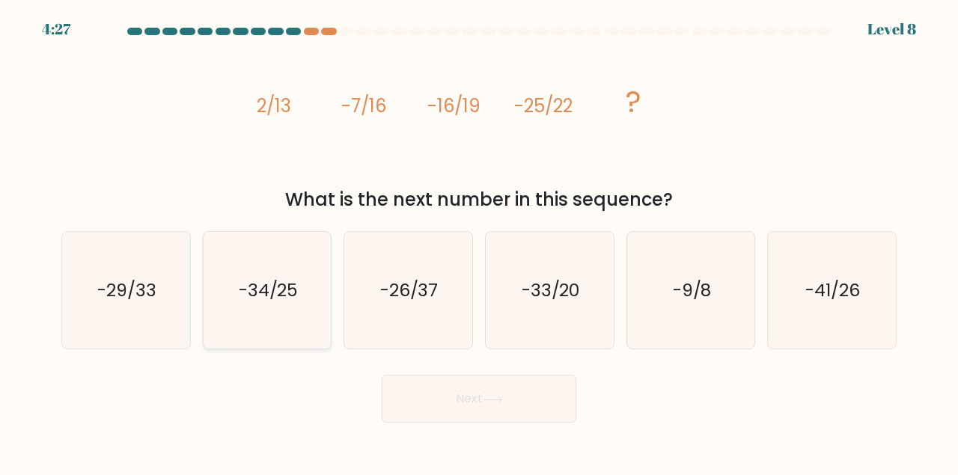
click at [479, 242] on input "b. -34/25" at bounding box center [479, 240] width 1 height 4
radio input "true"
click at [450, 408] on button "Next" at bounding box center [479, 399] width 195 height 48
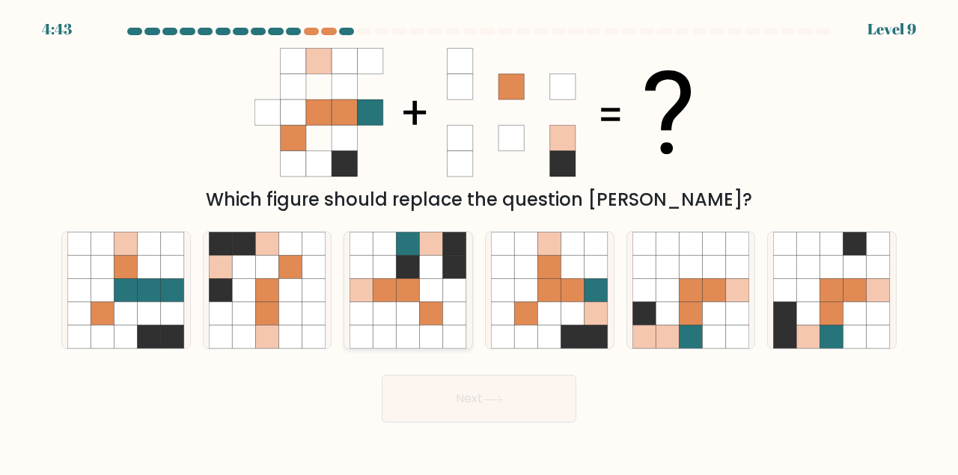
click at [385, 302] on icon at bounding box center [384, 289] width 23 height 23
click at [479, 242] on input "c." at bounding box center [479, 240] width 1 height 4
radio input "true"
click at [542, 278] on icon at bounding box center [549, 266] width 23 height 23
click at [480, 242] on input "d." at bounding box center [479, 240] width 1 height 4
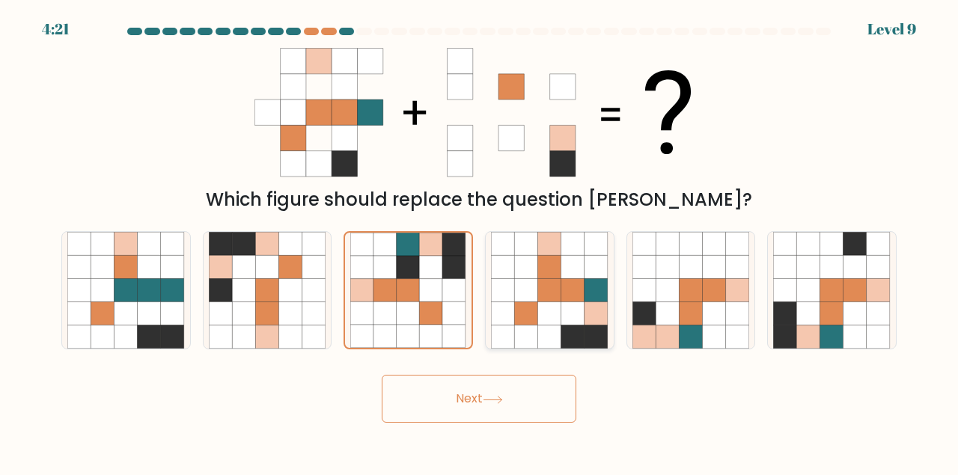
radio input "true"
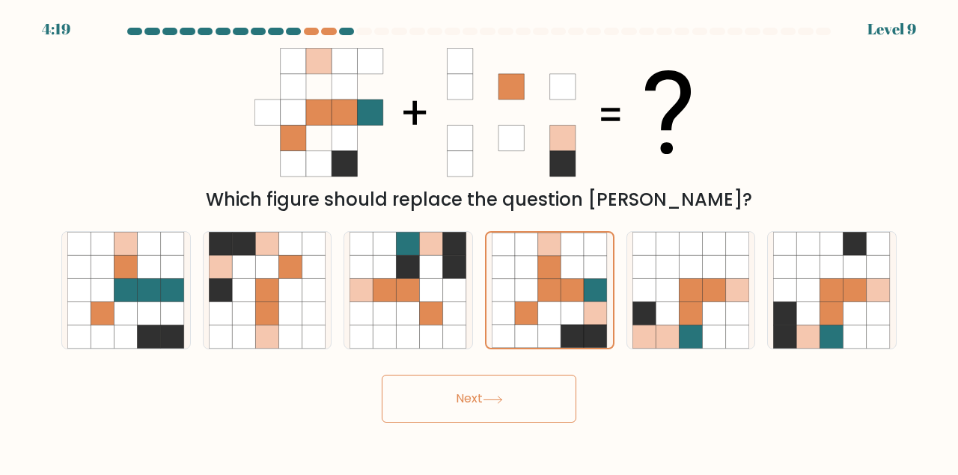
click at [488, 395] on button "Next" at bounding box center [479, 399] width 195 height 48
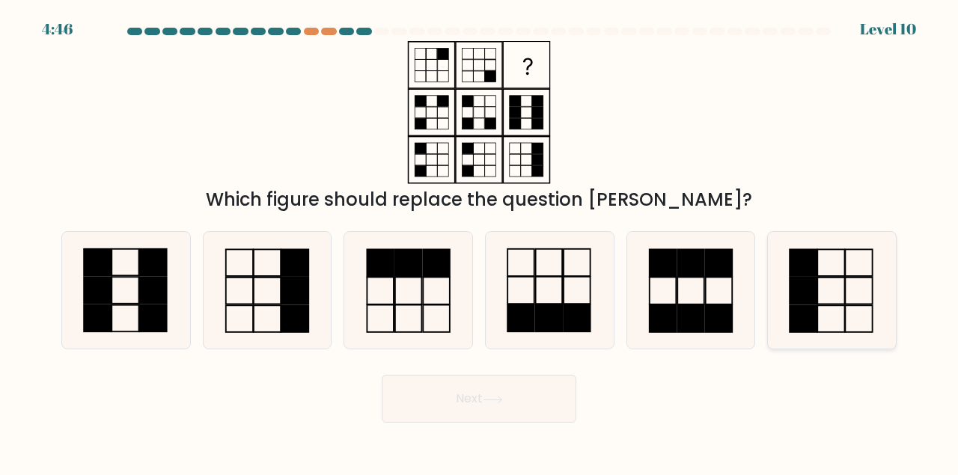
click at [812, 306] on rect at bounding box center [803, 318] width 27 height 27
click at [480, 242] on input "f." at bounding box center [479, 240] width 1 height 4
radio input "true"
click at [509, 409] on button "Next" at bounding box center [479, 399] width 195 height 48
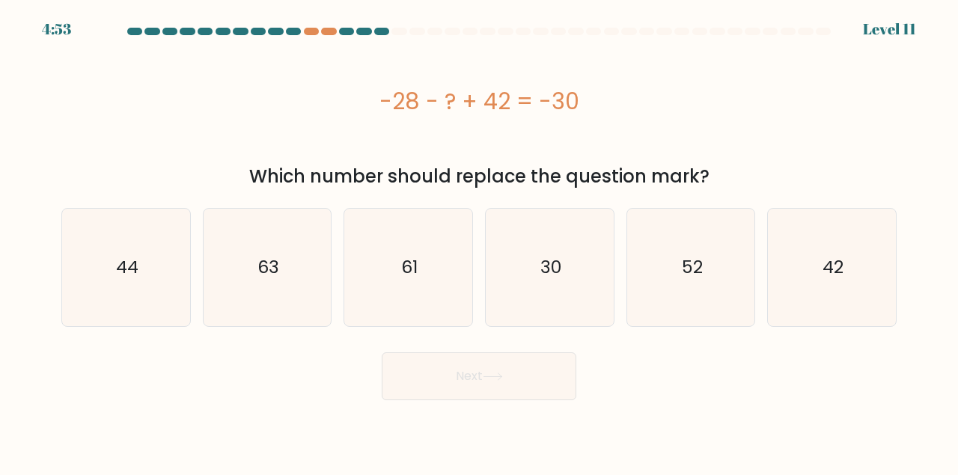
click at [159, 204] on div "a. 44 b. 63 c." at bounding box center [478, 261] width 847 height 131
click at [159, 249] on icon "44" at bounding box center [125, 267] width 117 height 117
click at [479, 242] on input "a. 44" at bounding box center [479, 240] width 1 height 4
radio input "true"
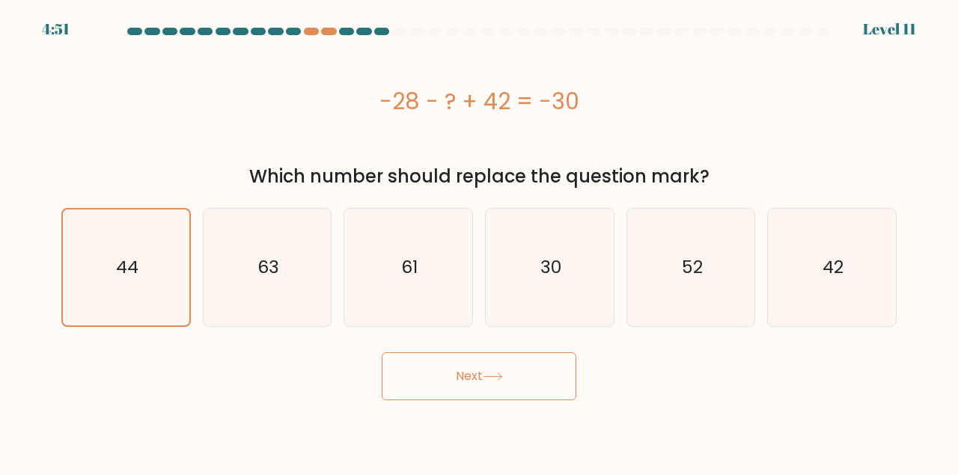
click at [497, 383] on button "Next" at bounding box center [479, 376] width 195 height 48
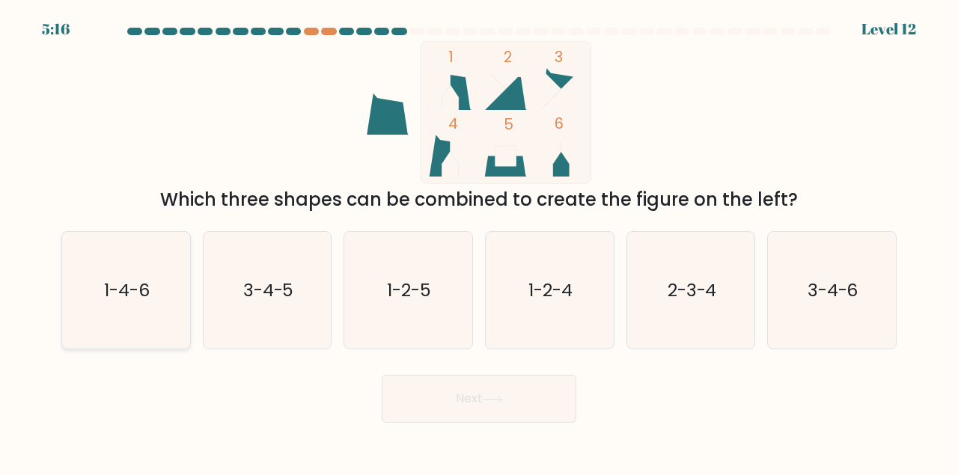
click at [153, 297] on icon "1-4-6" at bounding box center [125, 290] width 117 height 117
click at [479, 242] on input "a. 1-4-6" at bounding box center [479, 240] width 1 height 4
radio input "true"
click at [433, 388] on button "Next" at bounding box center [479, 399] width 195 height 48
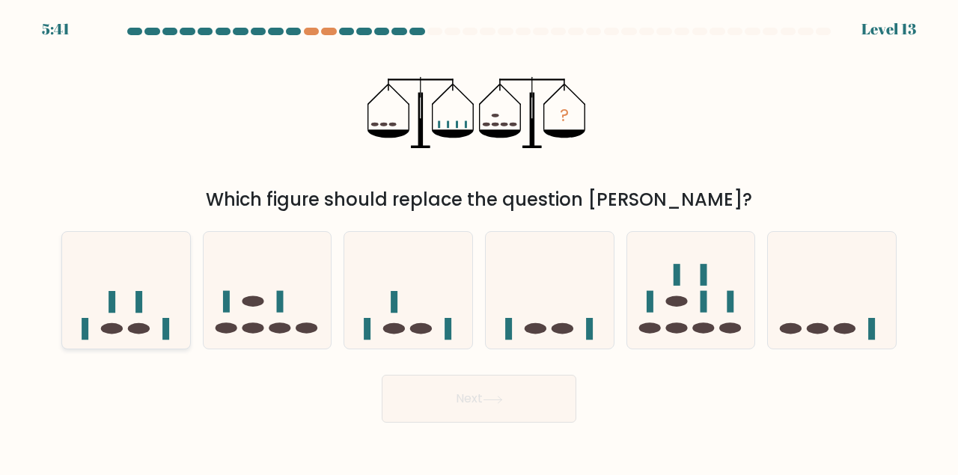
click at [126, 321] on icon at bounding box center [126, 289] width 128 height 105
click at [479, 242] on input "a." at bounding box center [479, 240] width 1 height 4
radio input "true"
click at [435, 399] on button "Next" at bounding box center [479, 399] width 195 height 48
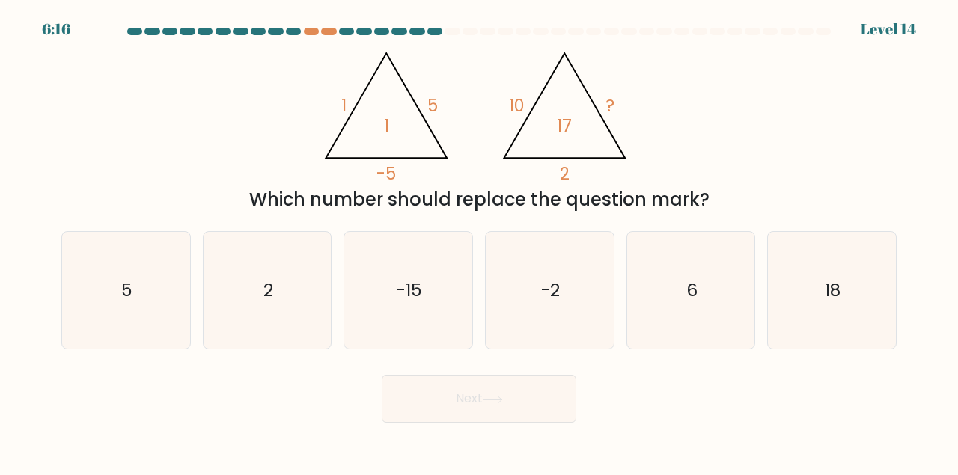
drag, startPoint x: 263, startPoint y: 55, endPoint x: 705, endPoint y: 204, distance: 466.8
click at [705, 204] on div "@import url('https://fonts.googleapis.com/css?family=Abril+Fatface:400,100,100i…" at bounding box center [478, 127] width 853 height 172
copy div "10 ? 2 17 Which number should replace the question mark?"
click at [673, 111] on div "@import url('https://fonts.googleapis.com/css?family=Abril+Fatface:400,100,100i…" at bounding box center [478, 127] width 853 height 172
click at [371, 306] on icon "-15" at bounding box center [407, 290] width 117 height 117
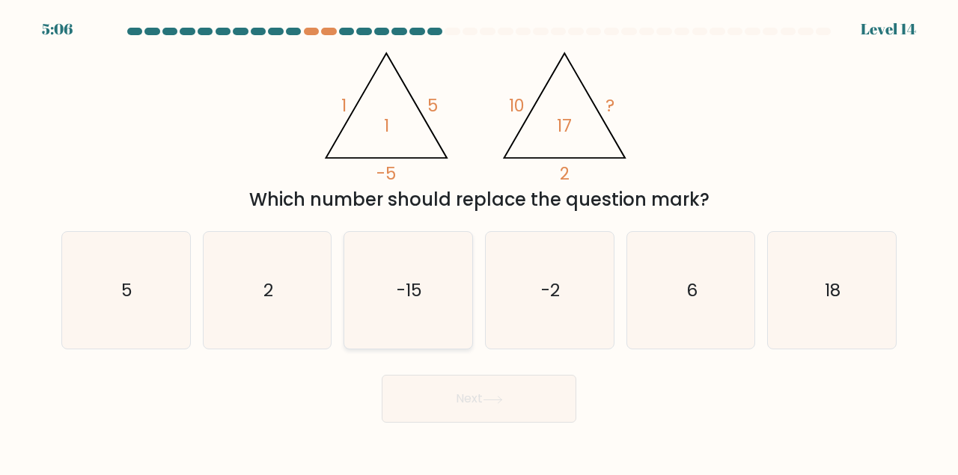
click at [479, 242] on input "c. -15" at bounding box center [479, 240] width 1 height 4
radio input "true"
click at [275, 299] on icon "2" at bounding box center [267, 290] width 117 height 117
click at [479, 242] on input "b. 2" at bounding box center [479, 240] width 1 height 4
radio input "true"
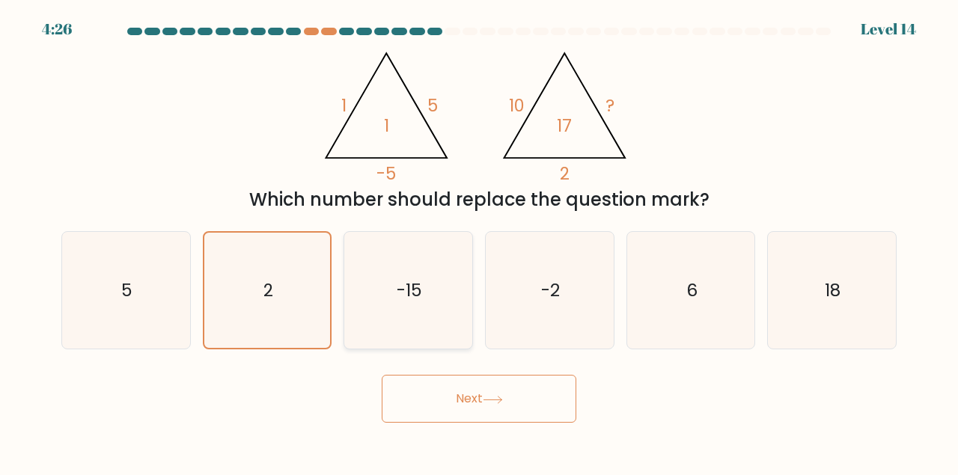
click at [393, 310] on icon "-15" at bounding box center [407, 290] width 117 height 117
click at [479, 242] on input "c. -15" at bounding box center [479, 240] width 1 height 4
radio input "true"
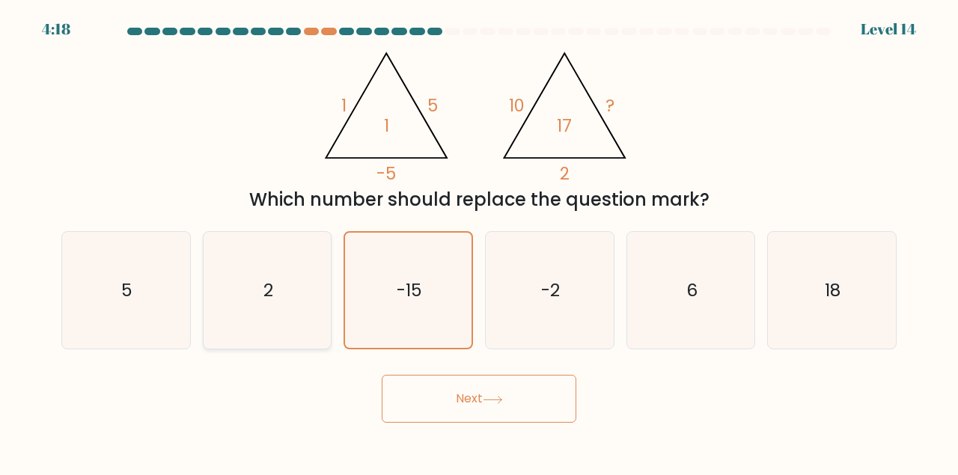
click at [272, 267] on icon "2" at bounding box center [267, 290] width 117 height 117
click at [479, 242] on input "b. 2" at bounding box center [479, 240] width 1 height 4
radio input "true"
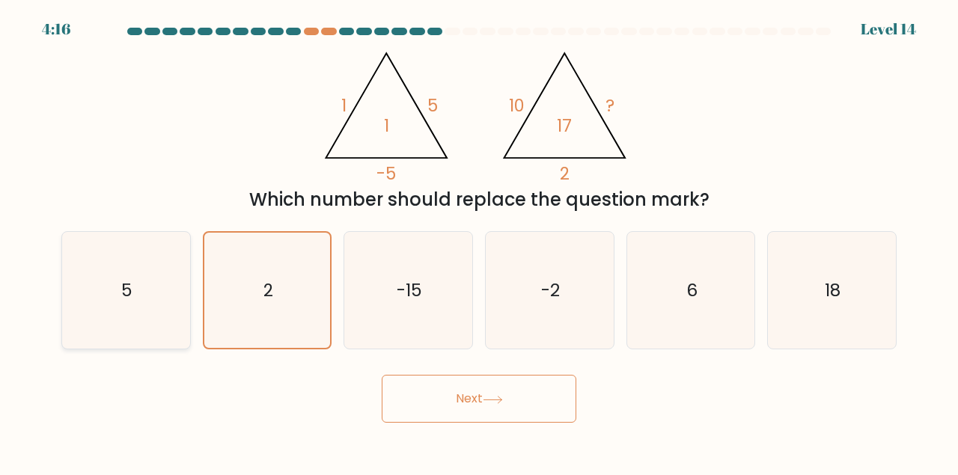
click at [132, 267] on icon "5" at bounding box center [125, 290] width 117 height 117
click at [479, 242] on input "a. 5" at bounding box center [479, 240] width 1 height 4
radio input "true"
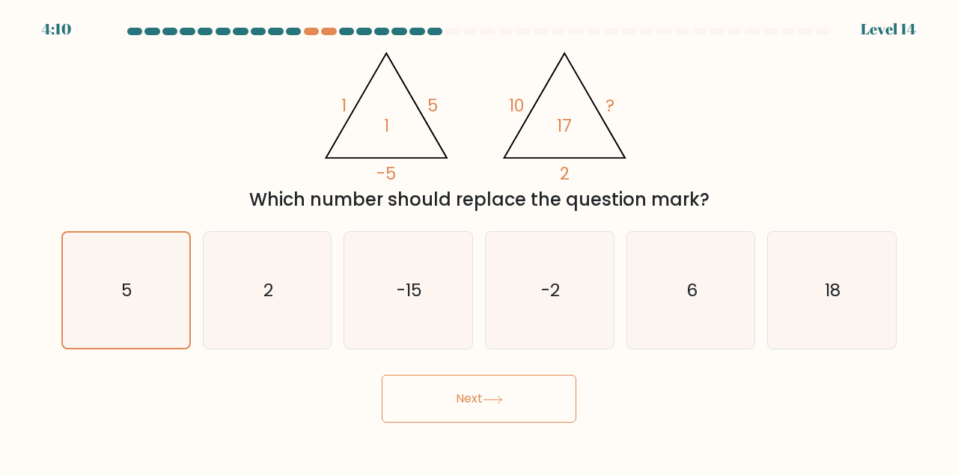
click at [479, 385] on button "Next" at bounding box center [479, 399] width 195 height 48
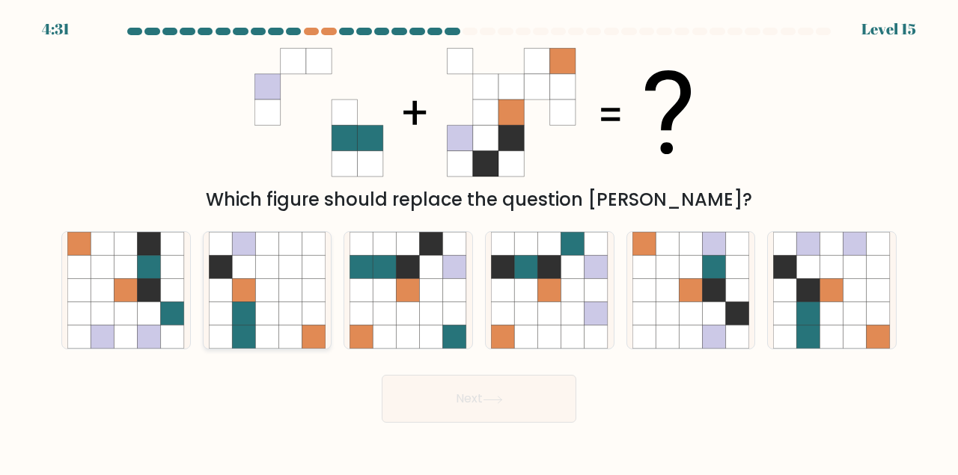
click at [288, 285] on icon at bounding box center [290, 289] width 23 height 23
click at [479, 242] on input "b." at bounding box center [479, 240] width 1 height 4
radio input "true"
click at [393, 324] on icon at bounding box center [384, 313] width 23 height 23
click at [479, 242] on input "c." at bounding box center [479, 240] width 1 height 4
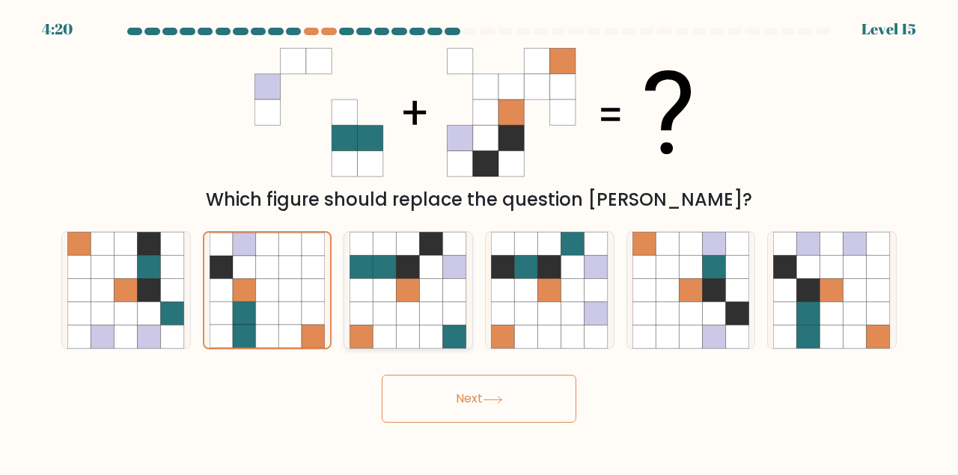
radio input "true"
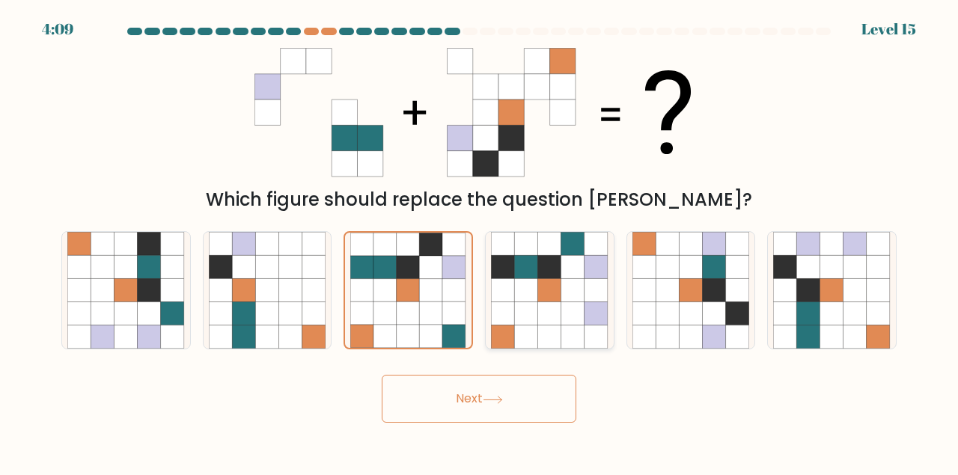
click at [545, 302] on icon at bounding box center [549, 289] width 23 height 23
click at [480, 242] on input "d." at bounding box center [479, 240] width 1 height 4
radio input "true"
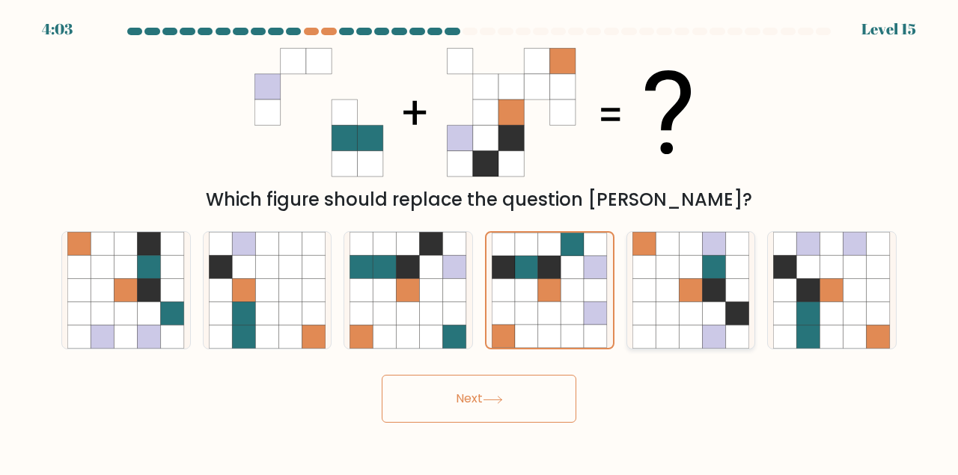
click at [694, 307] on icon at bounding box center [690, 313] width 23 height 23
click at [480, 242] on input "e." at bounding box center [479, 240] width 1 height 4
radio input "true"
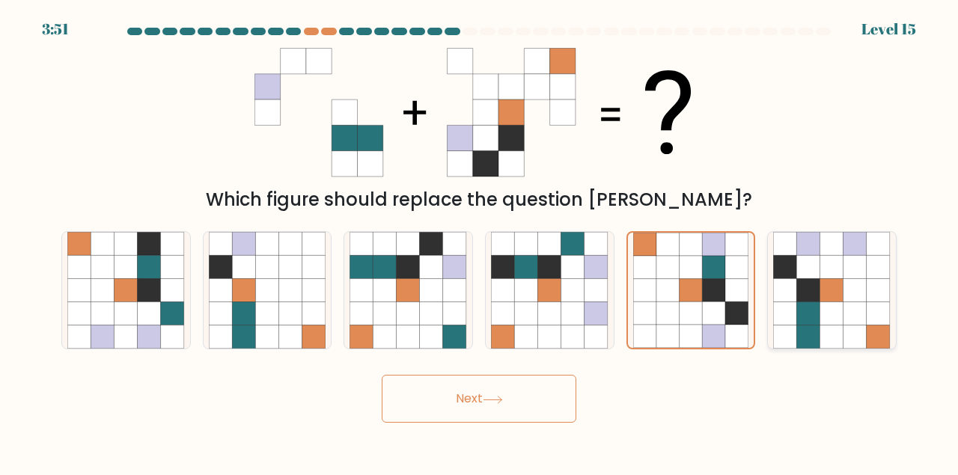
click at [837, 321] on icon at bounding box center [831, 313] width 23 height 23
click at [480, 242] on input "f." at bounding box center [479, 240] width 1 height 4
radio input "true"
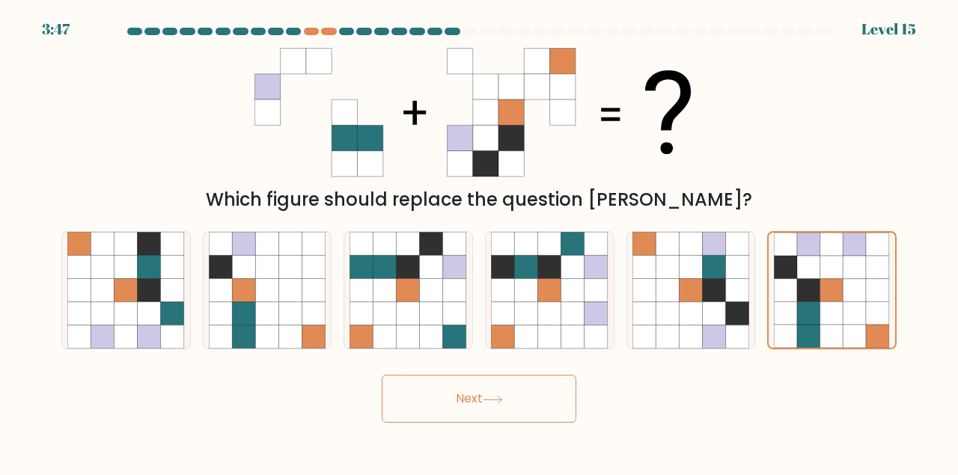
click at [532, 410] on button "Next" at bounding box center [479, 399] width 195 height 48
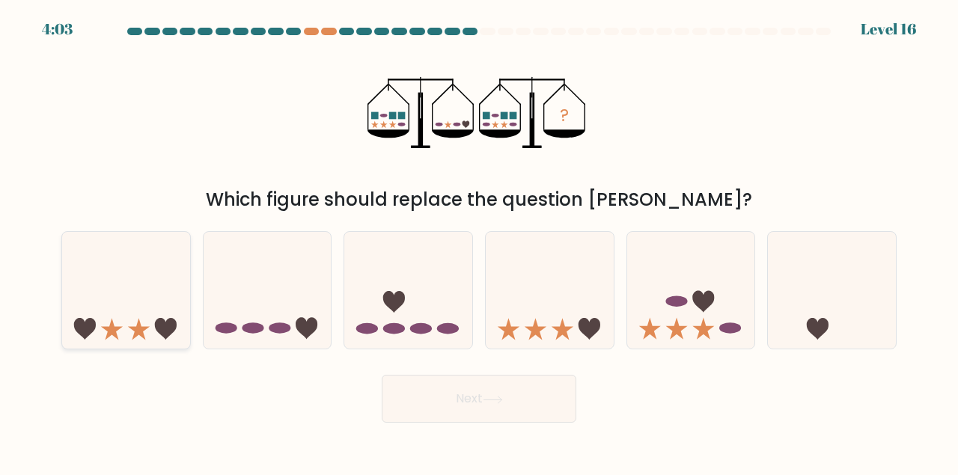
click at [136, 287] on icon at bounding box center [126, 289] width 128 height 105
click at [479, 242] on input "a." at bounding box center [479, 240] width 1 height 4
radio input "true"
click at [549, 295] on icon at bounding box center [550, 289] width 128 height 105
click at [480, 242] on input "d." at bounding box center [479, 240] width 1 height 4
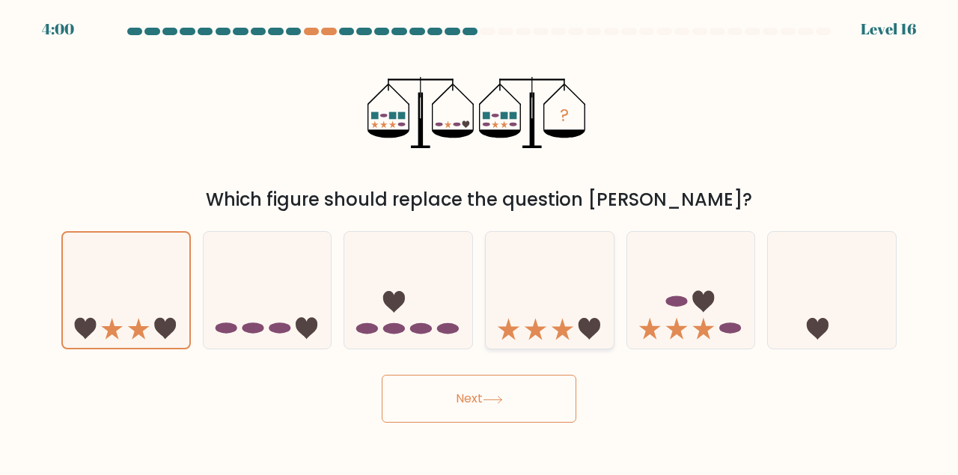
radio input "true"
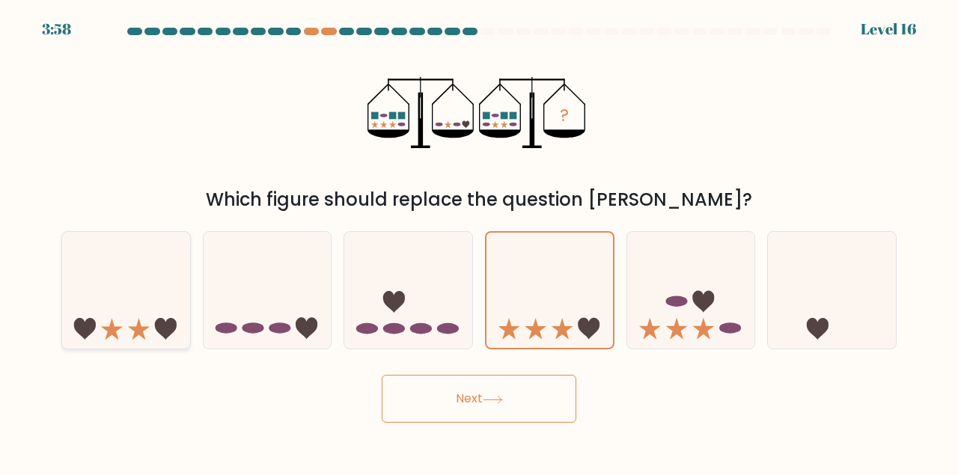
click at [102, 293] on icon at bounding box center [126, 289] width 128 height 105
click at [479, 242] on input "a." at bounding box center [479, 240] width 1 height 4
radio input "true"
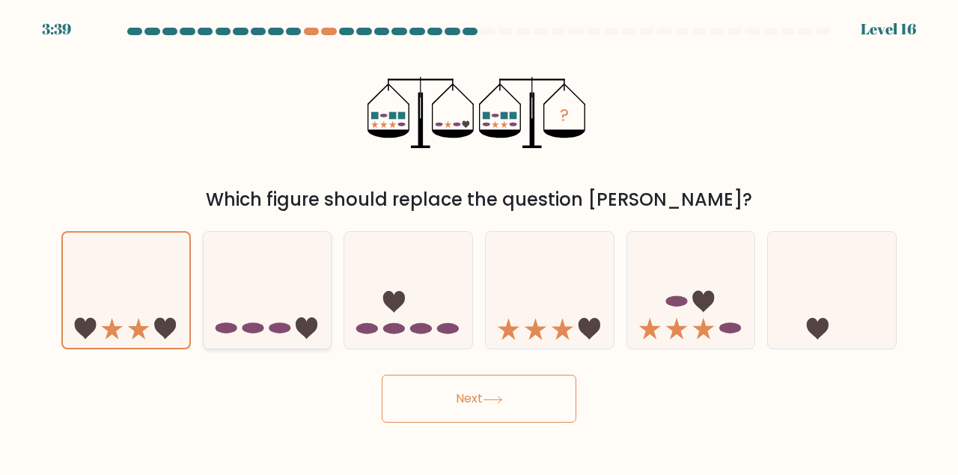
click at [275, 319] on icon at bounding box center [267, 289] width 128 height 105
click at [479, 242] on input "b." at bounding box center [479, 240] width 1 height 4
radio input "true"
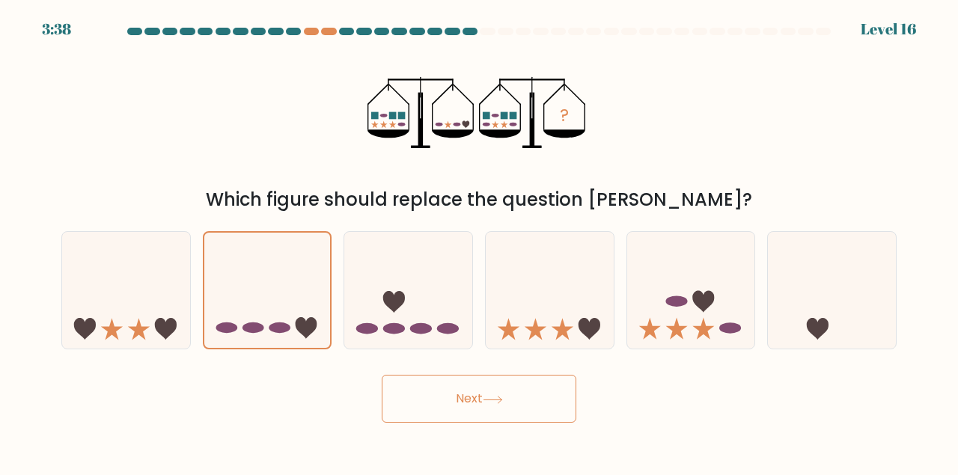
click at [471, 403] on button "Next" at bounding box center [479, 399] width 195 height 48
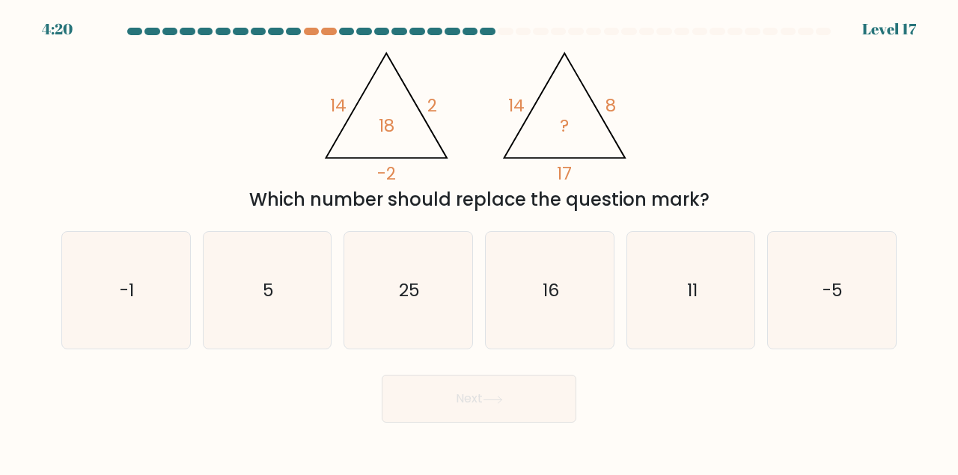
drag, startPoint x: 304, startPoint y: 55, endPoint x: 720, endPoint y: 209, distance: 443.2
click at [720, 209] on div "@import url('https://fonts.googleapis.com/css?family=Abril+Fatface:400,100,100i…" at bounding box center [478, 127] width 853 height 172
copy div "14 8 17 ? Which number should replace the question mark?"
click at [273, 124] on div "@import url('https://fonts.googleapis.com/css?family=Abril+Fatface:400,100,100i…" at bounding box center [478, 127] width 853 height 172
click at [114, 276] on icon "-1" at bounding box center [125, 290] width 117 height 117
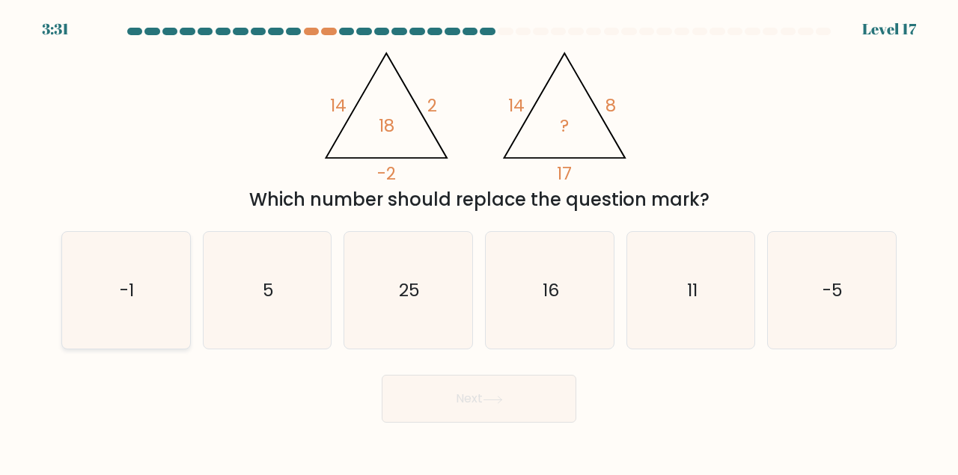
click at [479, 242] on input "a. -1" at bounding box center [479, 240] width 1 height 4
radio input "true"
click at [441, 290] on icon "25" at bounding box center [407, 290] width 117 height 117
click at [479, 242] on input "c. 25" at bounding box center [479, 240] width 1 height 4
radio input "true"
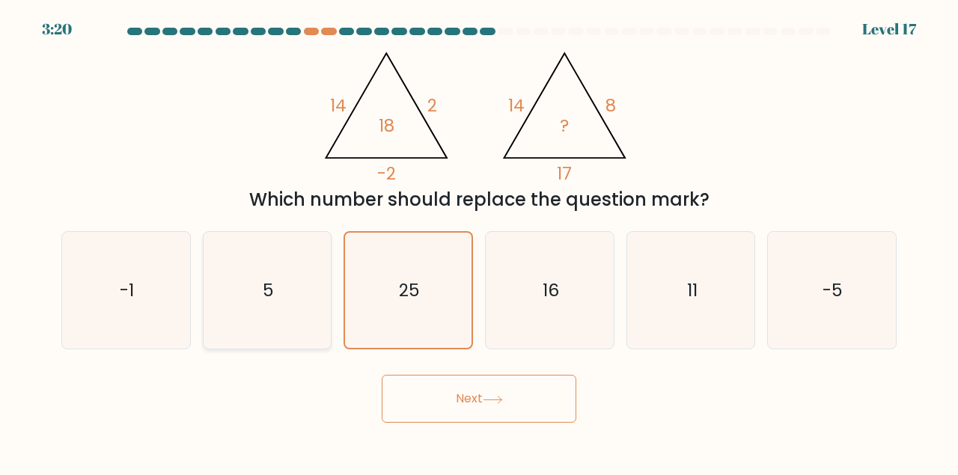
click at [221, 296] on icon "5" at bounding box center [267, 290] width 117 height 117
click at [479, 242] on input "b. 5" at bounding box center [479, 240] width 1 height 4
radio input "true"
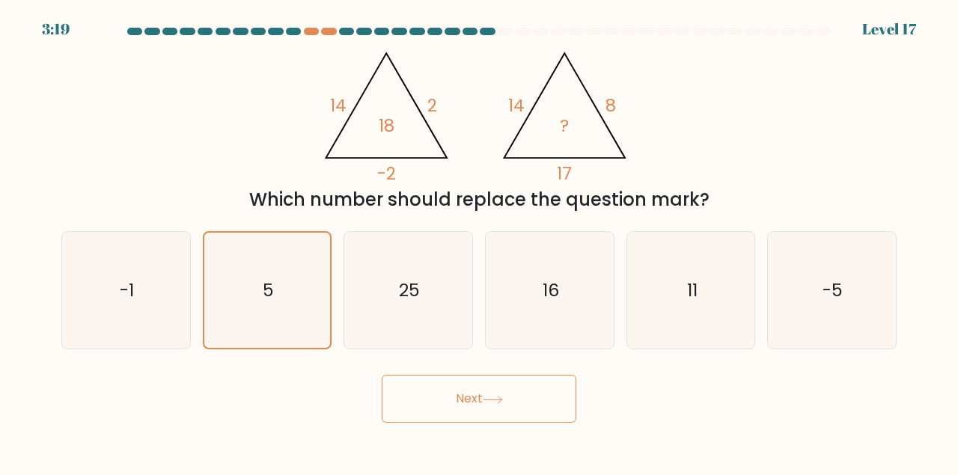
click at [439, 385] on button "Next" at bounding box center [479, 399] width 195 height 48
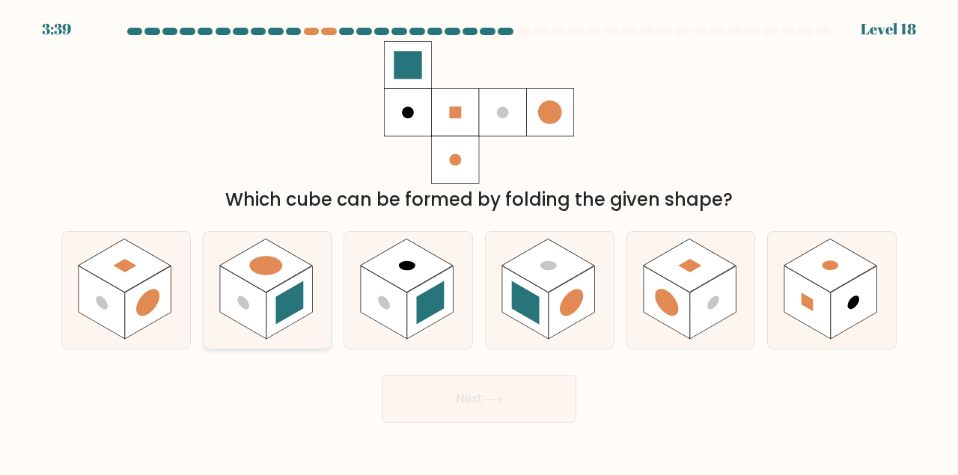
click at [272, 293] on rect at bounding box center [289, 302] width 46 height 73
click at [479, 242] on input "b." at bounding box center [479, 240] width 1 height 4
radio input "true"
click at [708, 278] on rect at bounding box center [689, 266] width 93 height 54
click at [480, 242] on input "e." at bounding box center [479, 240] width 1 height 4
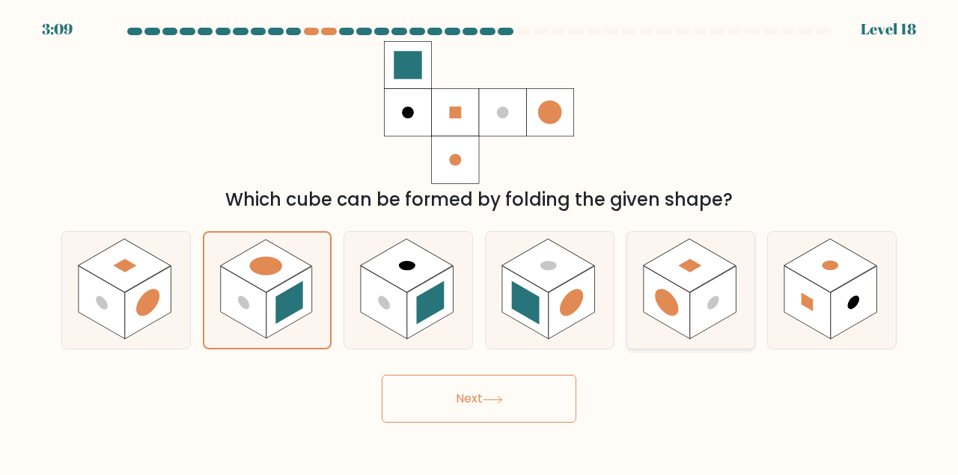
radio input "true"
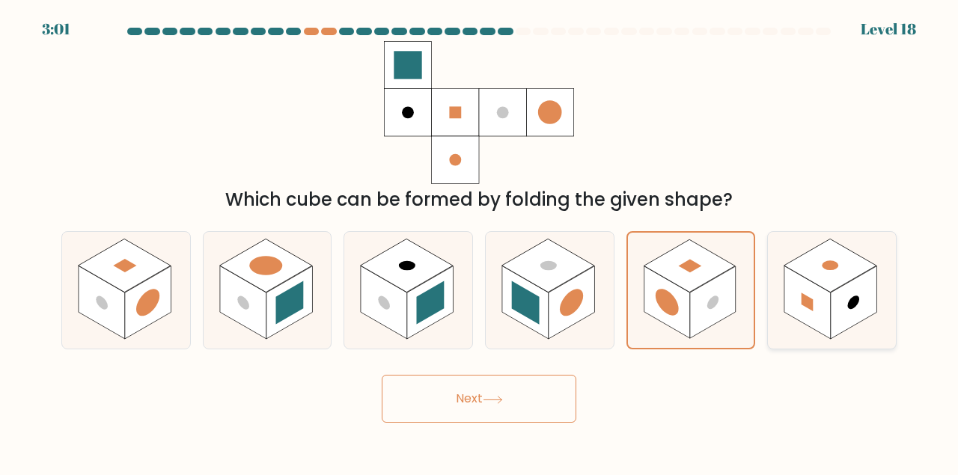
click at [803, 283] on rect at bounding box center [807, 302] width 46 height 73
click at [480, 242] on input "f." at bounding box center [479, 240] width 1 height 4
radio input "true"
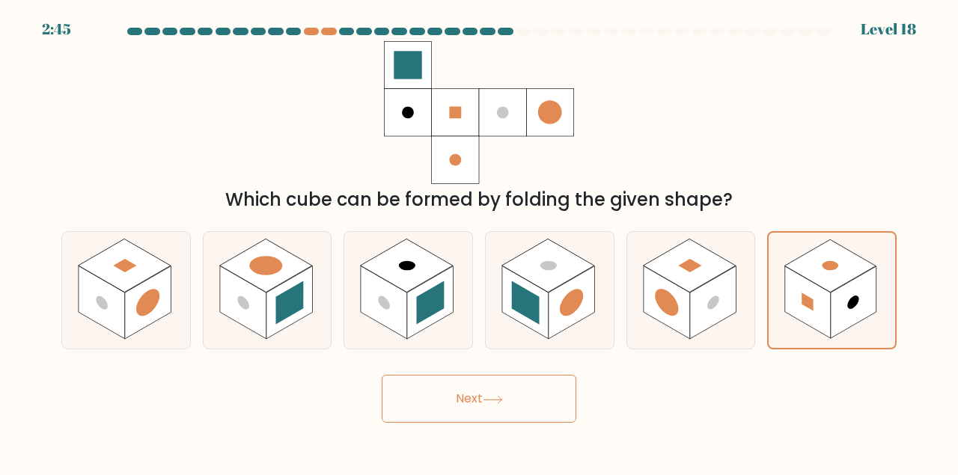
click at [502, 409] on button "Next" at bounding box center [479, 399] width 195 height 48
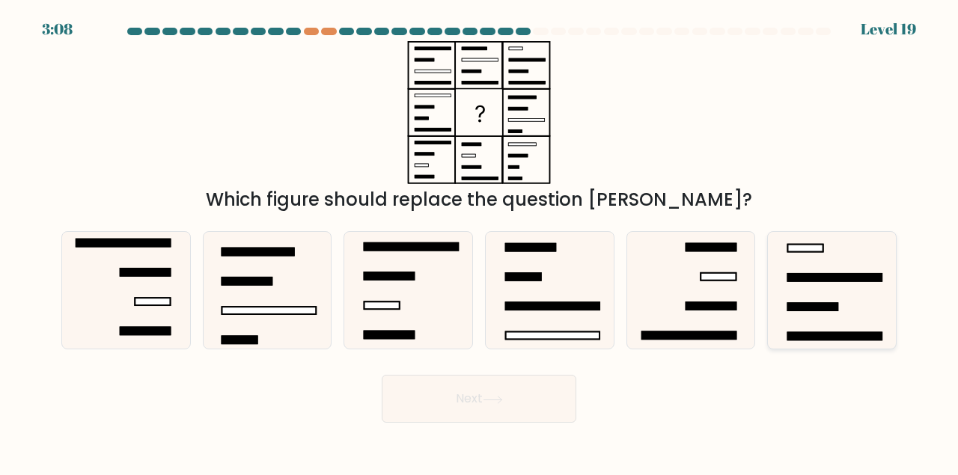
click at [804, 276] on rect at bounding box center [835, 277] width 94 height 7
click at [480, 242] on input "f." at bounding box center [479, 240] width 1 height 4
radio input "true"
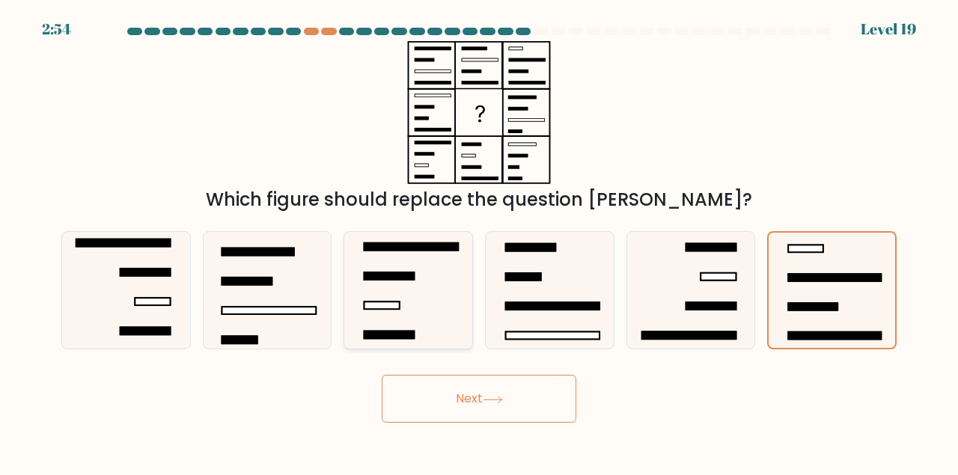
click at [387, 290] on icon at bounding box center [407, 290] width 117 height 117
click at [479, 242] on input "c." at bounding box center [479, 240] width 1 height 4
radio input "true"
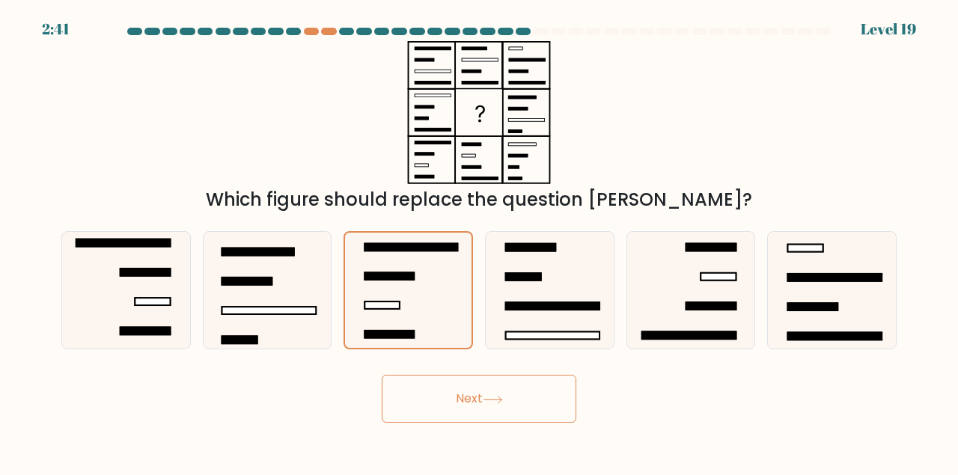
click at [459, 396] on button "Next" at bounding box center [479, 399] width 195 height 48
click at [501, 399] on icon at bounding box center [492, 399] width 18 height 7
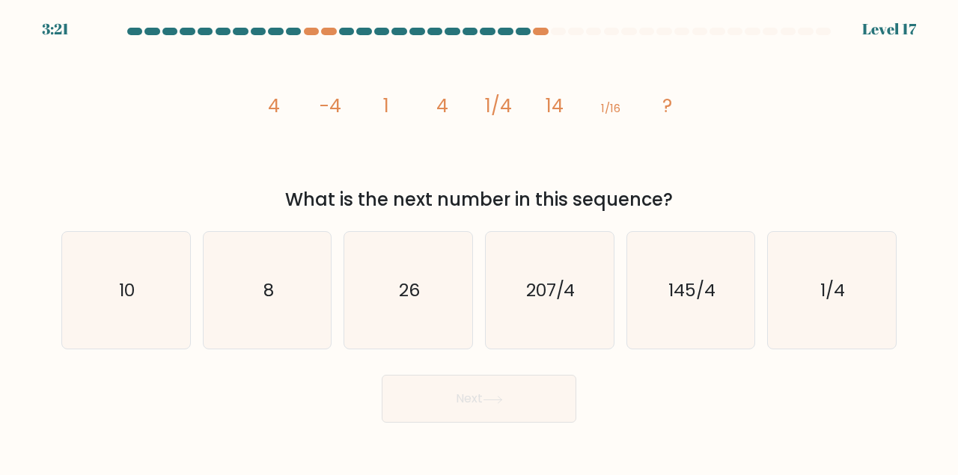
click at [248, 95] on div "image/svg+xml 4 -4 1 4 1/4 14 1/16 ? What is the next number in this sequence?" at bounding box center [478, 127] width 853 height 172
drag, startPoint x: 248, startPoint y: 95, endPoint x: 683, endPoint y: 191, distance: 445.8
click at [683, 191] on div "image/svg+xml 4 -4 1 4 1/4 14 1/16 ? What is the next number in this sequence?" at bounding box center [478, 127] width 853 height 172
copy div "image/svg+xml 4 -4 1 4 1/4 14 1/16 ? What is the next number in this sequence?"
click at [286, 150] on icon "image/svg+xml 4 -4 1 4 1/4 14 1/16 ?" at bounding box center [478, 112] width 449 height 143
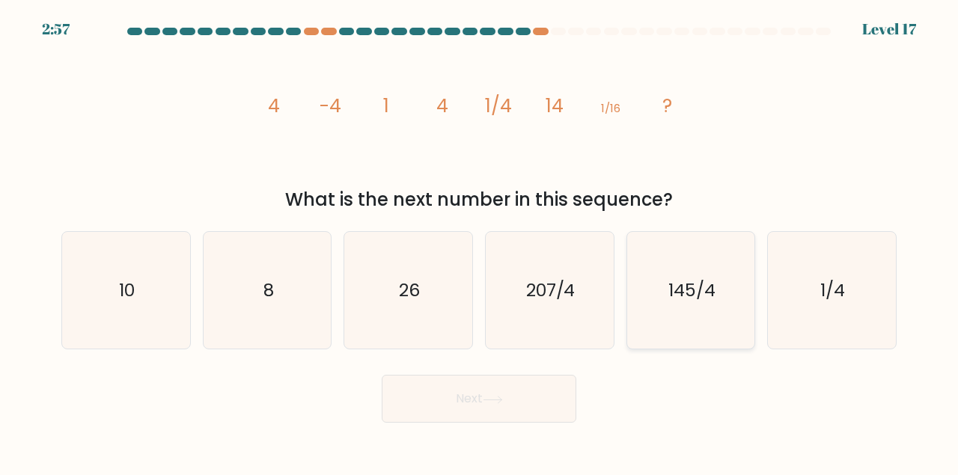
click at [670, 294] on text "145/4" at bounding box center [691, 290] width 47 height 25
click at [480, 242] on input "e. 145/4" at bounding box center [479, 240] width 1 height 4
radio input "true"
click at [354, 297] on icon "26" at bounding box center [407, 290] width 117 height 117
click at [479, 242] on input "c. 26" at bounding box center [479, 240] width 1 height 4
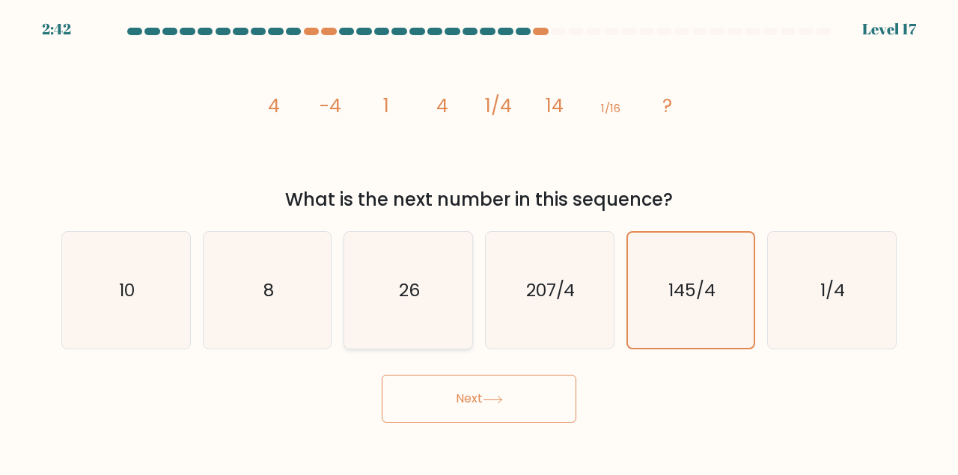
radio input "true"
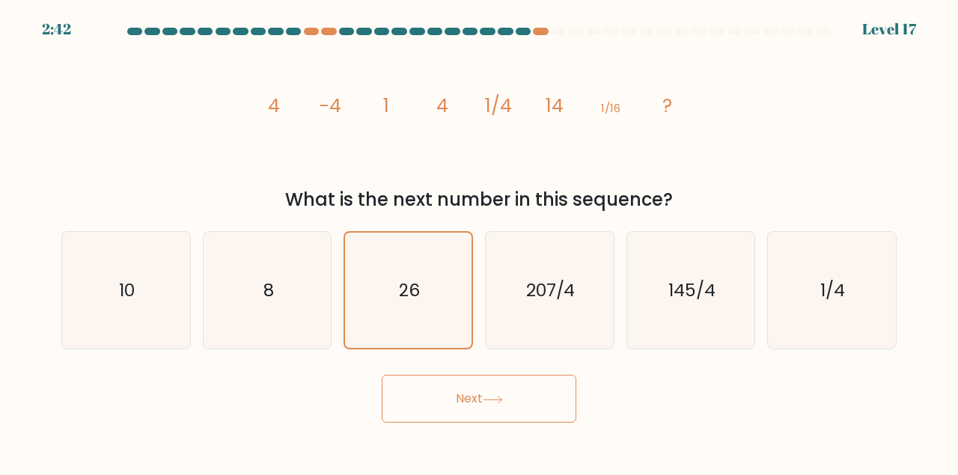
click at [471, 391] on button "Next" at bounding box center [479, 399] width 195 height 48
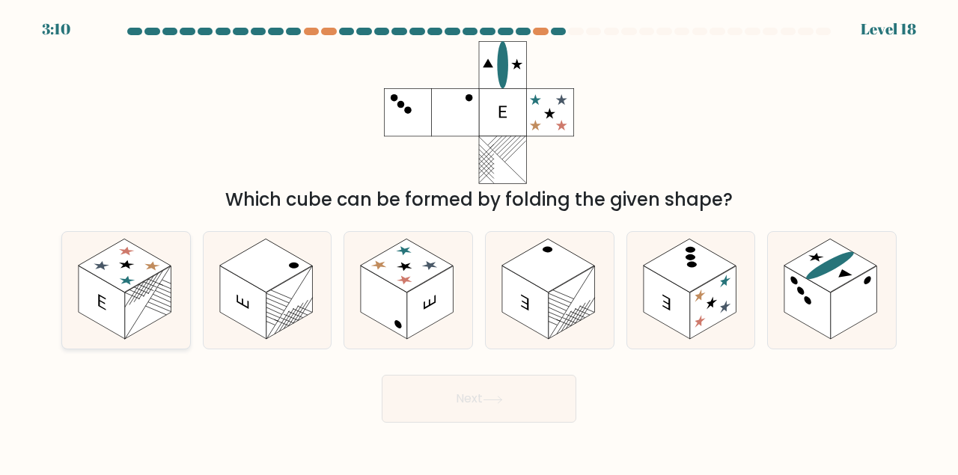
click at [147, 294] on rect at bounding box center [148, 302] width 46 height 73
click at [479, 242] on input "a." at bounding box center [479, 240] width 1 height 4
radio input "true"
click at [488, 390] on button "Next" at bounding box center [479, 399] width 195 height 48
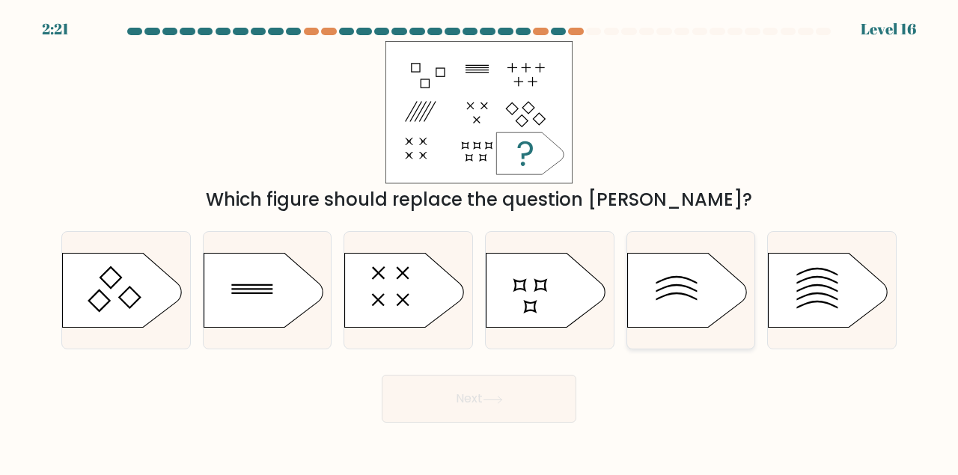
click at [686, 284] on icon at bounding box center [687, 290] width 120 height 75
click at [480, 242] on input "e." at bounding box center [479, 240] width 1 height 4
radio input "true"
click at [807, 296] on icon at bounding box center [817, 297] width 41 height 8
click at [480, 242] on input "f." at bounding box center [479, 240] width 1 height 4
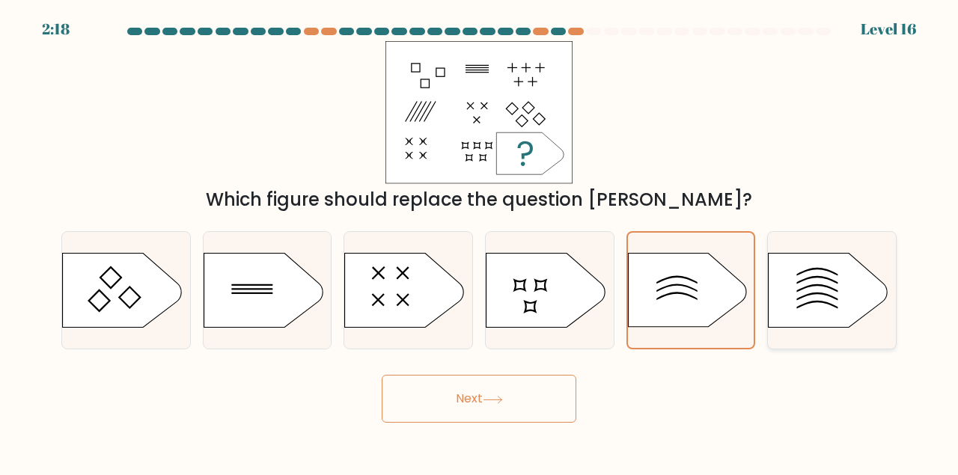
radio input "true"
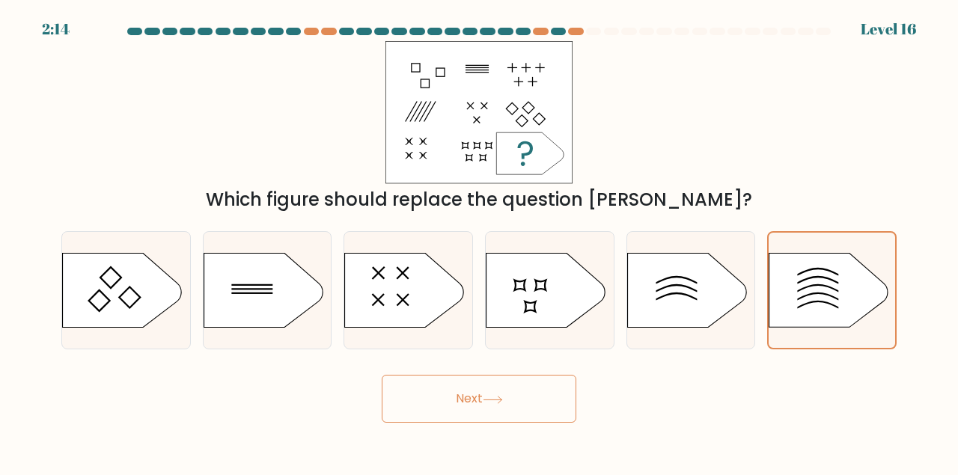
click at [471, 382] on button "Next" at bounding box center [479, 399] width 195 height 48
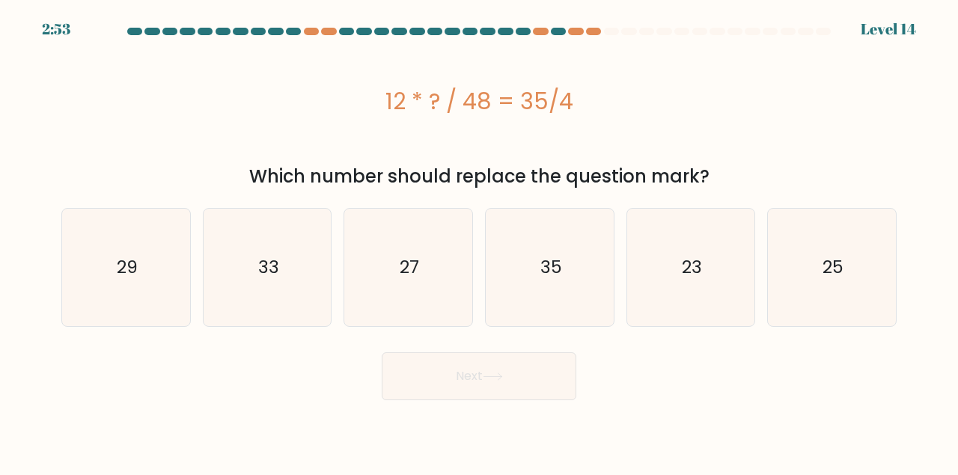
drag, startPoint x: 349, startPoint y: 85, endPoint x: 714, endPoint y: 152, distance: 372.0
click at [714, 152] on div "12 * ? / 48 = 35/4" at bounding box center [478, 101] width 835 height 120
copy div "12 * ? / 48 = 35/4"
click at [714, 152] on div "12 * ? / 48 = 35/4" at bounding box center [478, 101] width 835 height 120
click at [573, 252] on icon "35" at bounding box center [549, 267] width 117 height 117
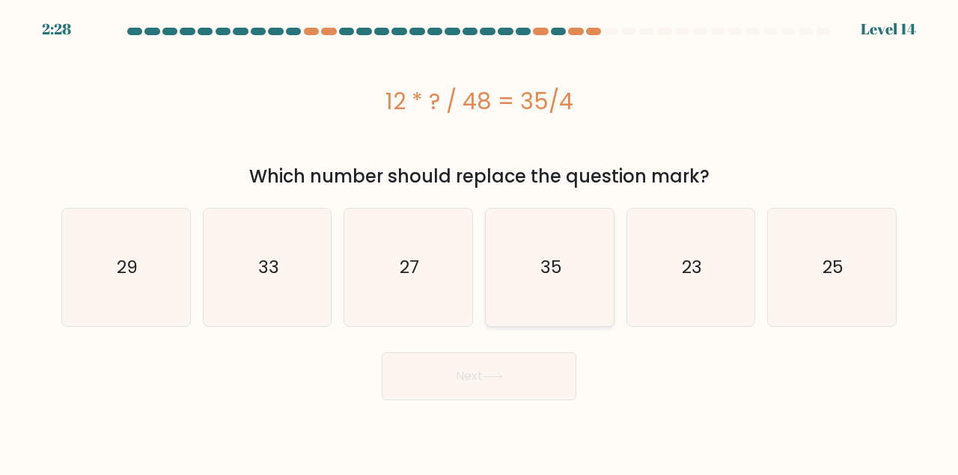
click at [480, 242] on input "d. 35" at bounding box center [479, 240] width 1 height 4
radio input "true"
click at [492, 363] on button "Next" at bounding box center [479, 376] width 195 height 48
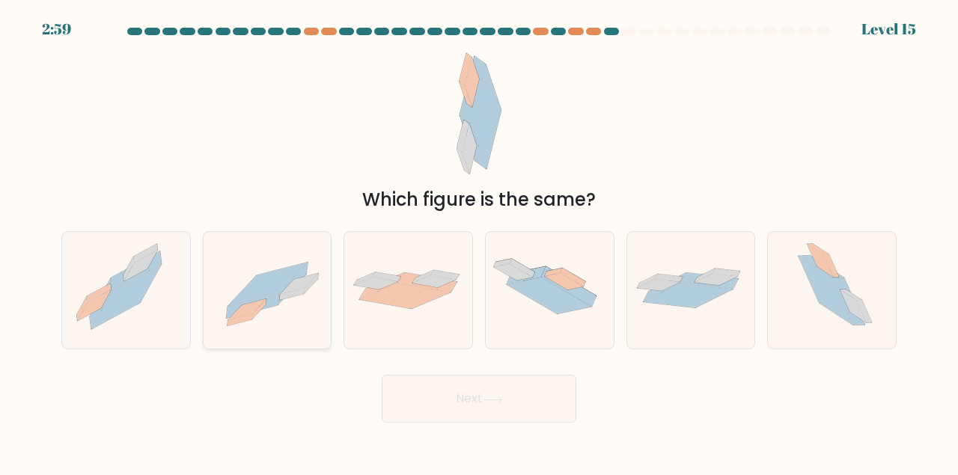
click at [260, 309] on icon at bounding box center [259, 309] width 14 height 20
click at [479, 242] on input "b." at bounding box center [479, 240] width 1 height 4
radio input "true"
click at [521, 400] on button "Next" at bounding box center [479, 399] width 195 height 48
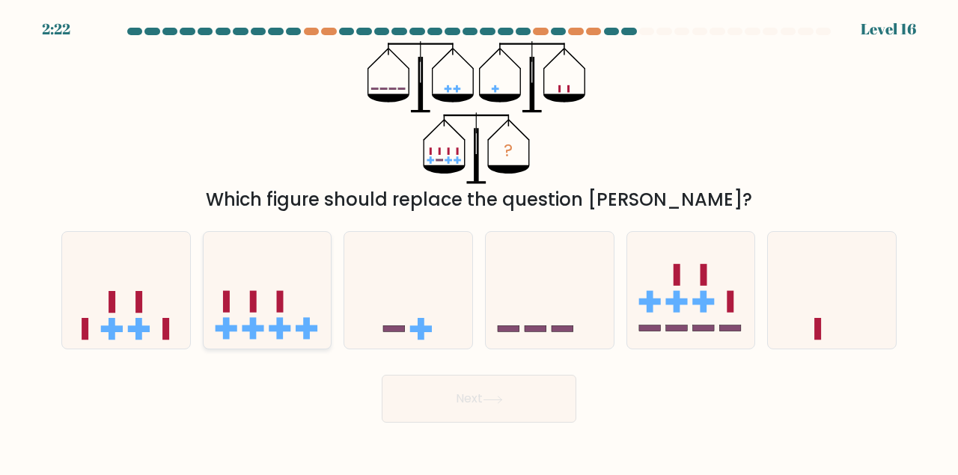
click at [262, 323] on icon at bounding box center [267, 289] width 128 height 105
click at [479, 242] on input "b." at bounding box center [479, 240] width 1 height 4
radio input "true"
click at [477, 414] on button "Next" at bounding box center [479, 399] width 195 height 48
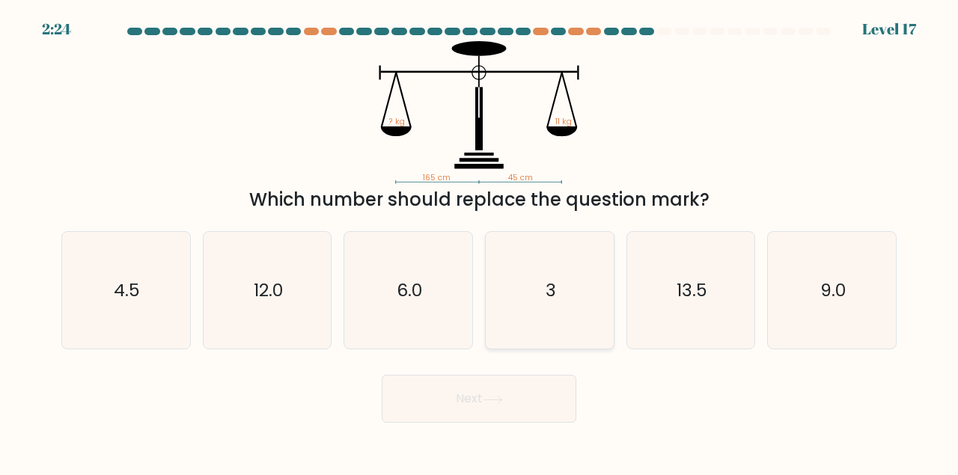
click at [560, 322] on icon "3" at bounding box center [549, 290] width 117 height 117
click at [480, 242] on input "d. 3" at bounding box center [479, 240] width 1 height 4
radio input "true"
click at [520, 403] on button "Next" at bounding box center [479, 399] width 195 height 48
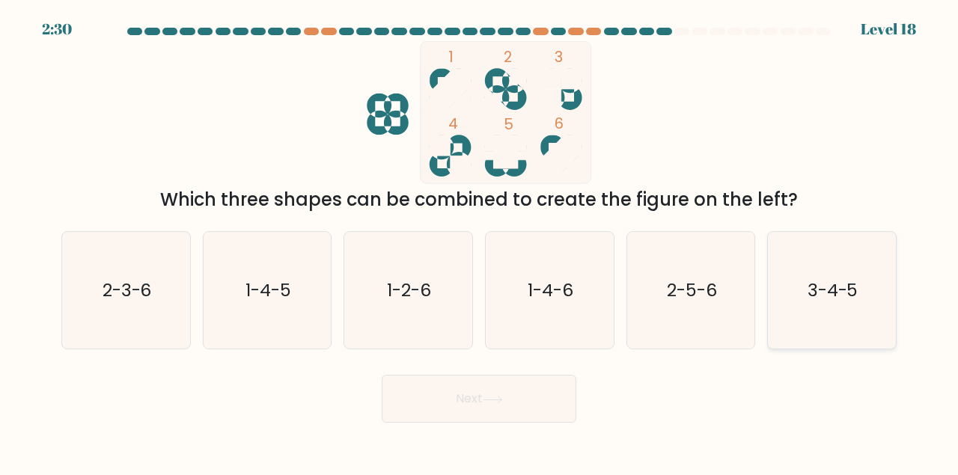
click at [825, 296] on text "3-4-5" at bounding box center [832, 290] width 51 height 25
click at [480, 242] on input "f. 3-4-5" at bounding box center [479, 240] width 1 height 4
radio input "true"
click at [519, 239] on icon "1-4-6" at bounding box center [549, 290] width 117 height 117
click at [480, 239] on input "d. 1-4-6" at bounding box center [479, 240] width 1 height 4
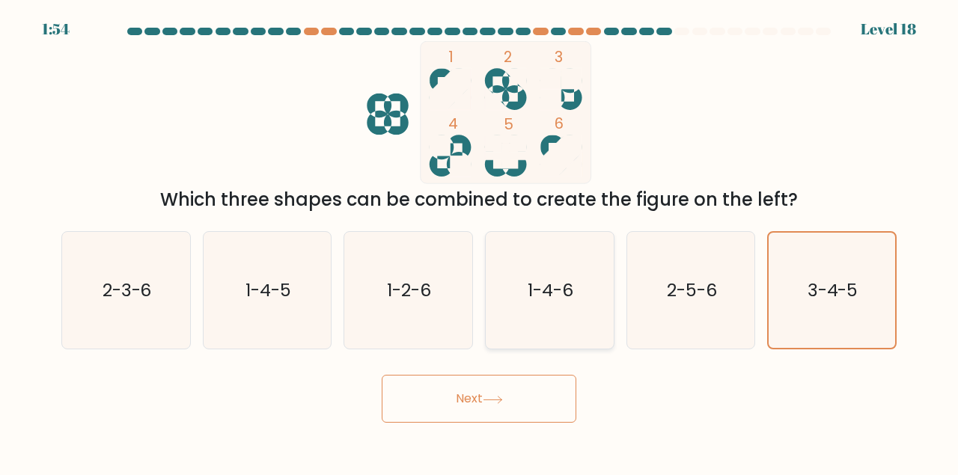
radio input "true"
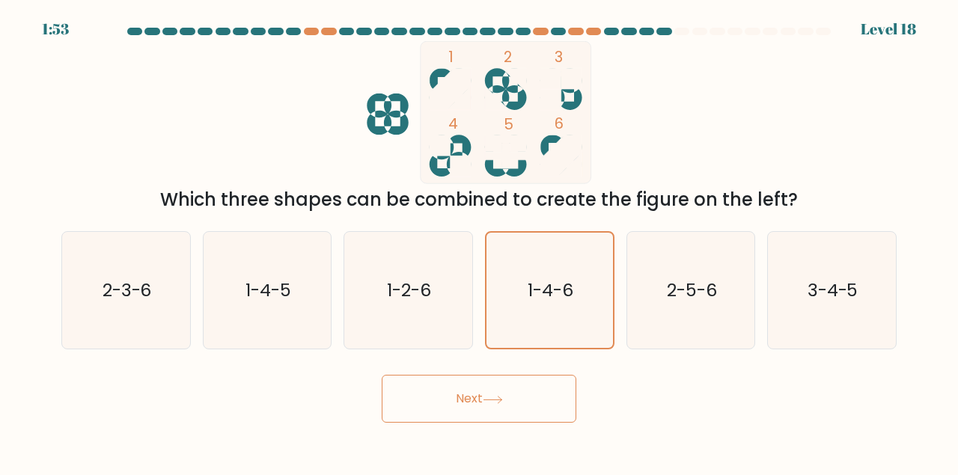
click at [511, 380] on button "Next" at bounding box center [479, 399] width 195 height 48
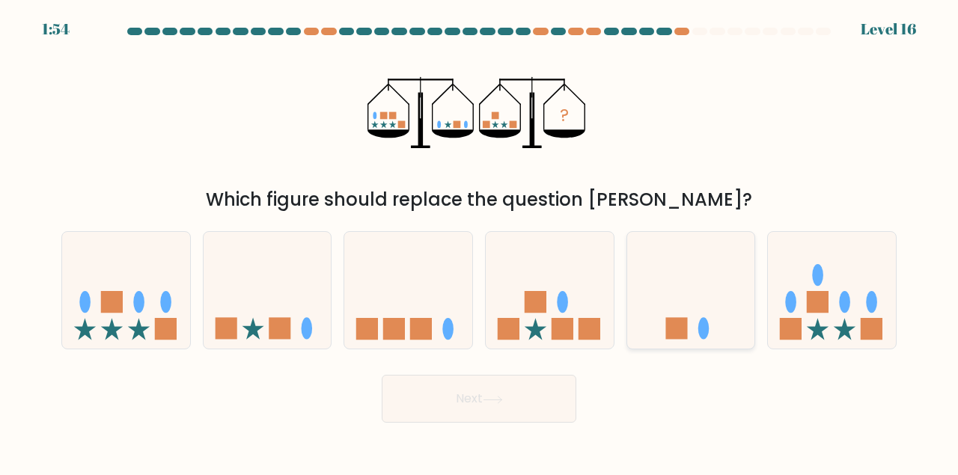
click at [663, 276] on icon at bounding box center [691, 289] width 128 height 105
click at [480, 242] on input "e." at bounding box center [479, 240] width 1 height 4
radio input "true"
click at [476, 412] on button "Next" at bounding box center [479, 399] width 195 height 48
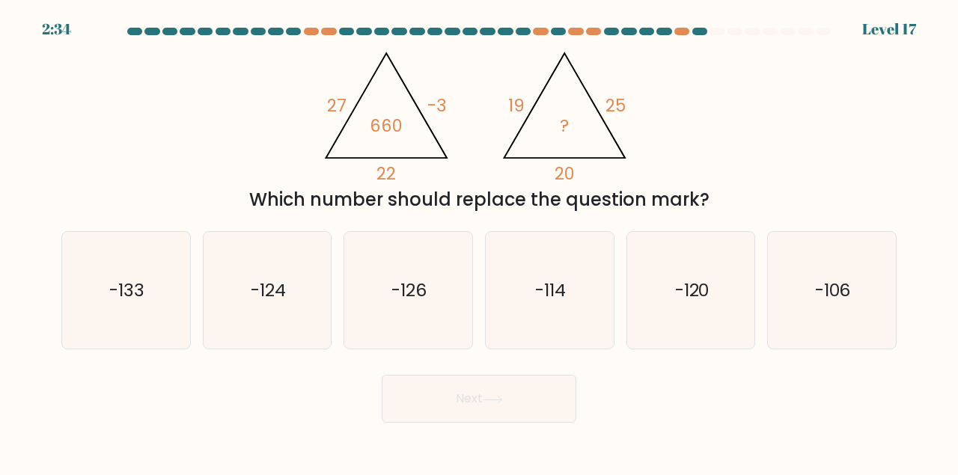
drag, startPoint x: 299, startPoint y: 73, endPoint x: 742, endPoint y: 197, distance: 460.0
click at [742, 197] on div "@import url('https://fonts.googleapis.com/css?family=Abril+Fatface:400,100,100i…" at bounding box center [478, 127] width 853 height 172
copy div "19 25 20 ? Which number should replace the question mark?"
click at [259, 150] on div "@import url('https://fonts.googleapis.com/css?family=Abril+Fatface:400,100,100i…" at bounding box center [478, 127] width 853 height 172
click at [697, 259] on icon "-120" at bounding box center [690, 290] width 117 height 117
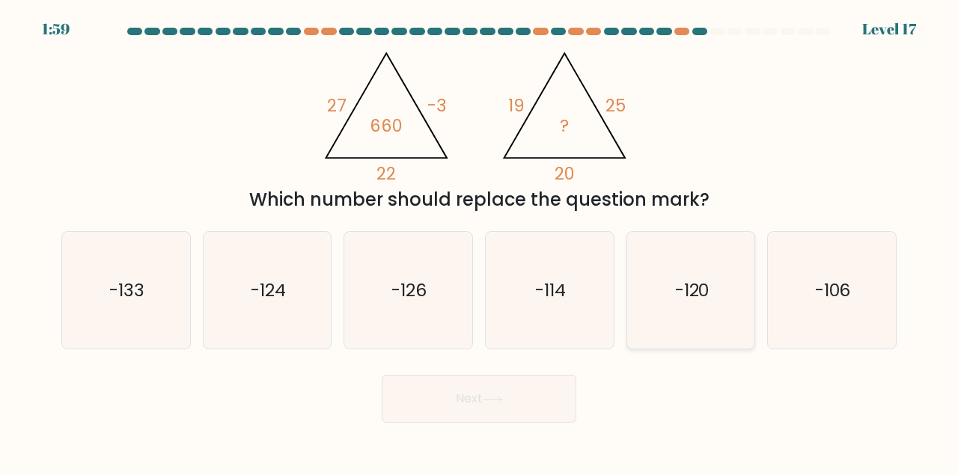
click at [480, 242] on input "e. -120" at bounding box center [479, 240] width 1 height 4
radio input "true"
click at [536, 408] on button "Next" at bounding box center [479, 399] width 195 height 48
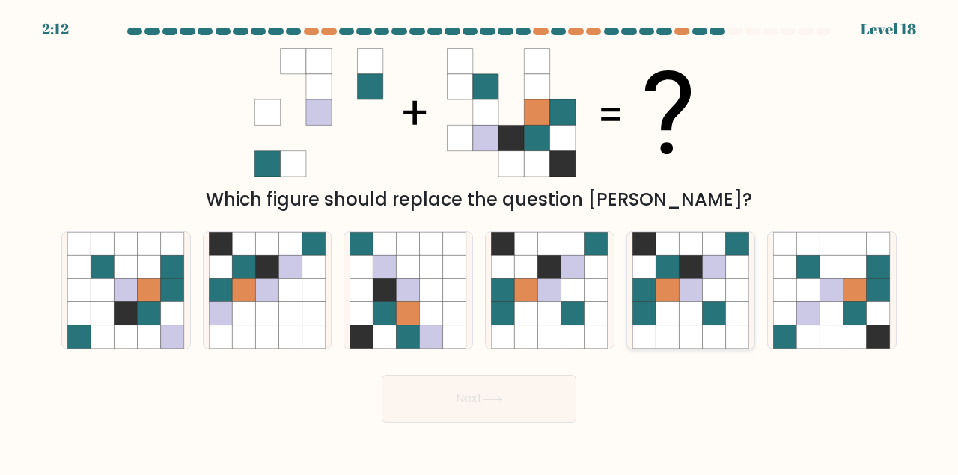
click at [745, 263] on icon at bounding box center [737, 266] width 23 height 23
click at [480, 242] on input "e." at bounding box center [479, 240] width 1 height 4
radio input "true"
click at [468, 390] on button "Next" at bounding box center [479, 399] width 195 height 48
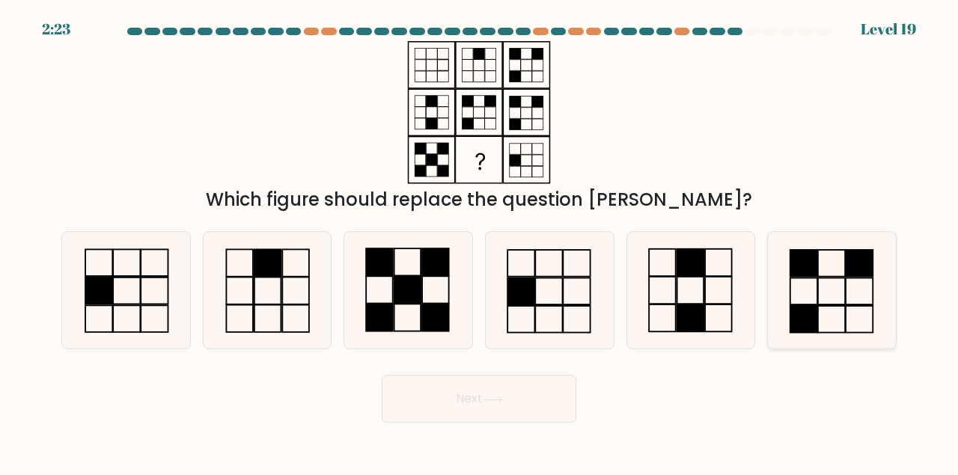
click at [806, 281] on icon at bounding box center [831, 290] width 117 height 117
click at [480, 242] on input "f." at bounding box center [479, 240] width 1 height 4
radio input "true"
click at [478, 400] on button "Next" at bounding box center [479, 399] width 195 height 48
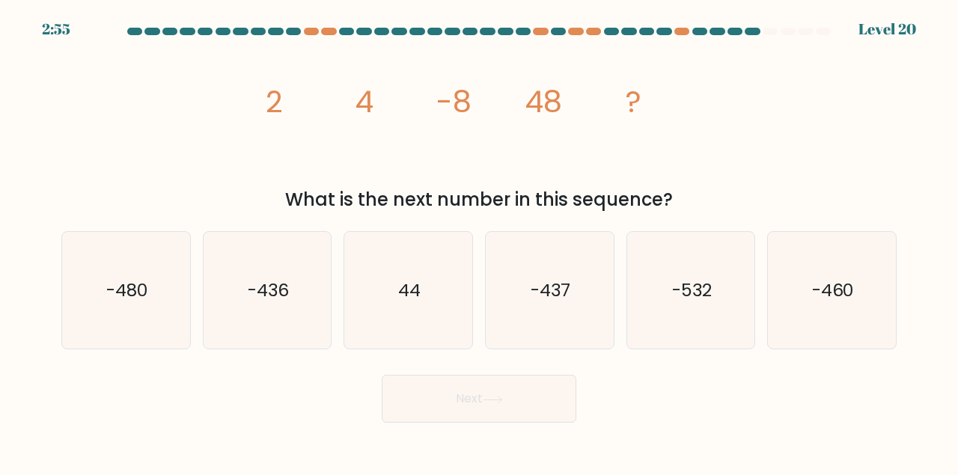
drag, startPoint x: 246, startPoint y: 91, endPoint x: 681, endPoint y: 189, distance: 445.7
click at [681, 189] on div "image/svg+xml 2 4 -8 48 ? What is the next number in this sequence?" at bounding box center [478, 127] width 853 height 172
copy div "image/svg+xml 2 4 -8 48 ? What is the next number in this sequence?"
click at [347, 134] on icon "image/svg+xml 2 4 -8 48 ?" at bounding box center [478, 112] width 449 height 143
click at [361, 171] on icon "image/svg+xml 2 4 -8 48 ?" at bounding box center [478, 112] width 449 height 143
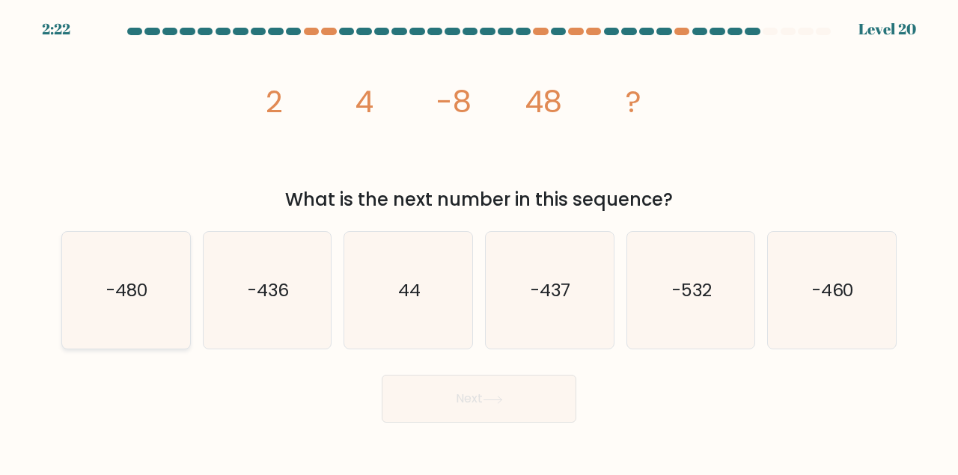
click at [152, 280] on icon "-480" at bounding box center [125, 290] width 117 height 117
click at [479, 242] on input "a. -480" at bounding box center [479, 240] width 1 height 4
radio input "true"
click at [505, 411] on button "Next" at bounding box center [479, 399] width 195 height 48
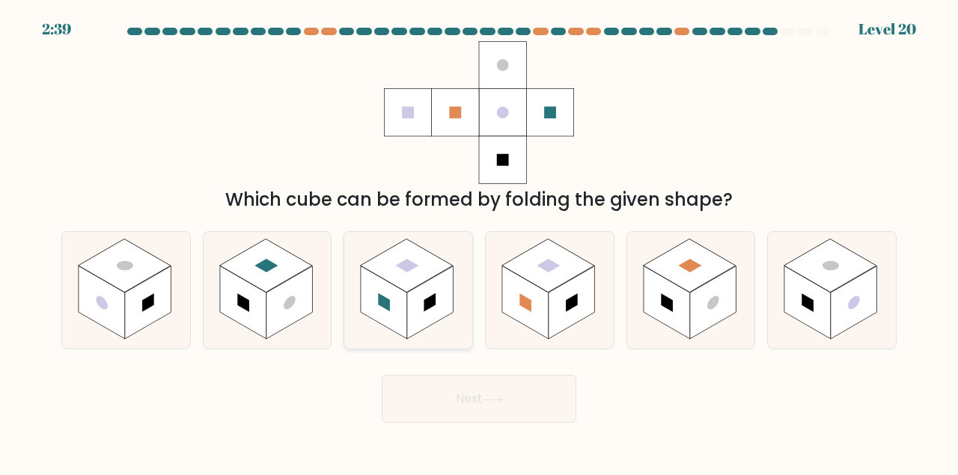
click at [405, 295] on rect at bounding box center [384, 302] width 46 height 73
click at [479, 242] on input "c." at bounding box center [479, 240] width 1 height 4
radio input "true"
click at [388, 309] on rect at bounding box center [384, 302] width 11 height 18
click at [479, 242] on input "c." at bounding box center [479, 240] width 1 height 4
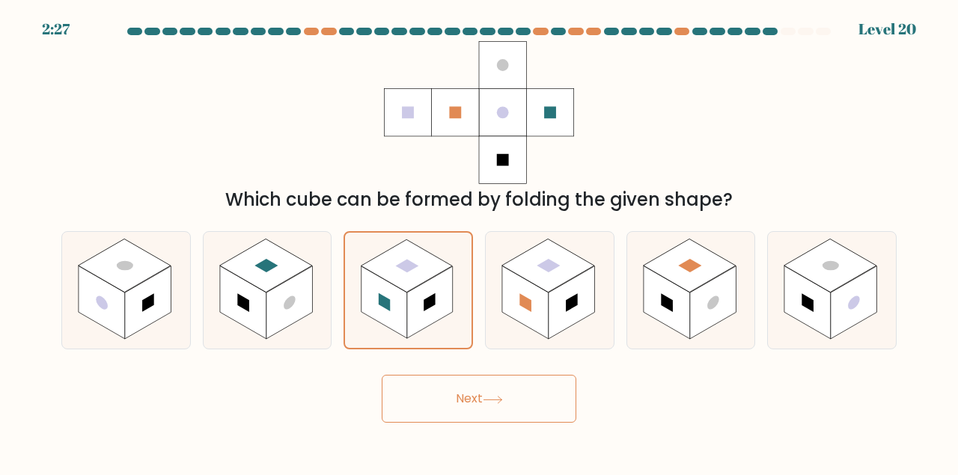
click at [499, 376] on button "Next" at bounding box center [479, 399] width 195 height 48
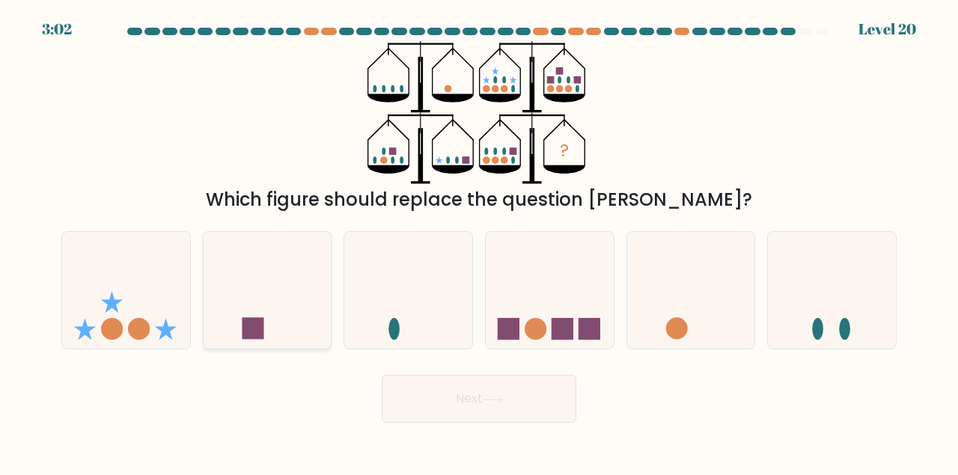
click at [299, 245] on icon at bounding box center [267, 289] width 128 height 105
click at [479, 242] on input "b." at bounding box center [479, 240] width 1 height 4
radio input "true"
click at [393, 158] on ellipse at bounding box center [393, 159] width 4 height 7
click at [375, 157] on ellipse at bounding box center [375, 159] width 4 height 7
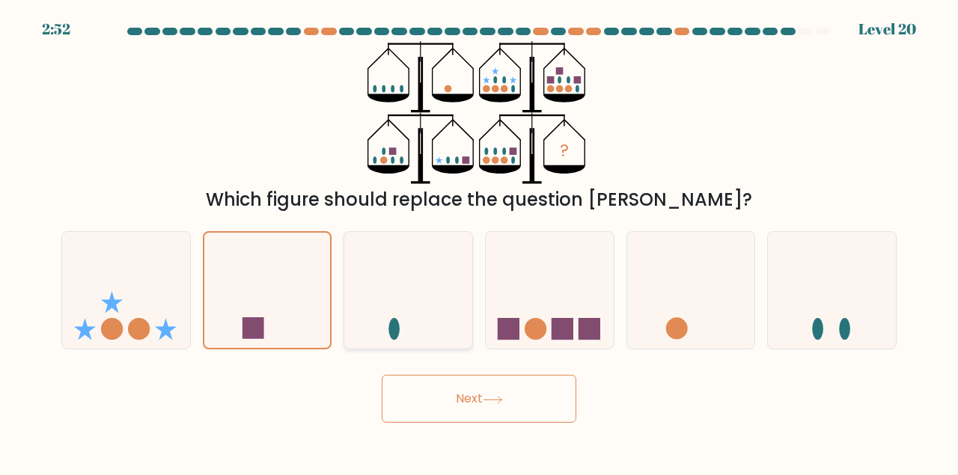
click at [472, 321] on icon at bounding box center [408, 289] width 128 height 105
click at [479, 242] on input "c." at bounding box center [479, 240] width 1 height 4
radio input "true"
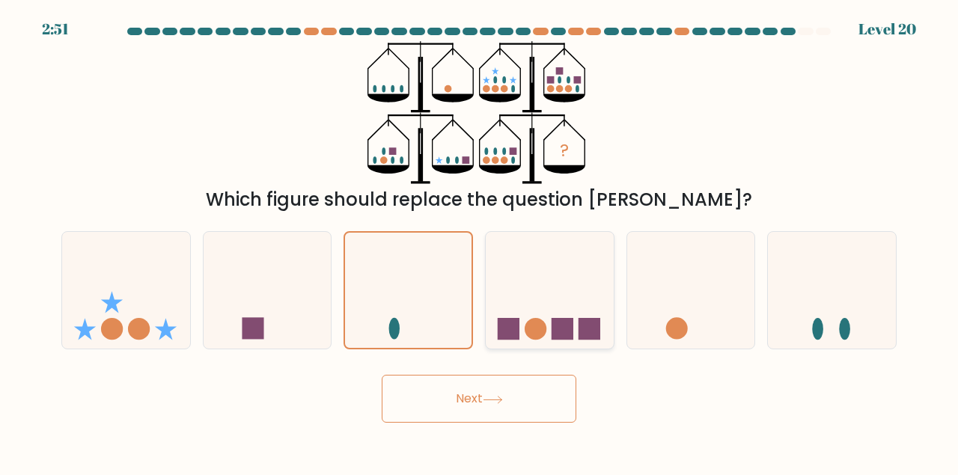
click at [516, 317] on icon at bounding box center [550, 289] width 128 height 105
click at [480, 242] on input "d." at bounding box center [479, 240] width 1 height 4
radio input "true"
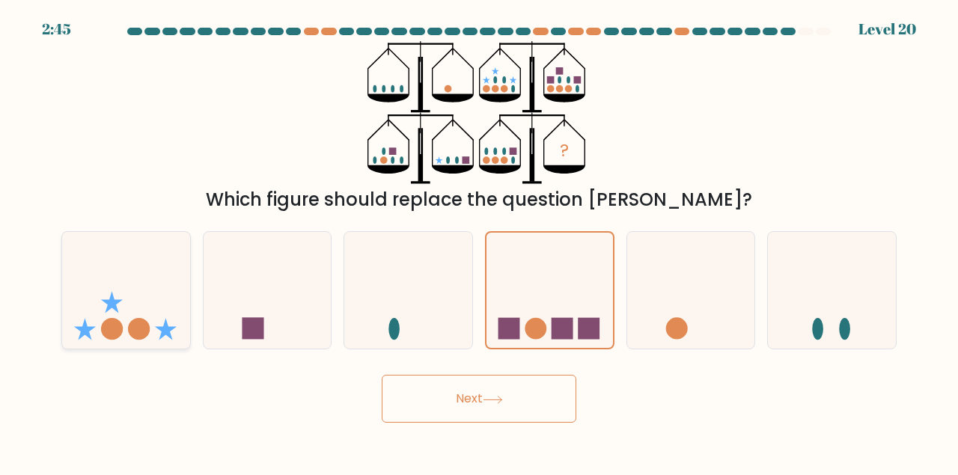
click at [134, 313] on icon at bounding box center [126, 289] width 128 height 105
click at [479, 242] on input "a." at bounding box center [479, 240] width 1 height 4
radio input "true"
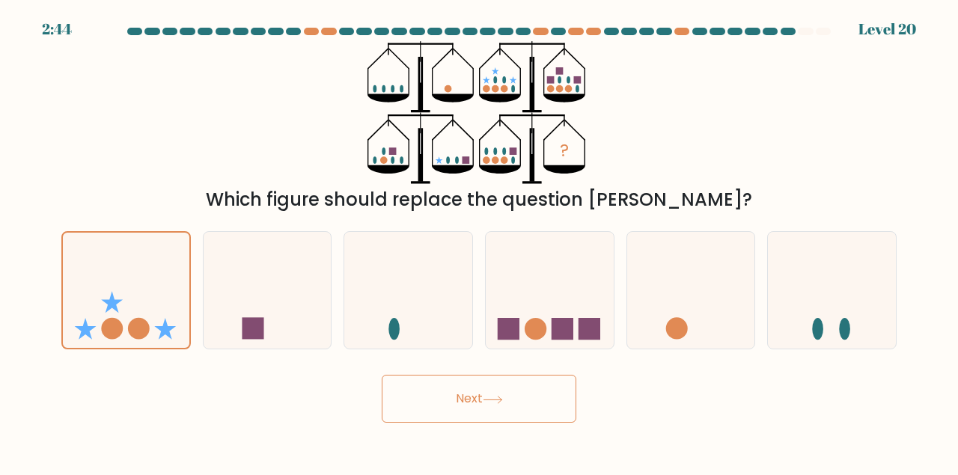
click at [400, 399] on button "Next" at bounding box center [479, 399] width 195 height 48
click at [453, 401] on button "Next" at bounding box center [479, 399] width 195 height 48
click at [503, 402] on icon at bounding box center [493, 400] width 20 height 8
click at [490, 390] on button "Next" at bounding box center [479, 399] width 195 height 48
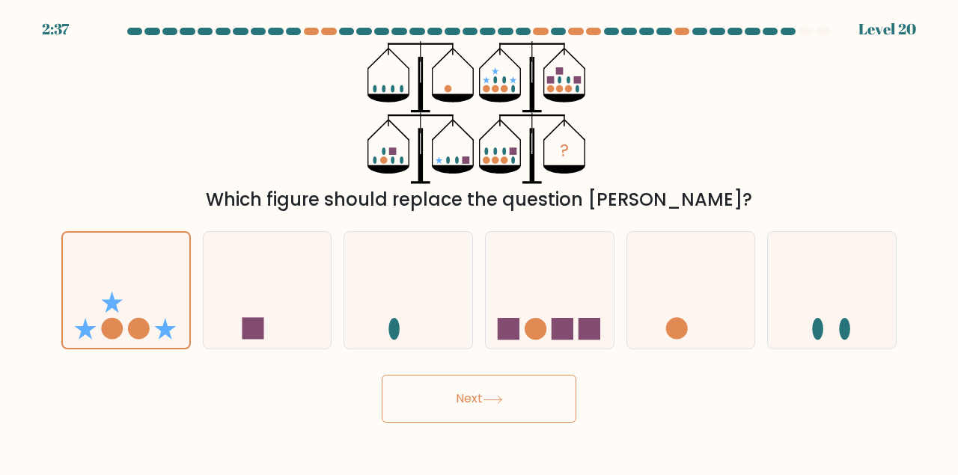
click at [490, 390] on button "Next" at bounding box center [479, 399] width 195 height 48
click at [444, 405] on button "Next" at bounding box center [479, 399] width 195 height 48
click at [489, 388] on button "Next" at bounding box center [479, 399] width 195 height 48
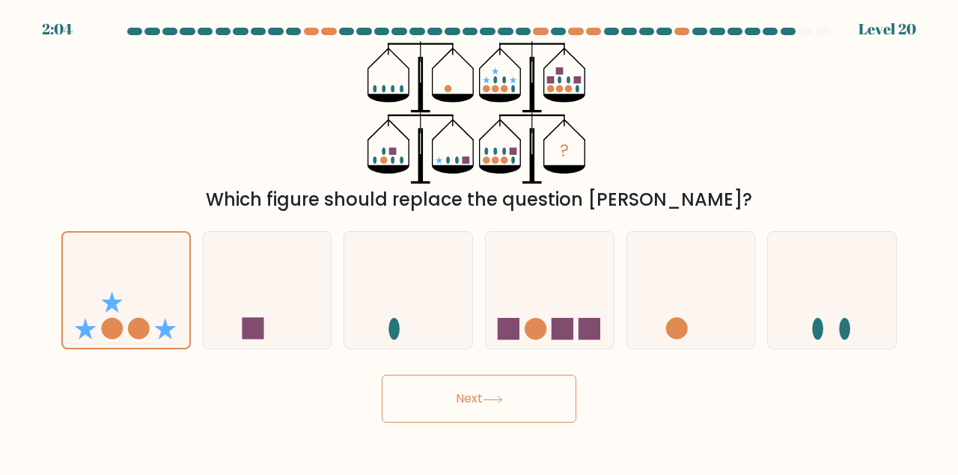
click at [487, 406] on button "Next" at bounding box center [479, 399] width 195 height 48
click at [469, 391] on button "Next" at bounding box center [479, 399] width 195 height 48
click at [489, 398] on icon at bounding box center [493, 400] width 20 height 8
click at [456, 398] on button "Next" at bounding box center [479, 399] width 195 height 48
click at [352, 450] on body "1:36 Level 20" at bounding box center [479, 237] width 958 height 475
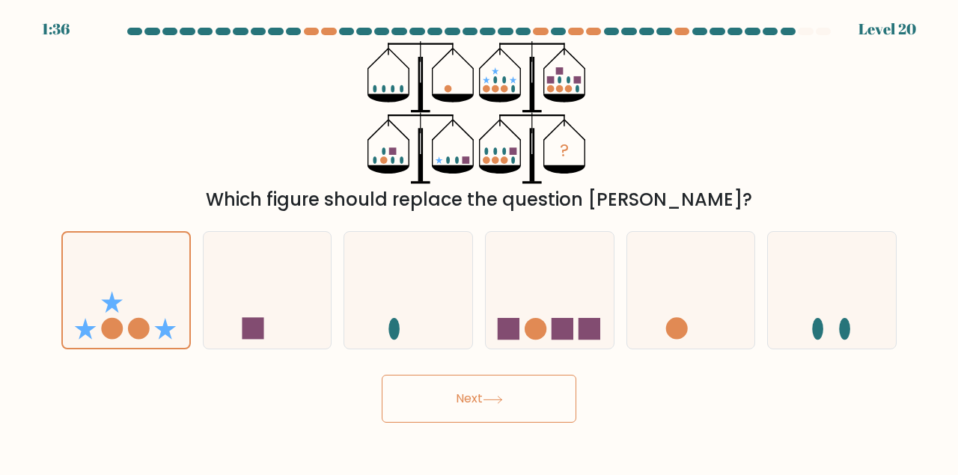
click at [352, 450] on body "1:36 Level 20" at bounding box center [479, 237] width 958 height 475
click at [348, 142] on div "? Which figure should replace the question mark?" at bounding box center [478, 127] width 853 height 172
click at [472, 403] on button "Next" at bounding box center [479, 399] width 195 height 48
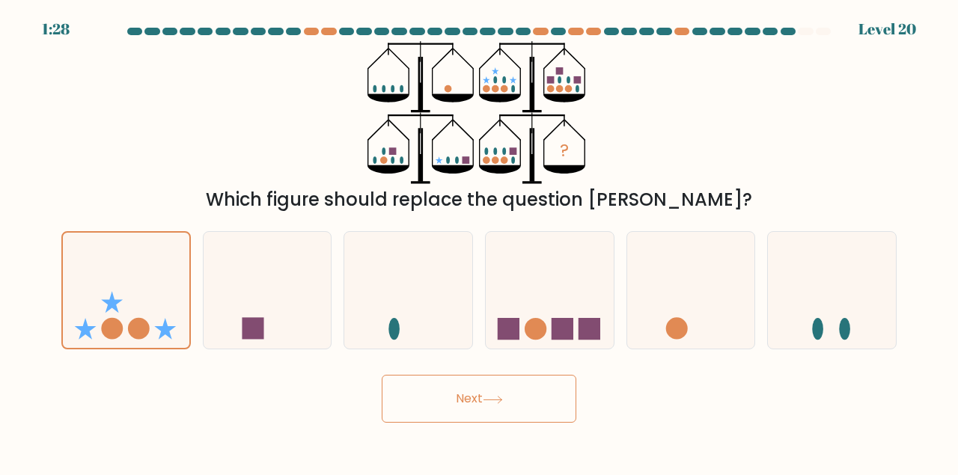
click at [472, 403] on button "Next" at bounding box center [479, 399] width 195 height 48
click at [497, 405] on button "Next" at bounding box center [479, 399] width 195 height 48
click at [481, 399] on button "Next" at bounding box center [479, 399] width 195 height 48
click at [459, 397] on button "Next" at bounding box center [479, 399] width 195 height 48
click at [467, 396] on button "Next" at bounding box center [479, 399] width 195 height 48
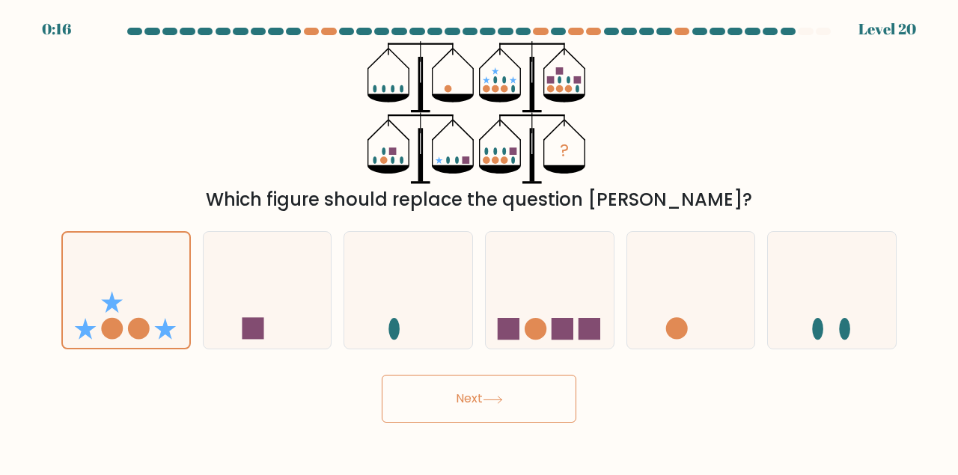
click at [467, 396] on button "Next" at bounding box center [479, 399] width 195 height 48
click at [466, 396] on button "Next" at bounding box center [479, 399] width 195 height 48
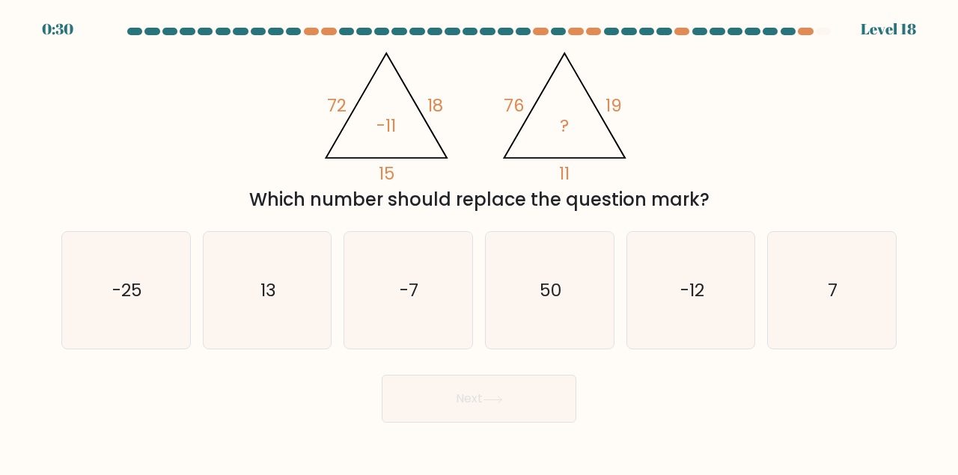
drag, startPoint x: 304, startPoint y: 63, endPoint x: 708, endPoint y: 212, distance: 430.6
click at [708, 212] on div "@import url('[URL][DOMAIN_NAME]); 72 18 15 -11 @import url('[URL][DOMAIN_NAME])…" at bounding box center [478, 127] width 853 height 172
copy div "76 19 11 ? Which number should replace the question mark?"
click at [223, 147] on div "@import url('[URL][DOMAIN_NAME]); 72 18 15 -11 @import url('[URL][DOMAIN_NAME])…" at bounding box center [478, 127] width 853 height 172
click at [262, 279] on text "13" at bounding box center [268, 290] width 16 height 25
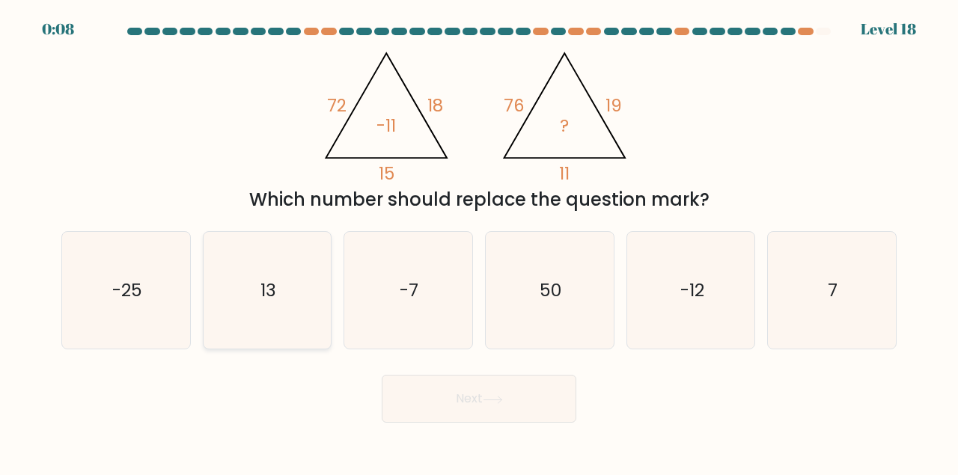
click at [479, 242] on input "b. 13" at bounding box center [479, 240] width 1 height 4
radio input "true"
click at [691, 299] on icon "-12" at bounding box center [690, 290] width 117 height 117
click at [480, 242] on input "e. -12" at bounding box center [479, 240] width 1 height 4
radio input "true"
